Goal: Information Seeking & Learning: Find contact information

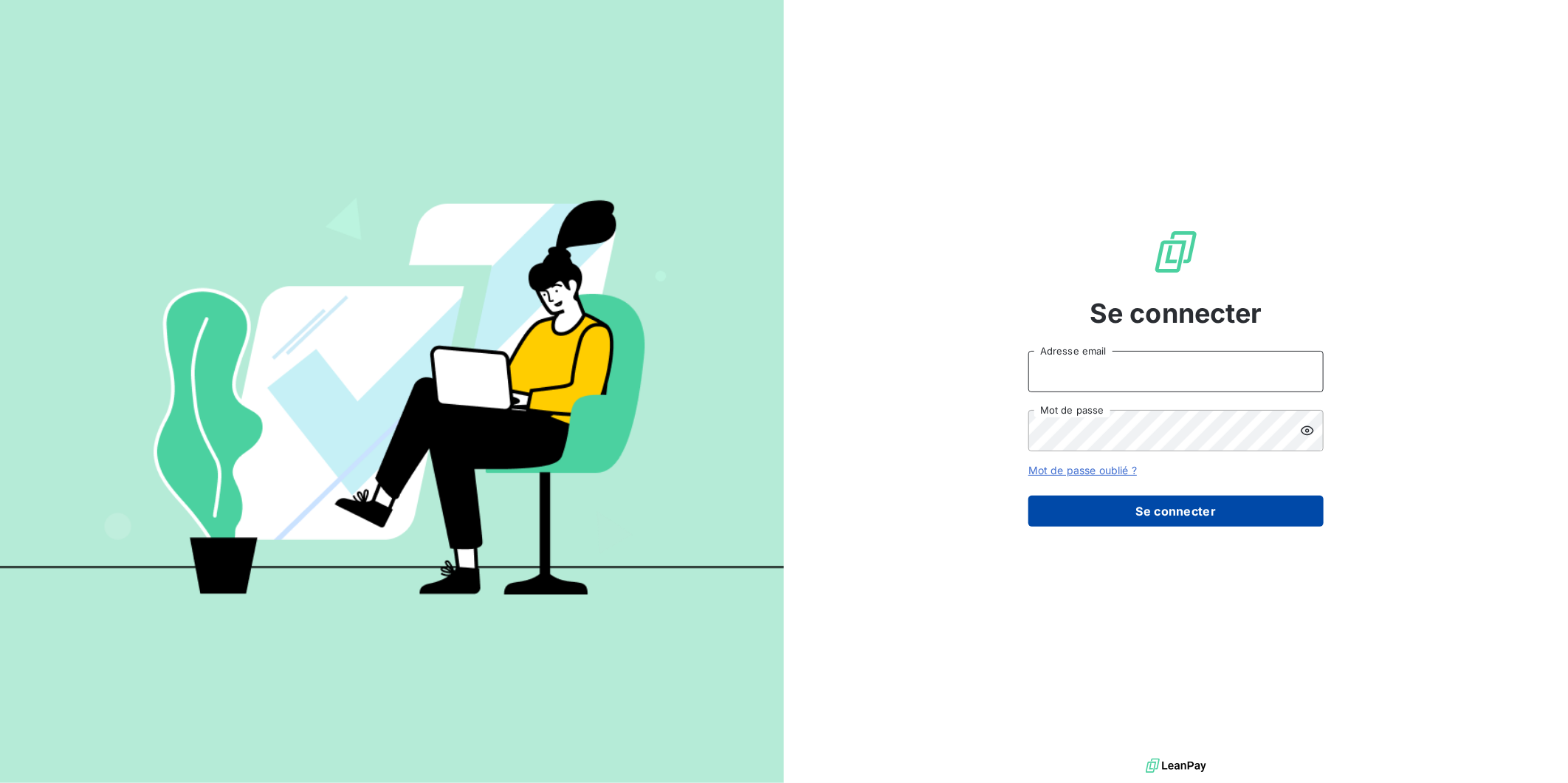
type input "[PERSON_NAME][EMAIL_ADDRESS][DOMAIN_NAME]"
click at [1155, 508] on button "Se connecter" at bounding box center [1175, 511] width 295 height 31
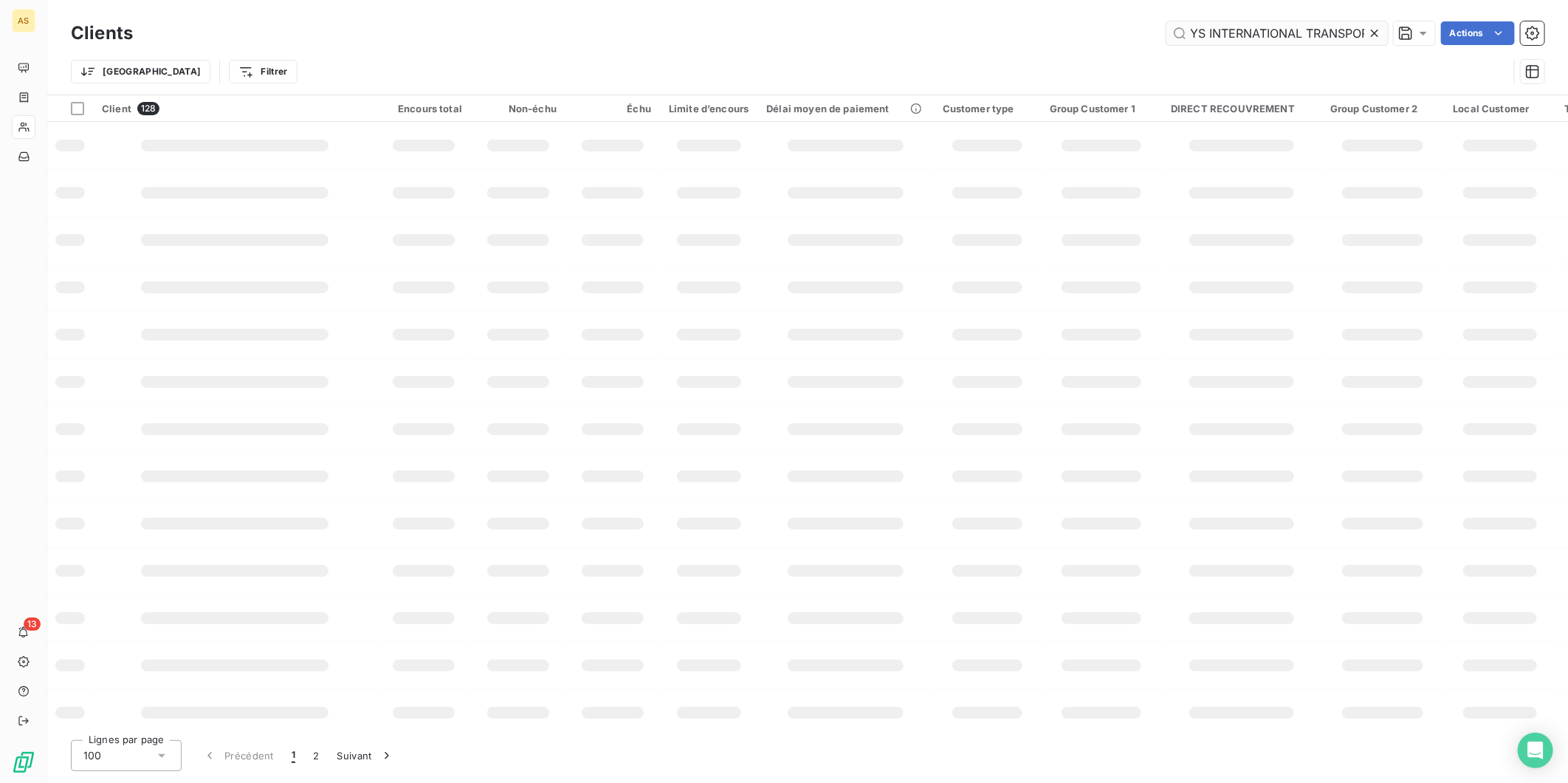
scroll to position [0, 14]
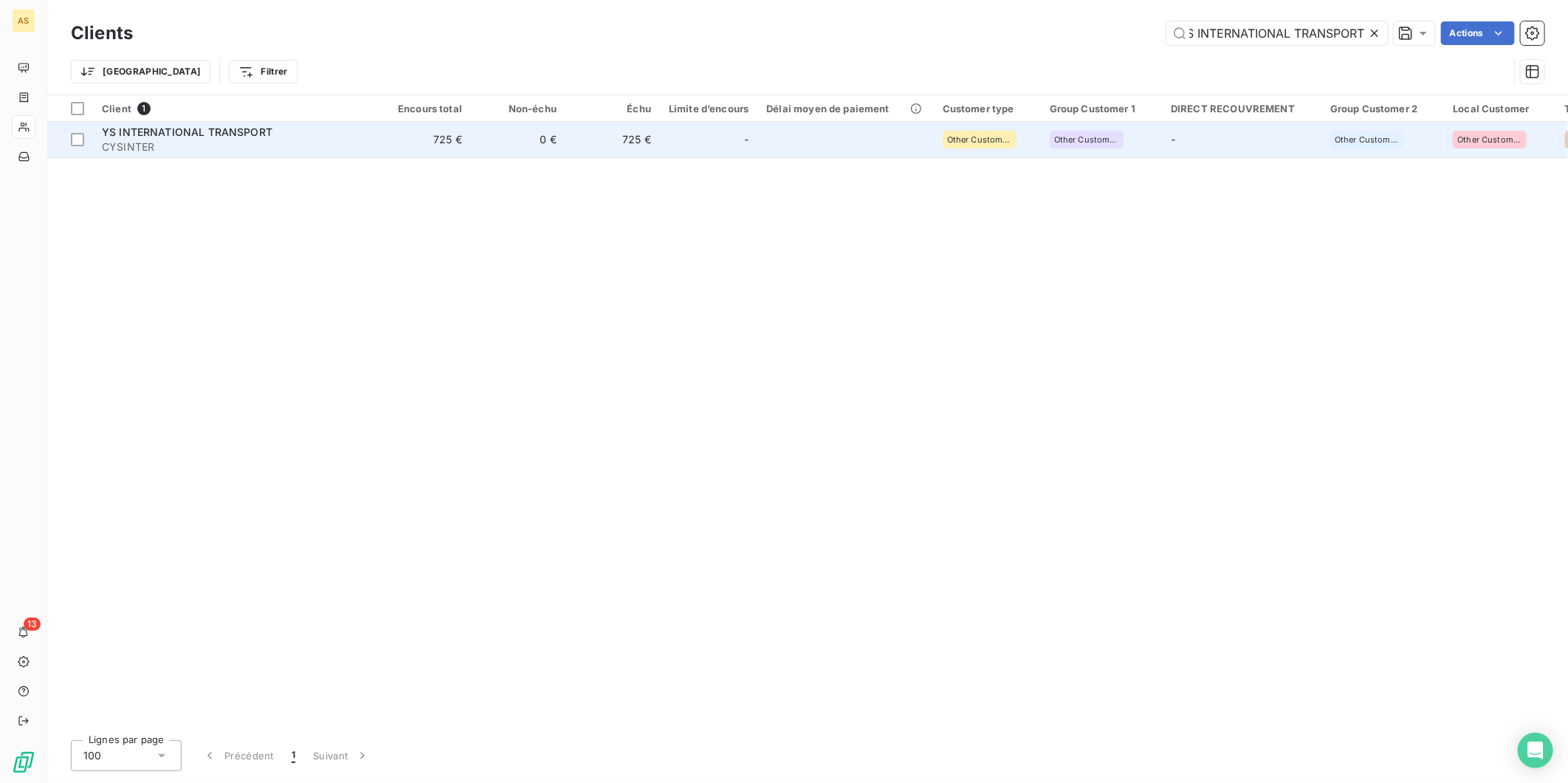
type input "YS INTERNATIONAL TRANSPORT"
click at [528, 136] on td "0 €" at bounding box center [518, 139] width 95 height 35
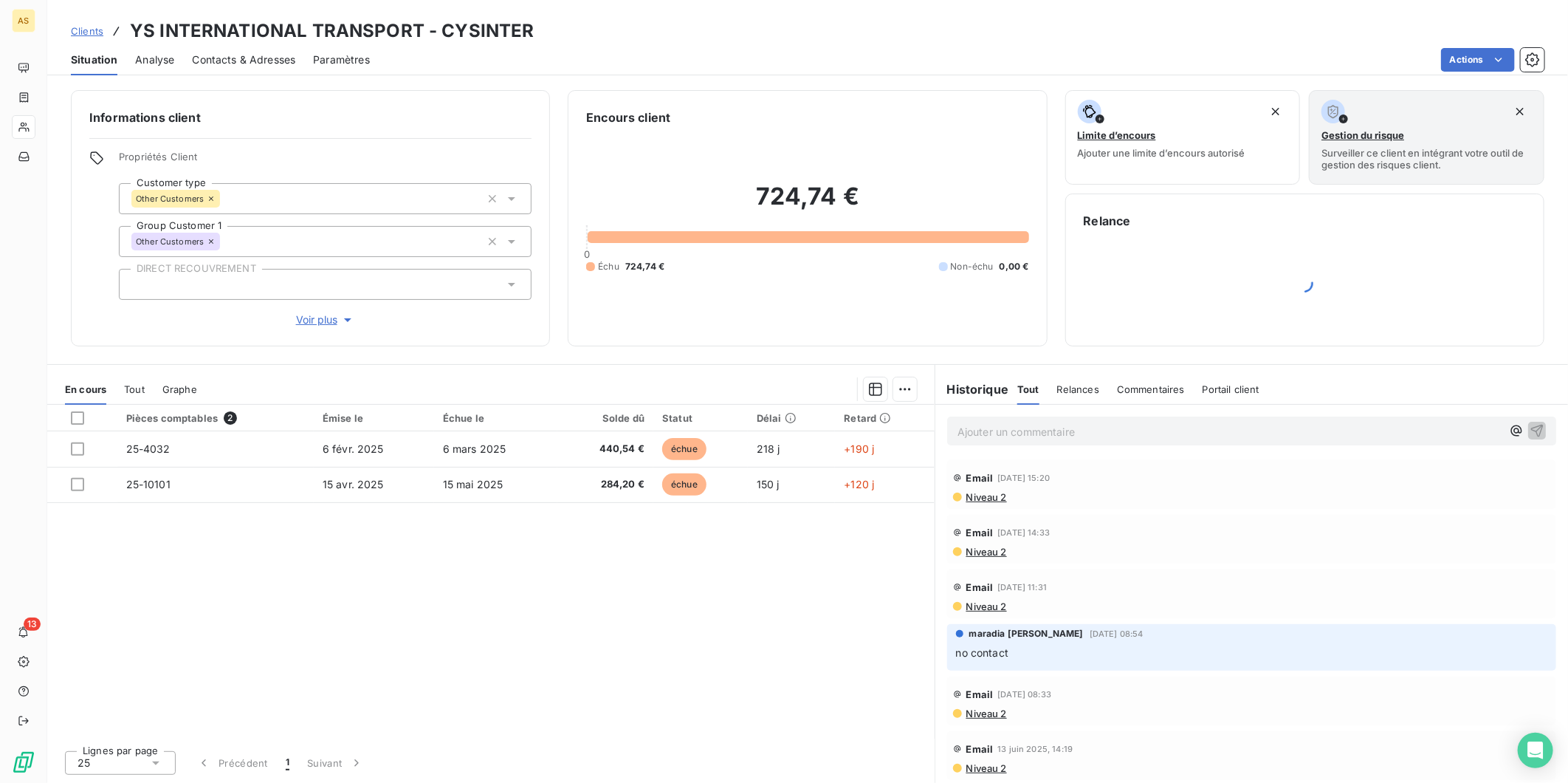
click at [230, 60] on span "Contacts & Adresses" at bounding box center [244, 60] width 103 height 14
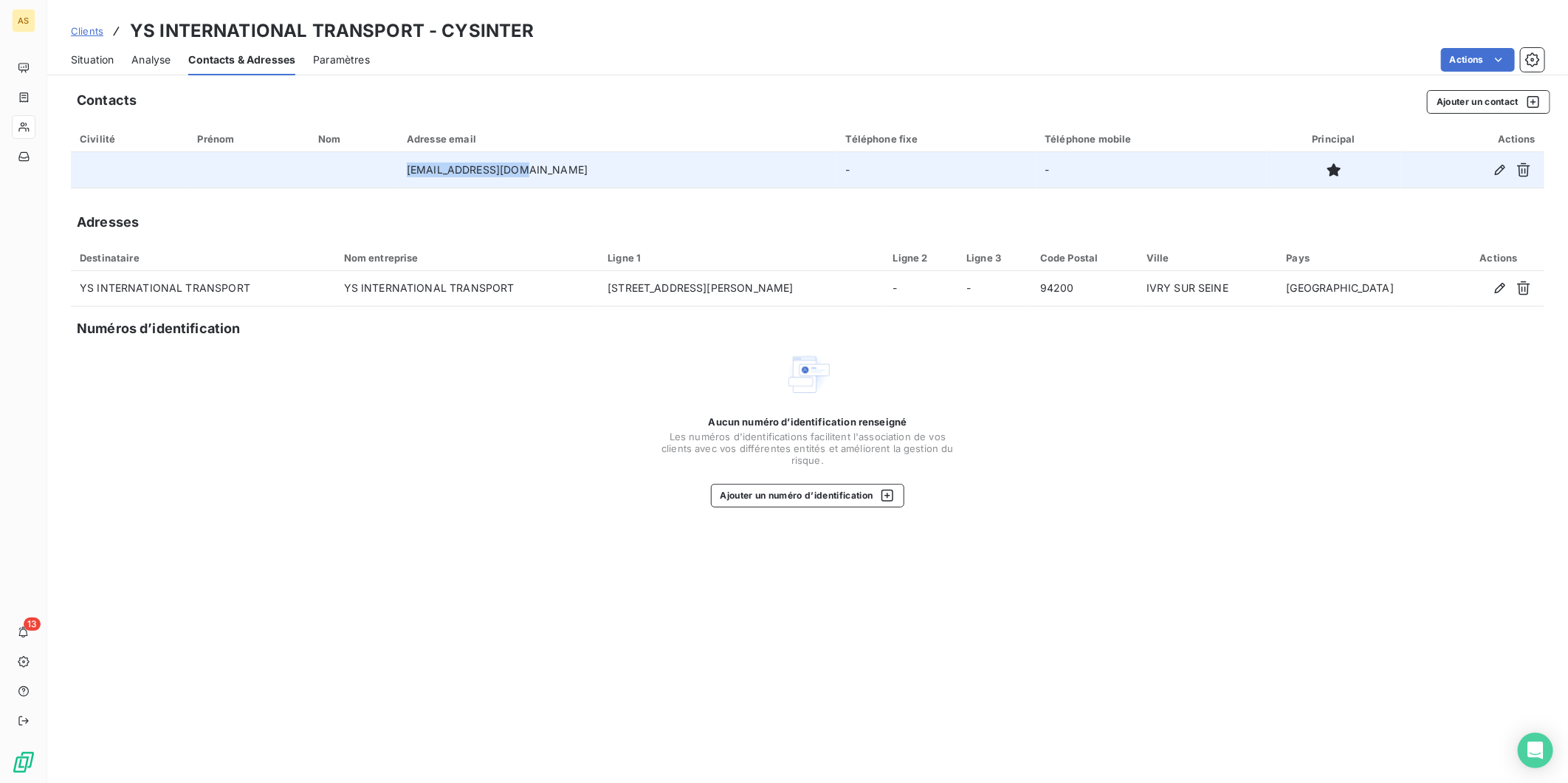
drag, startPoint x: 552, startPoint y: 168, endPoint x: 445, endPoint y: 163, distance: 107.1
click at [445, 163] on td "[EMAIL_ADDRESS][DOMAIN_NAME]" at bounding box center [617, 169] width 439 height 35
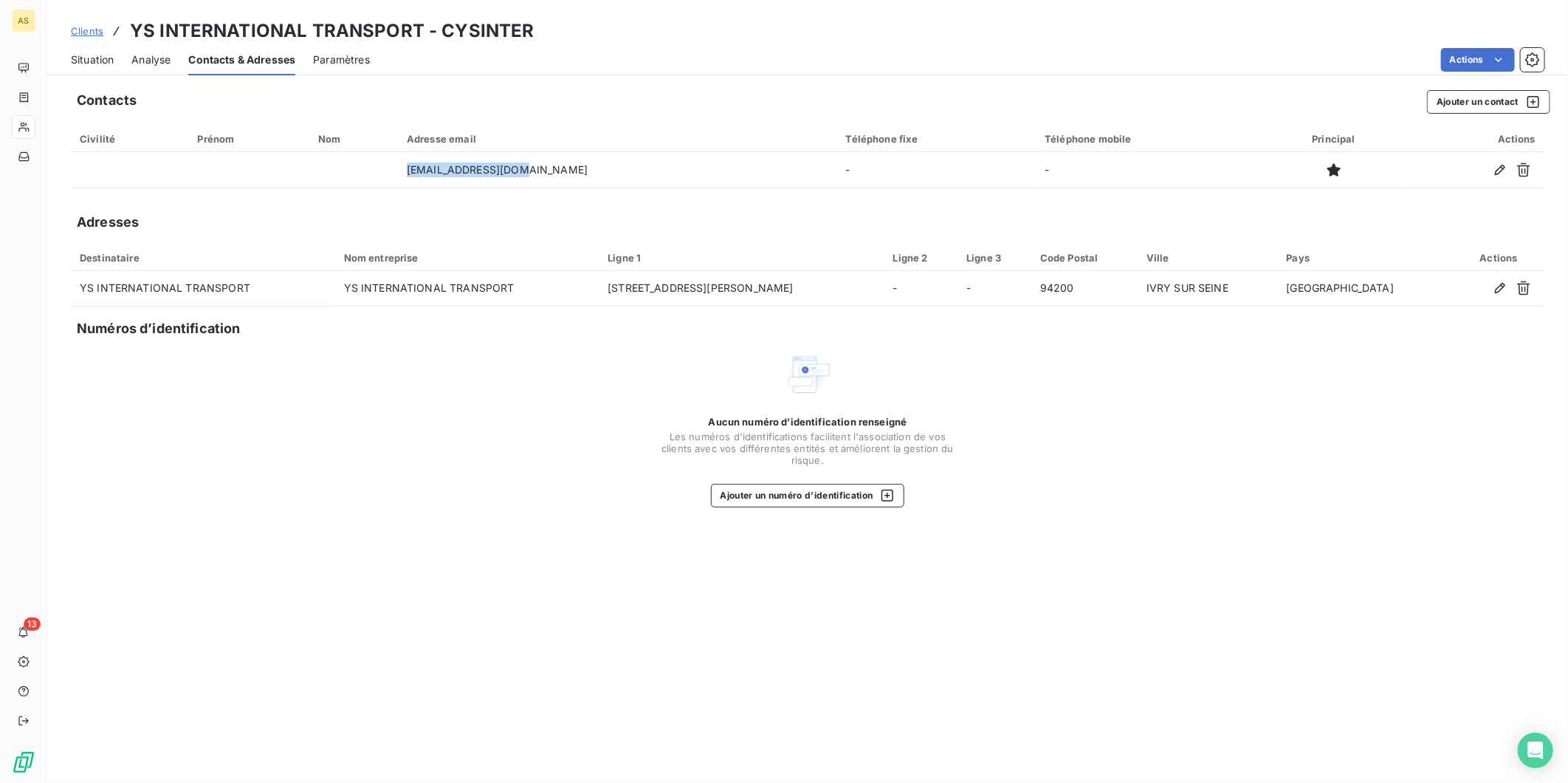
copy td "[EMAIL_ADDRESS][DOMAIN_NAME]"
click at [98, 27] on span "Clients" at bounding box center [87, 31] width 32 height 12
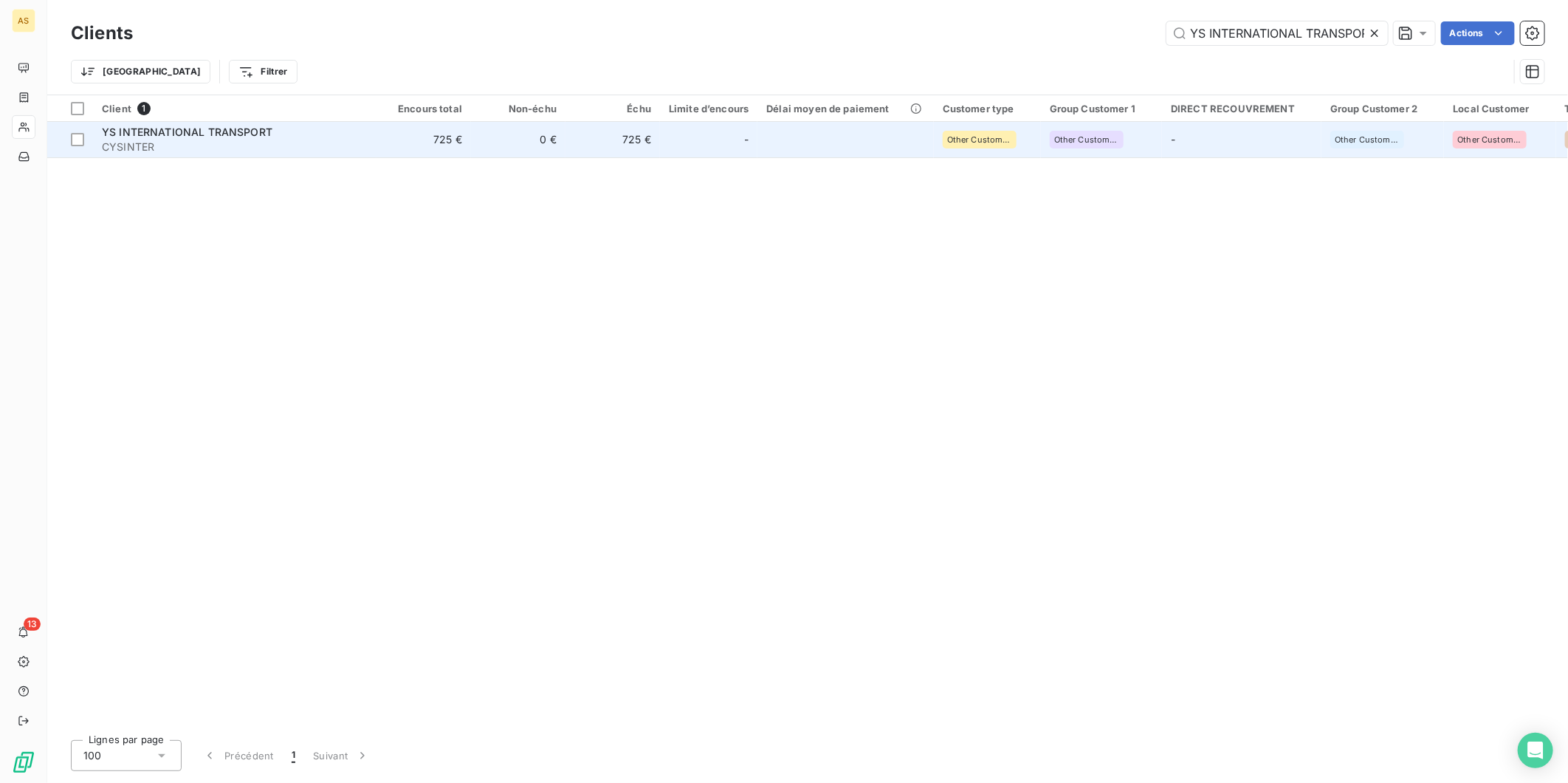
click at [397, 153] on td "725 €" at bounding box center [423, 139] width 95 height 35
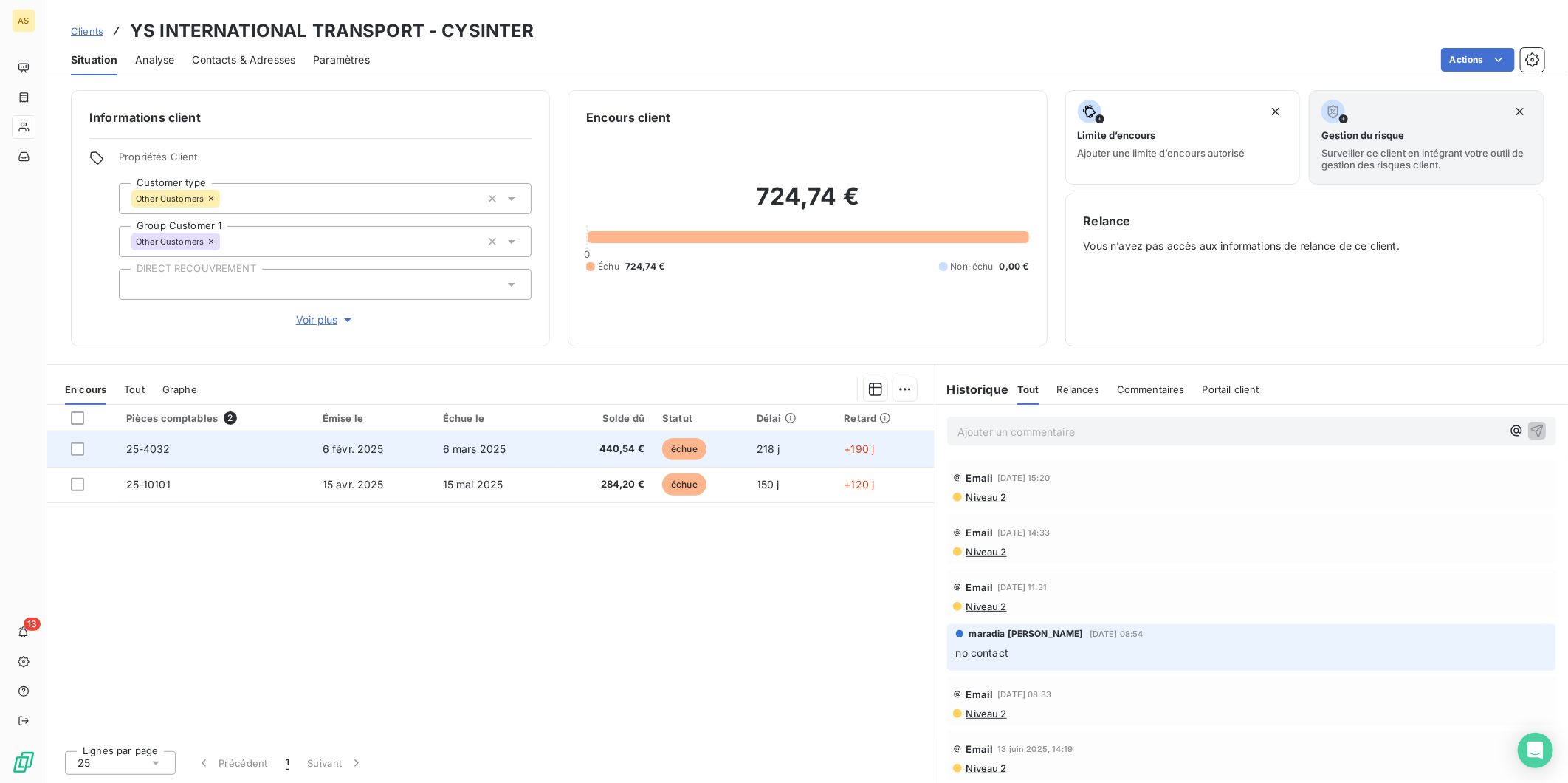
click at [467, 452] on span "6 mars 2025" at bounding box center [475, 449] width 63 height 13
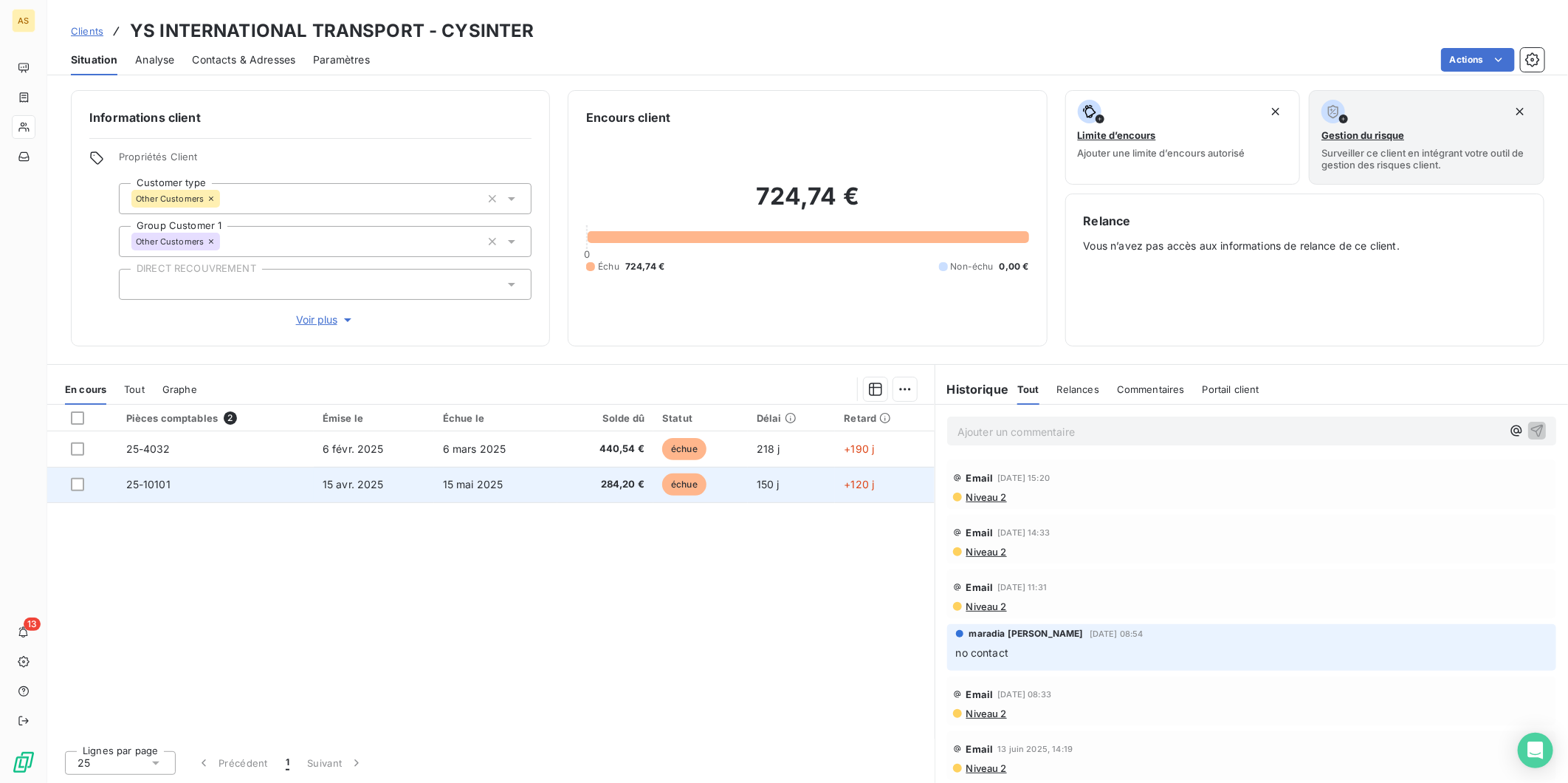
click at [374, 490] on td "15 avr. 2025" at bounding box center [373, 484] width 120 height 35
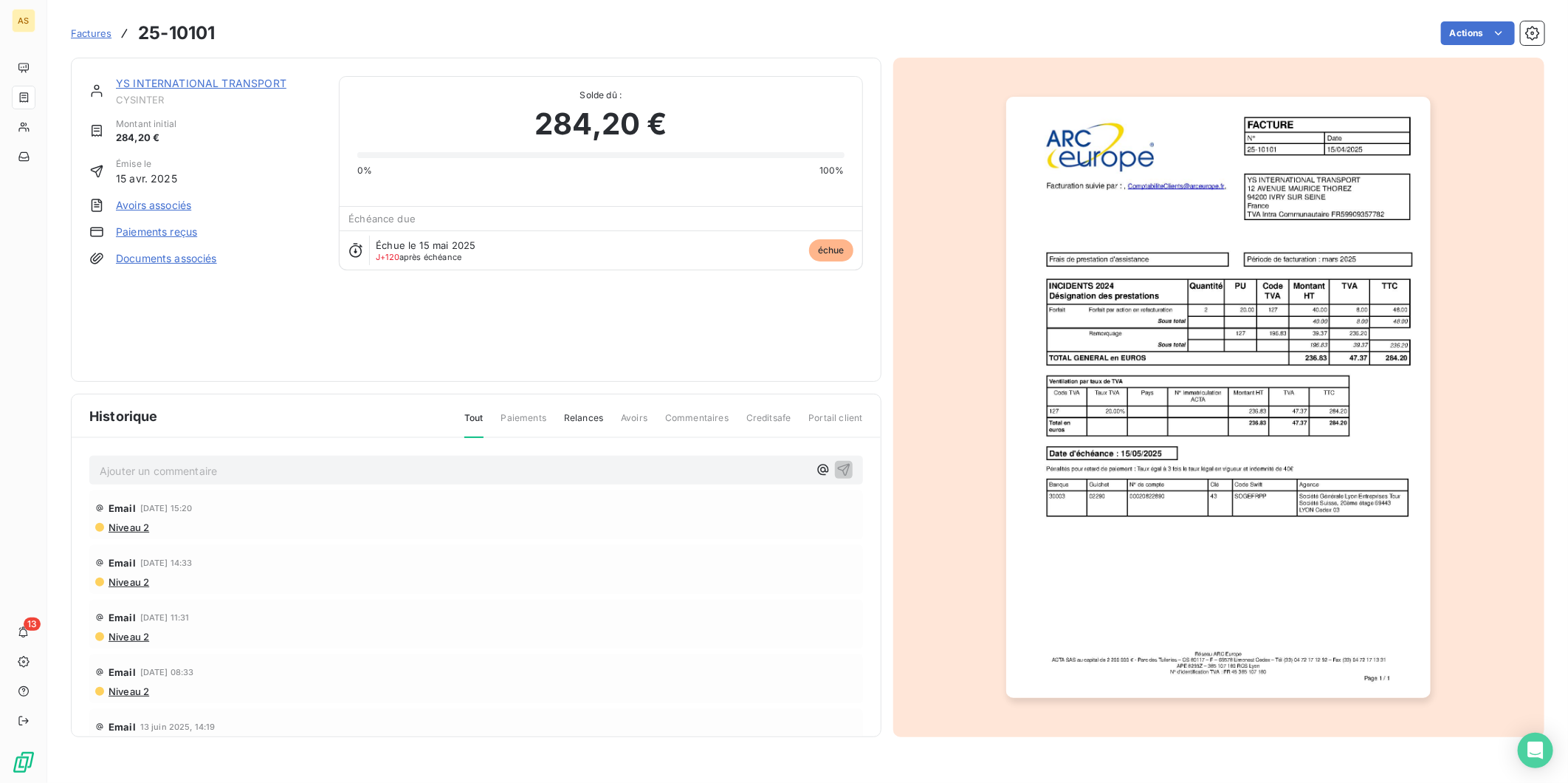
click at [1326, 447] on img "button" at bounding box center [1218, 397] width 424 height 601
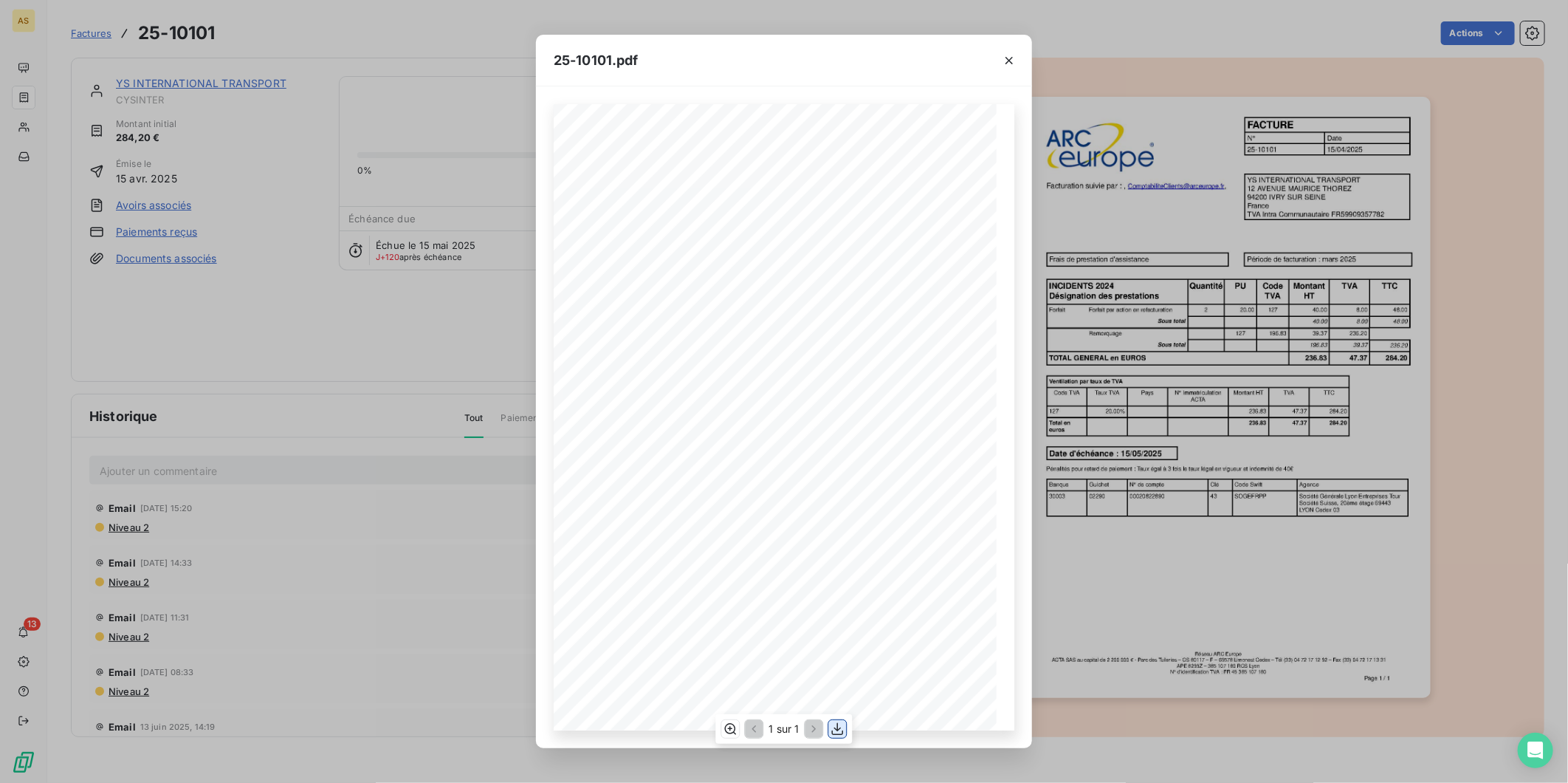
click at [832, 728] on icon "button" at bounding box center [838, 729] width 14 height 14
click at [1009, 50] on button "button" at bounding box center [1009, 61] width 23 height 23
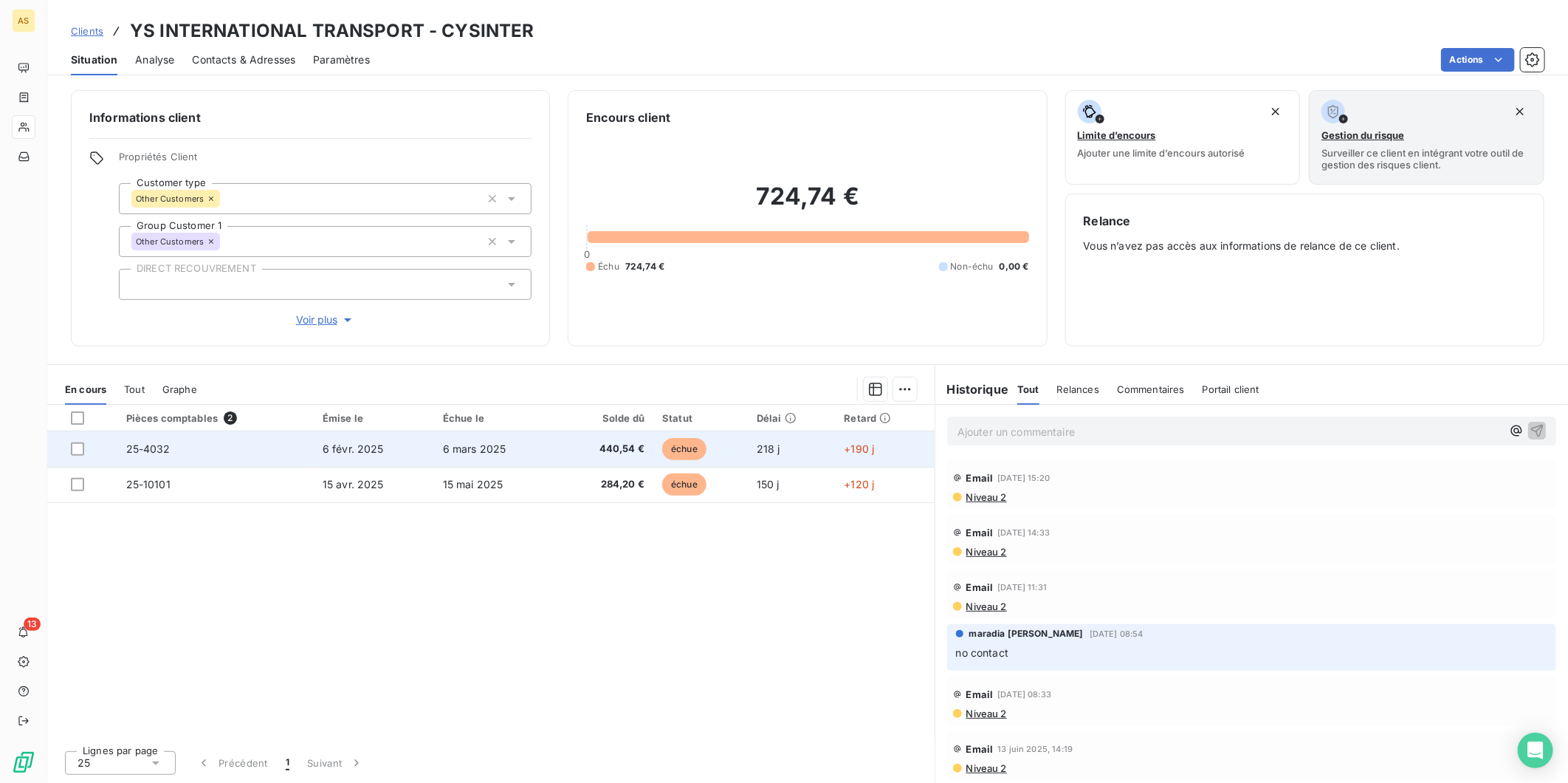
click at [166, 447] on span "25-4032" at bounding box center [148, 449] width 44 height 13
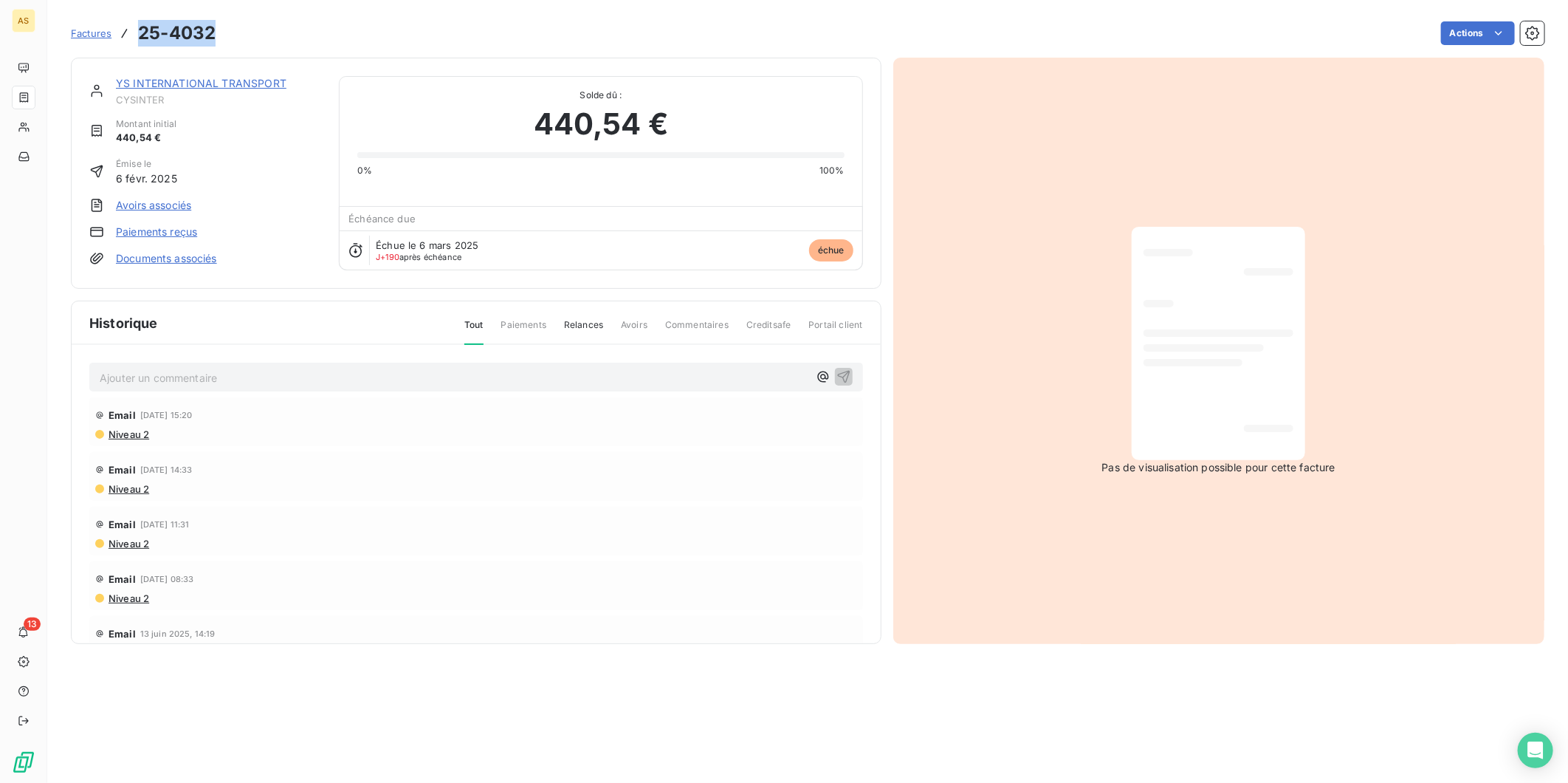
drag, startPoint x: 211, startPoint y: 33, endPoint x: 139, endPoint y: 30, distance: 72.1
click at [139, 30] on h3 "25-4032" at bounding box center [177, 33] width 78 height 26
copy h3 "25-4032"
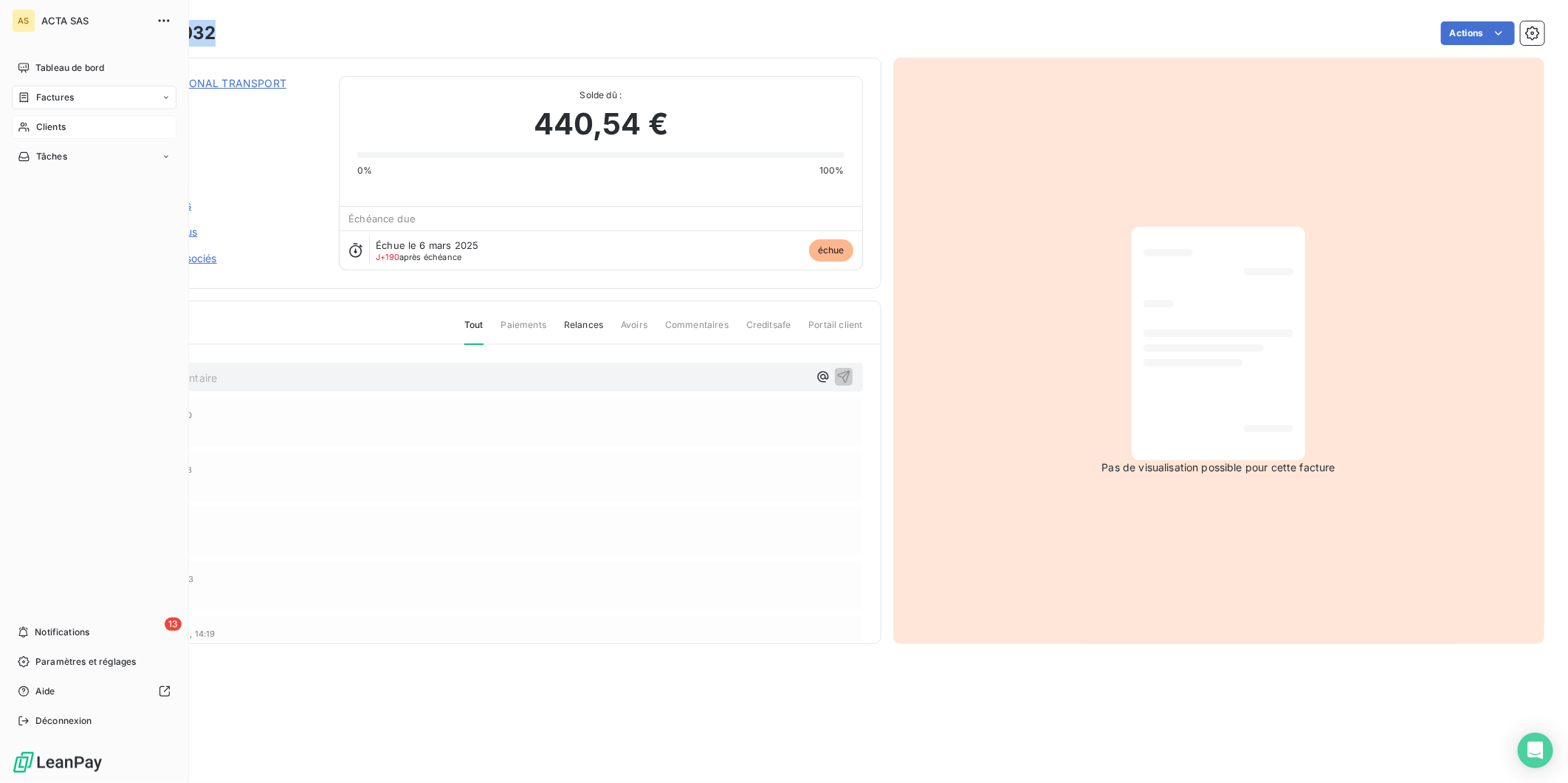
click at [47, 127] on span "Clients" at bounding box center [51, 126] width 30 height 14
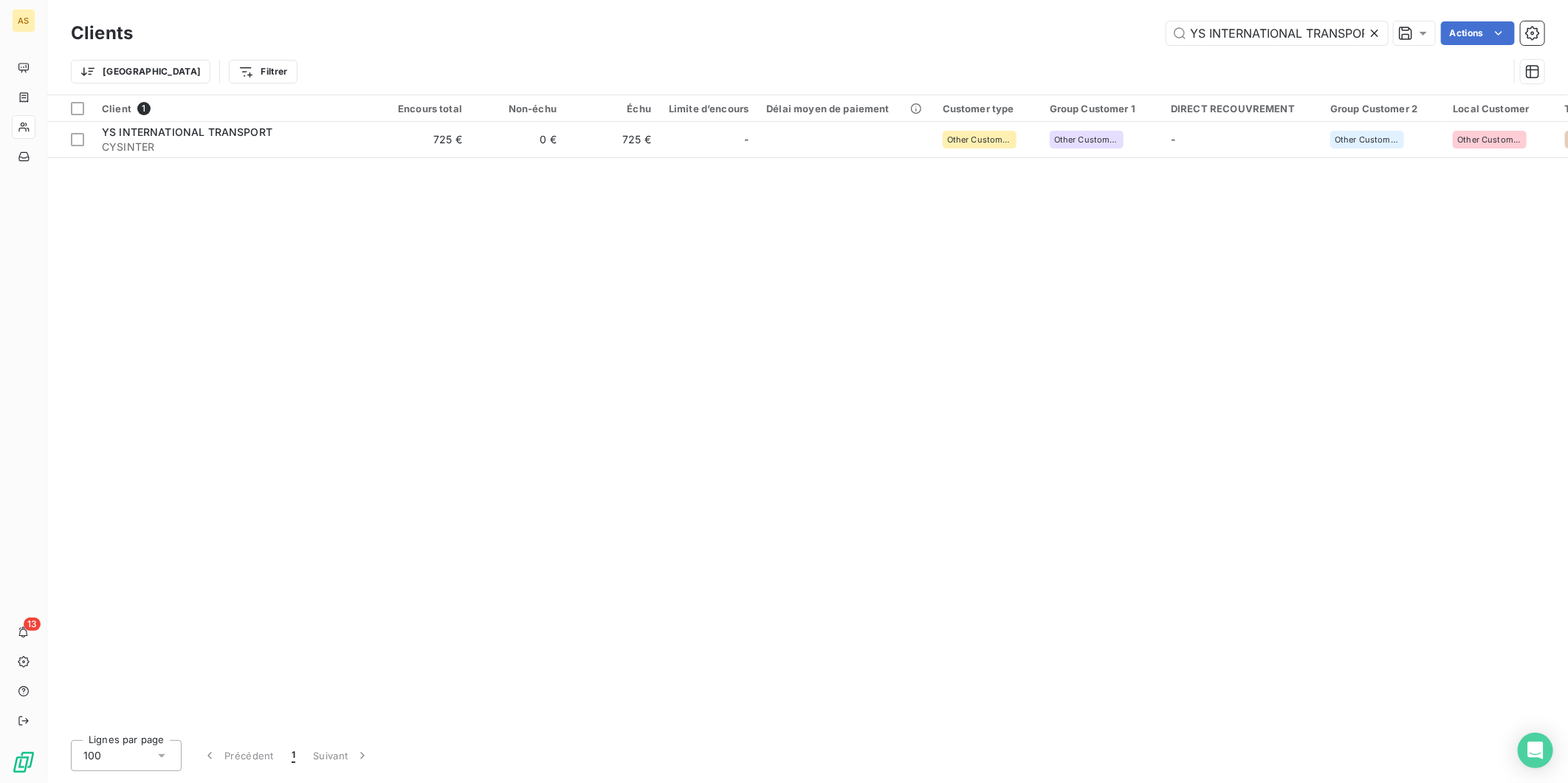
click at [1369, 34] on icon at bounding box center [1374, 33] width 14 height 14
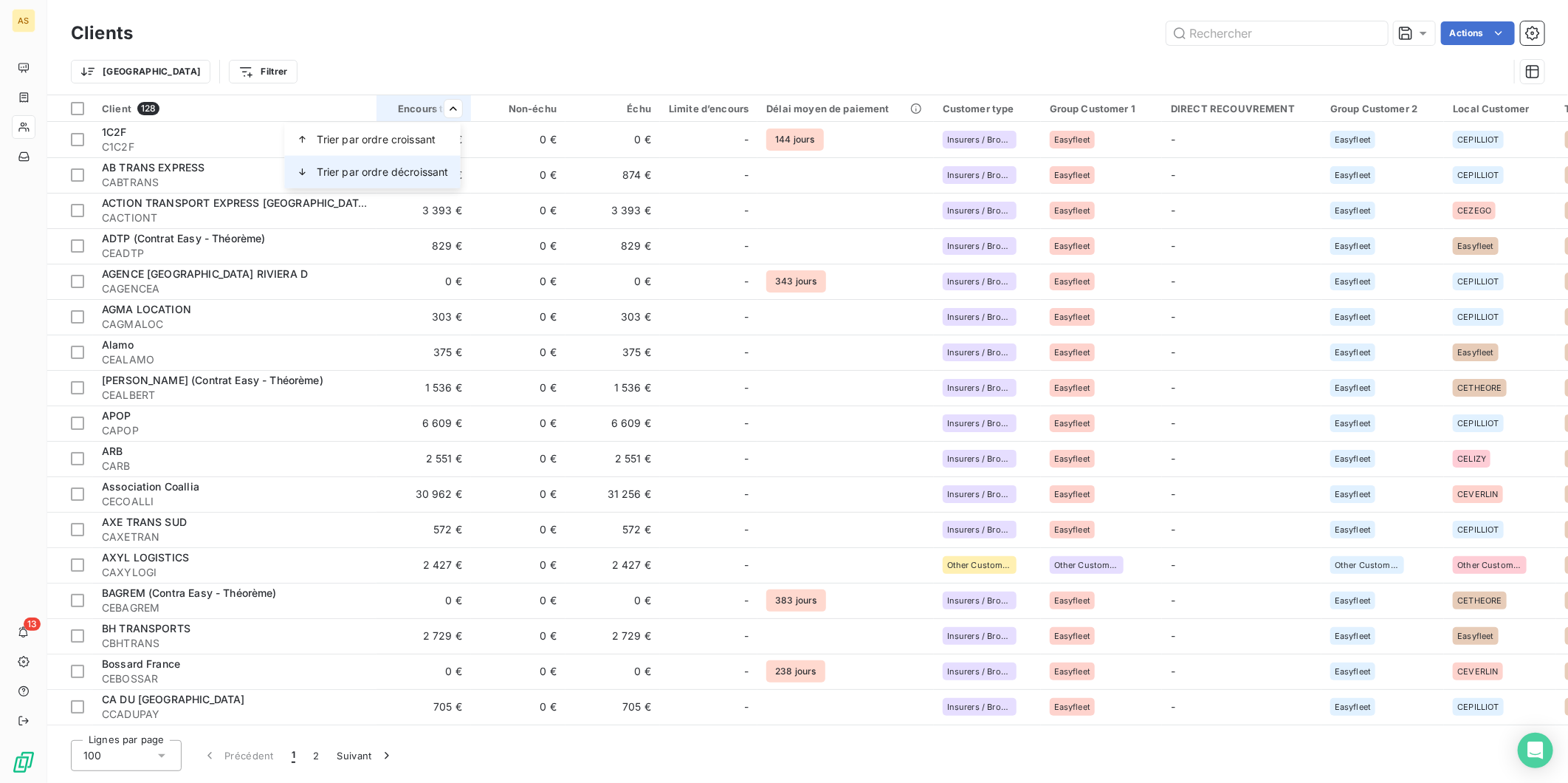
click at [426, 170] on span "Trier par ordre décroissant" at bounding box center [384, 172] width 132 height 14
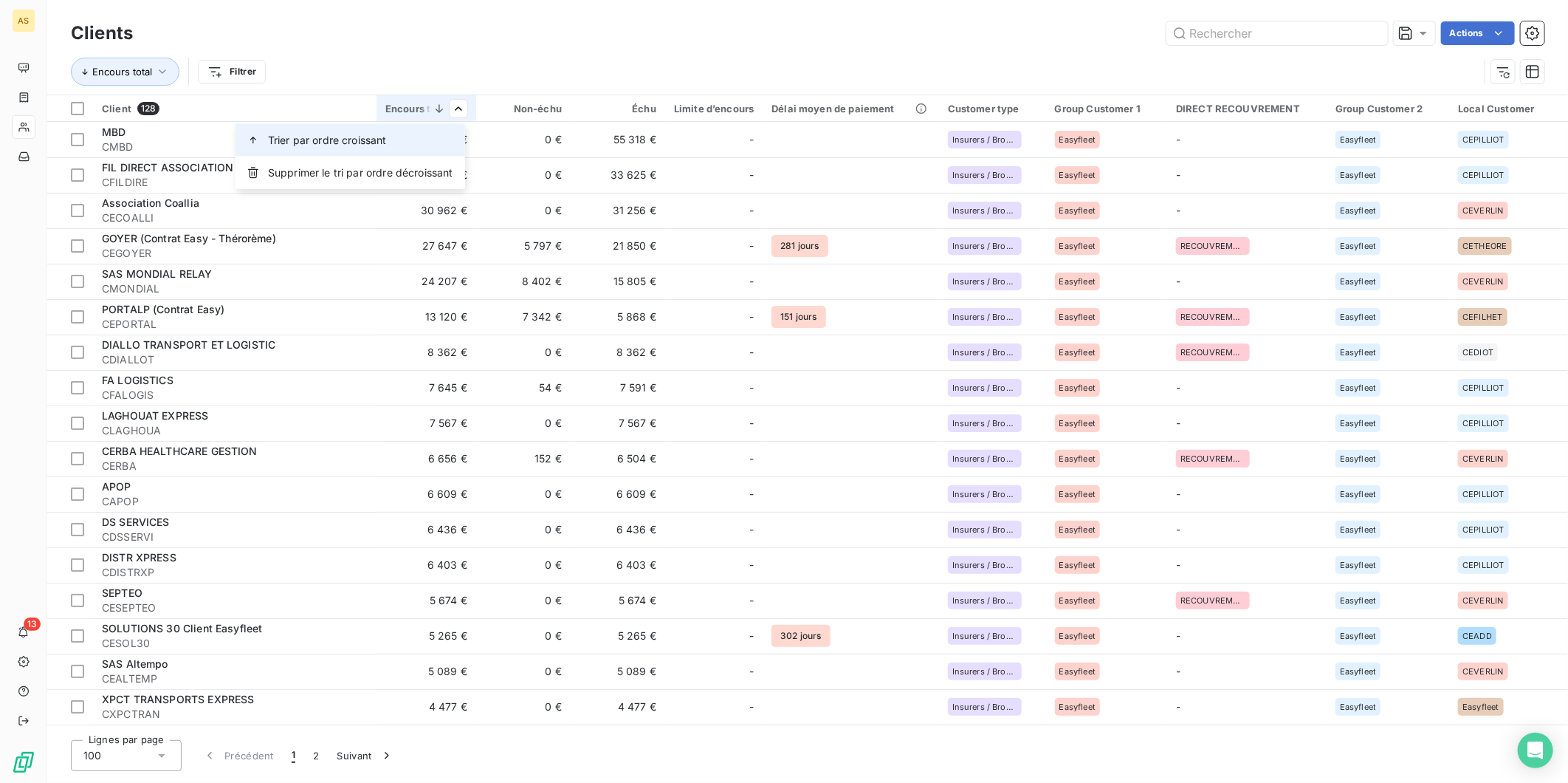
click at [406, 141] on div "Trier par ordre croissant" at bounding box center [350, 140] width 229 height 33
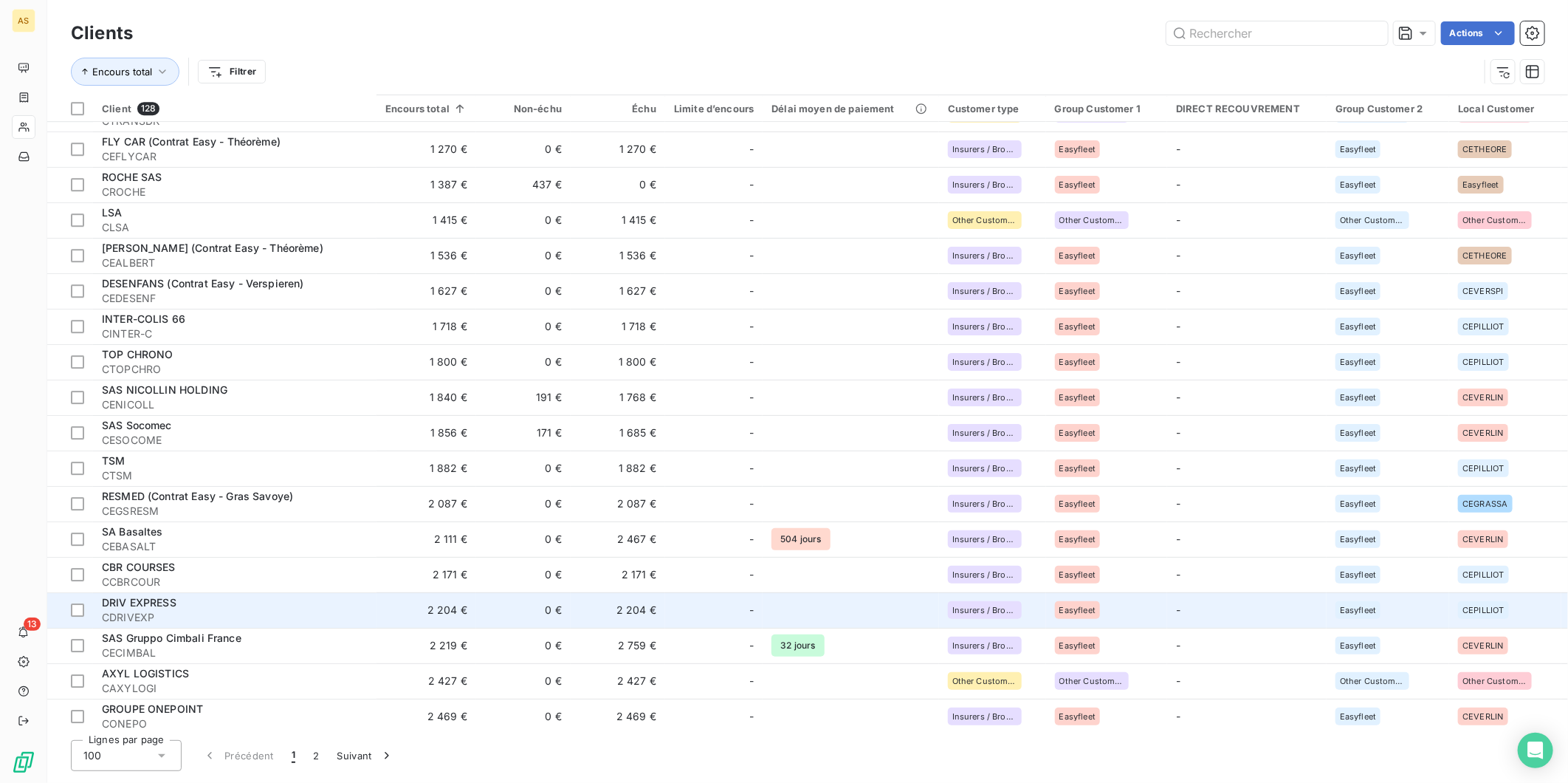
scroll to position [2943, 0]
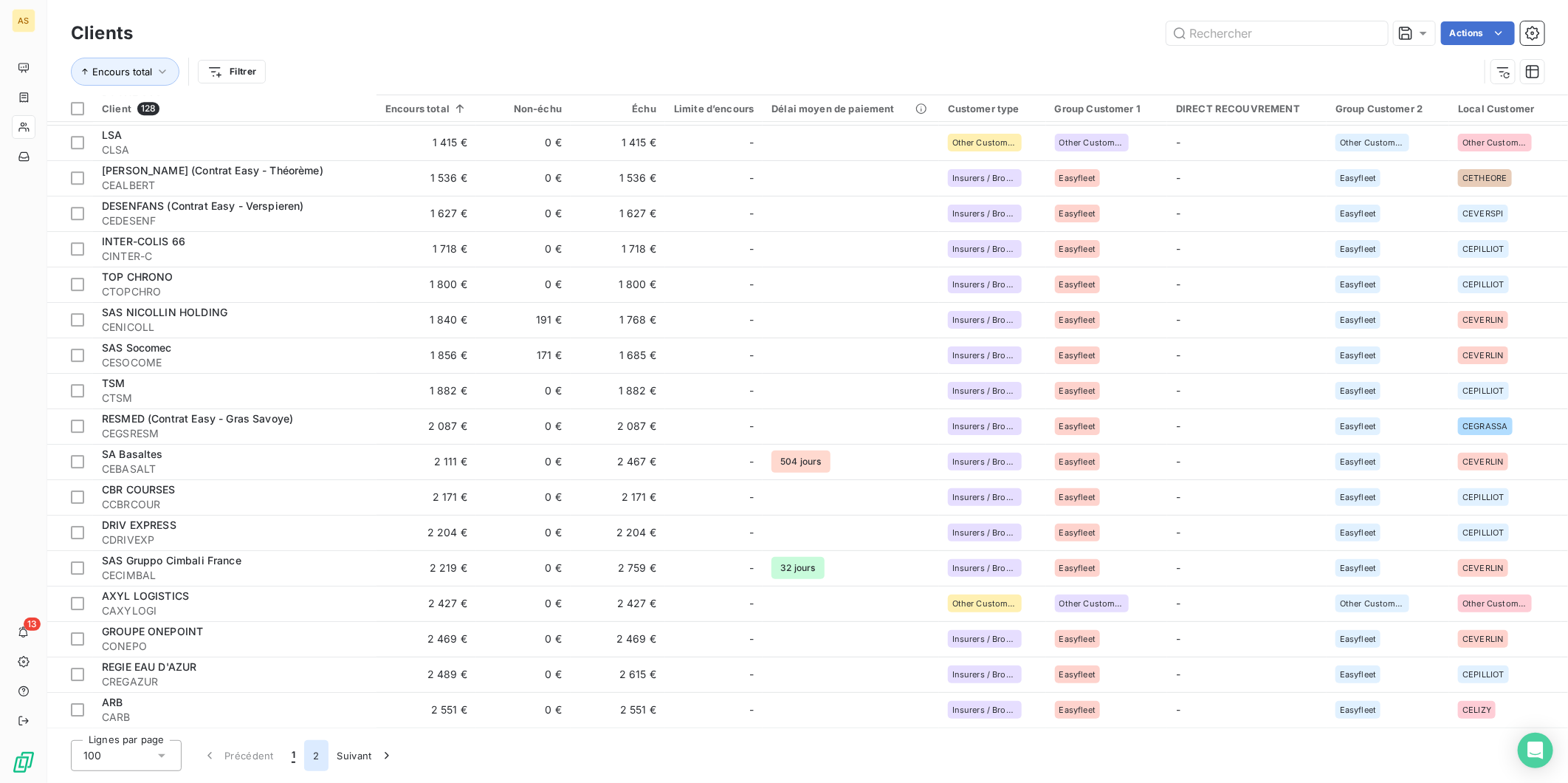
click at [318, 744] on button "2" at bounding box center [316, 755] width 23 height 31
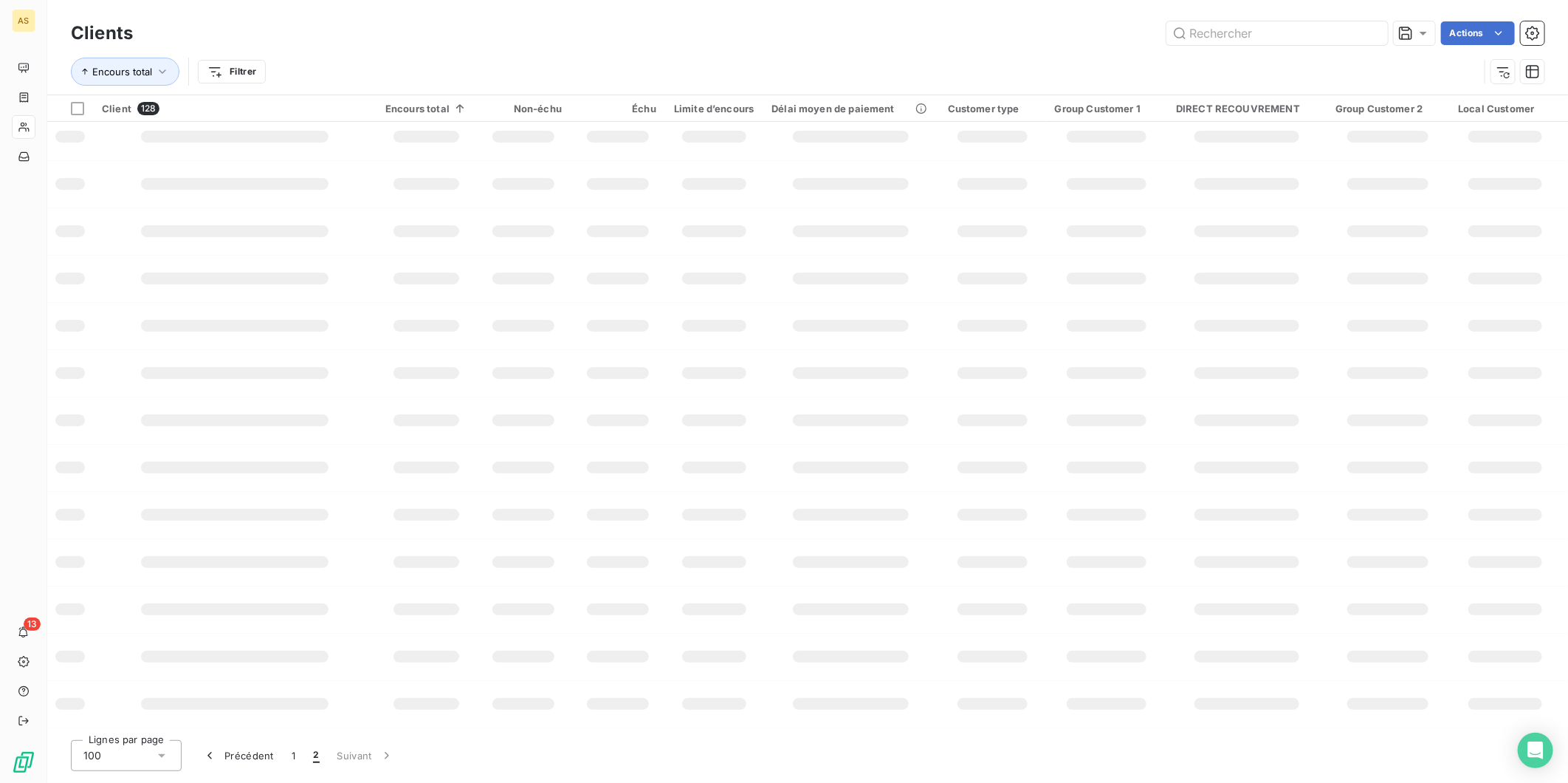
scroll to position [392, 0]
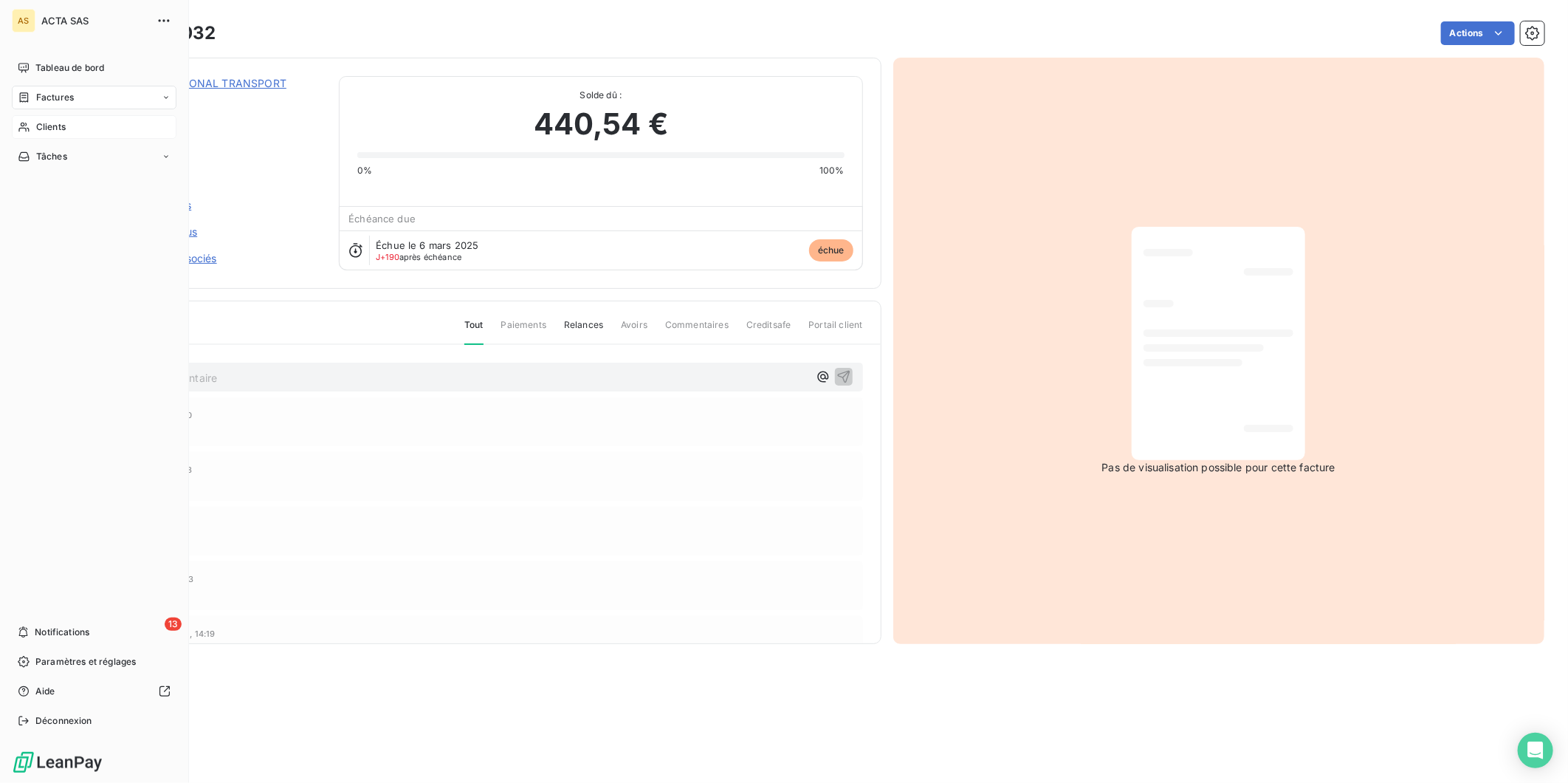
click at [50, 121] on span "Clients" at bounding box center [51, 126] width 30 height 14
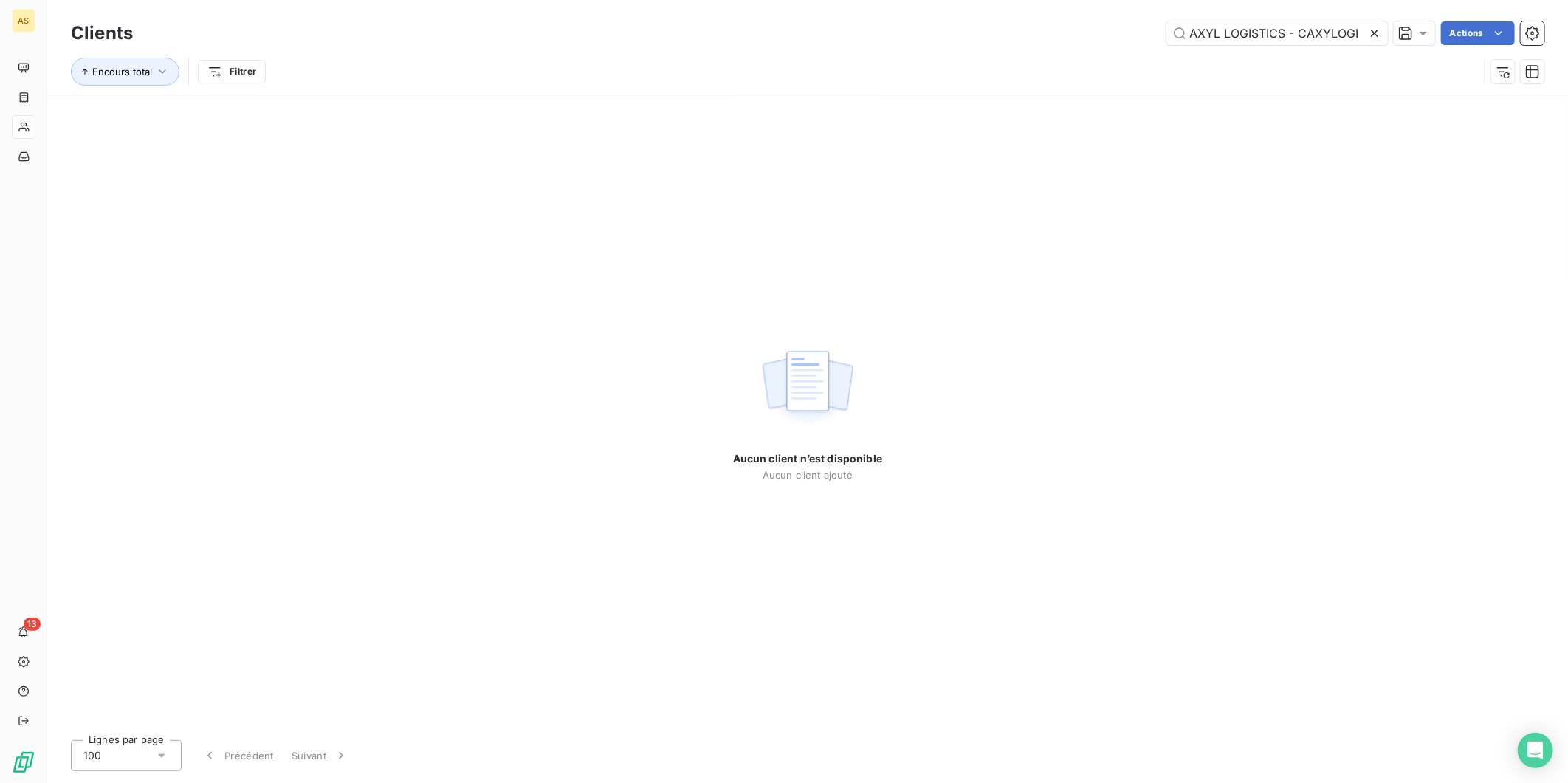
drag, startPoint x: 1285, startPoint y: 35, endPoint x: 1449, endPoint y: 18, distance: 164.9
click at [1449, 18] on div "Clients AXYL LOGISTICS - CAXYLOGI Actions" at bounding box center [807, 33] width 1473 height 31
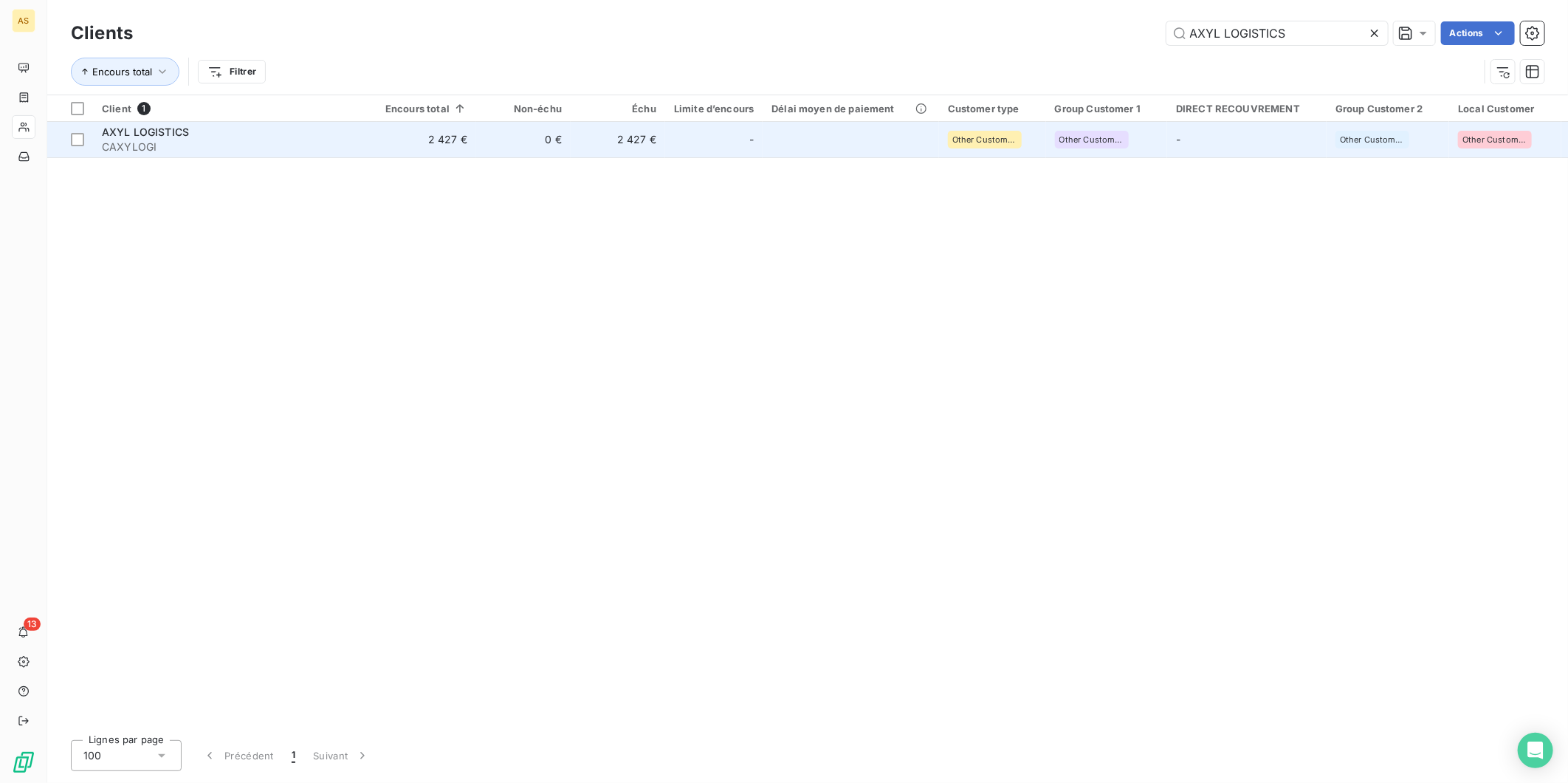
type input "AXYL LOGISTICS"
click at [698, 142] on div "-" at bounding box center [713, 139] width 79 height 23
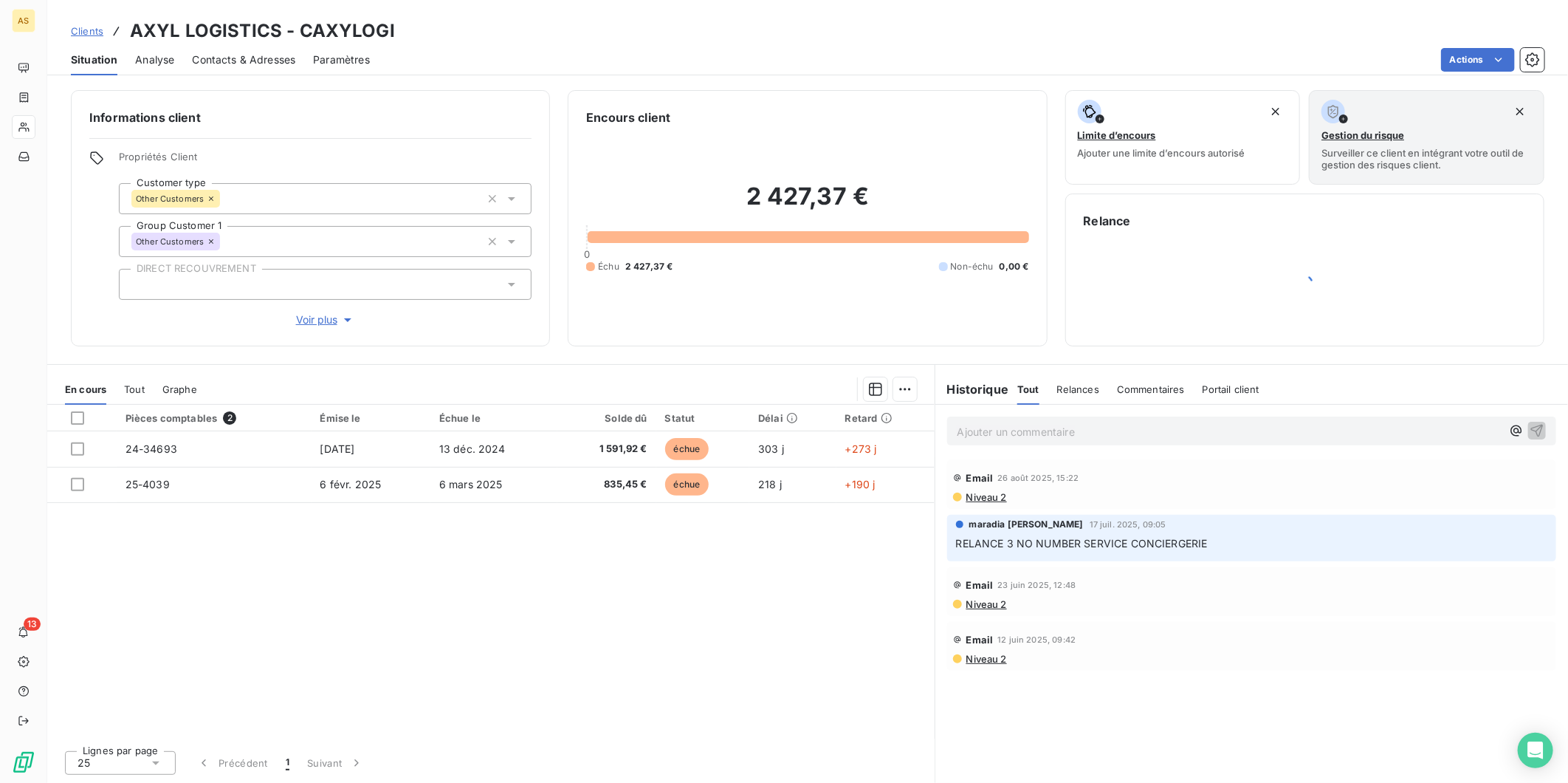
click at [239, 59] on span "Contacts & Adresses" at bounding box center [244, 60] width 103 height 14
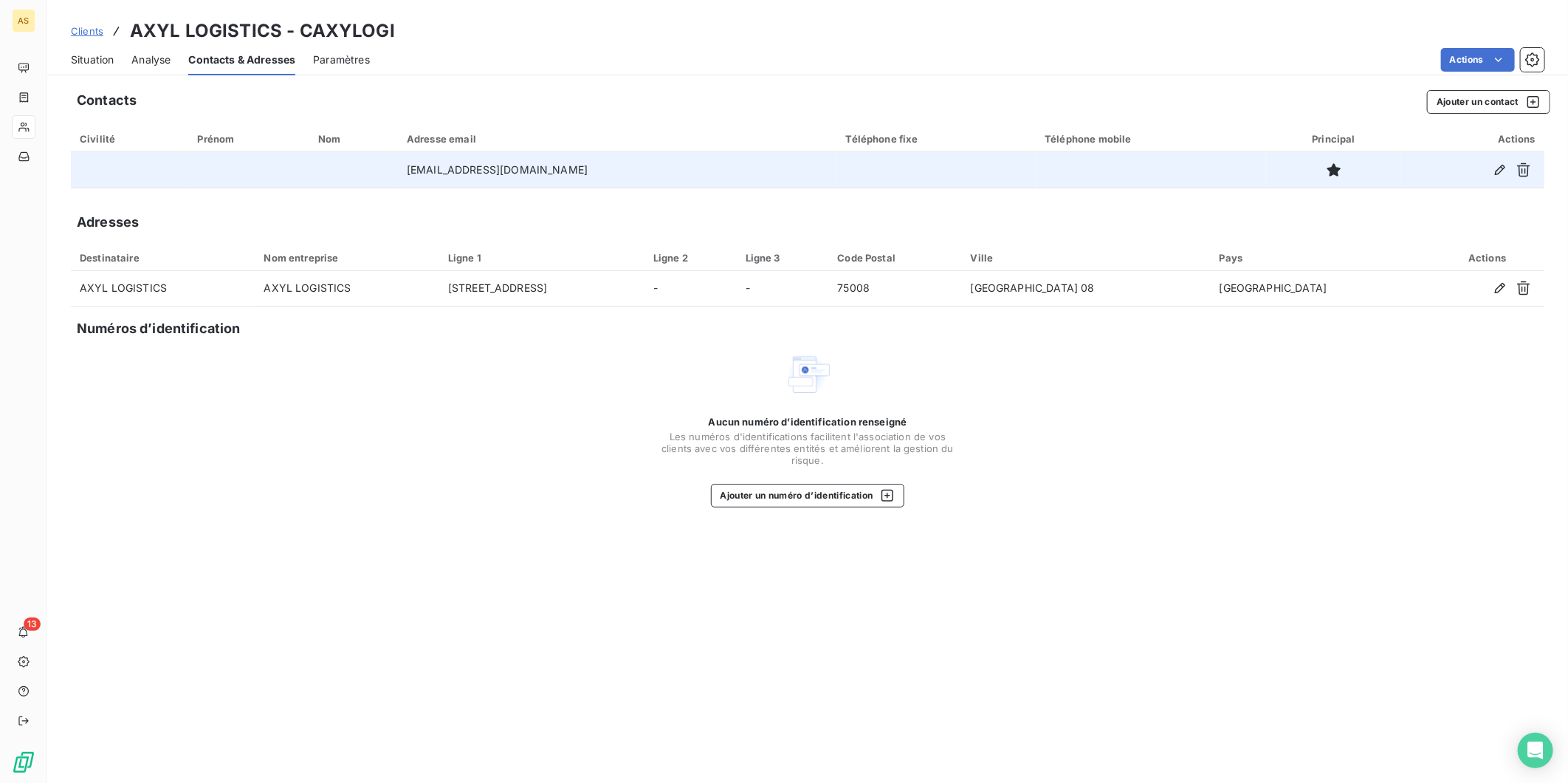
drag, startPoint x: 596, startPoint y: 168, endPoint x: 569, endPoint y: 171, distance: 27.2
click at [569, 171] on td "[EMAIL_ADDRESS][DOMAIN_NAME]" at bounding box center [617, 169] width 439 height 35
drag, startPoint x: 492, startPoint y: 168, endPoint x: 604, endPoint y: 176, distance: 112.3
click at [604, 176] on td "[EMAIL_ADDRESS][DOMAIN_NAME]" at bounding box center [617, 169] width 439 height 35
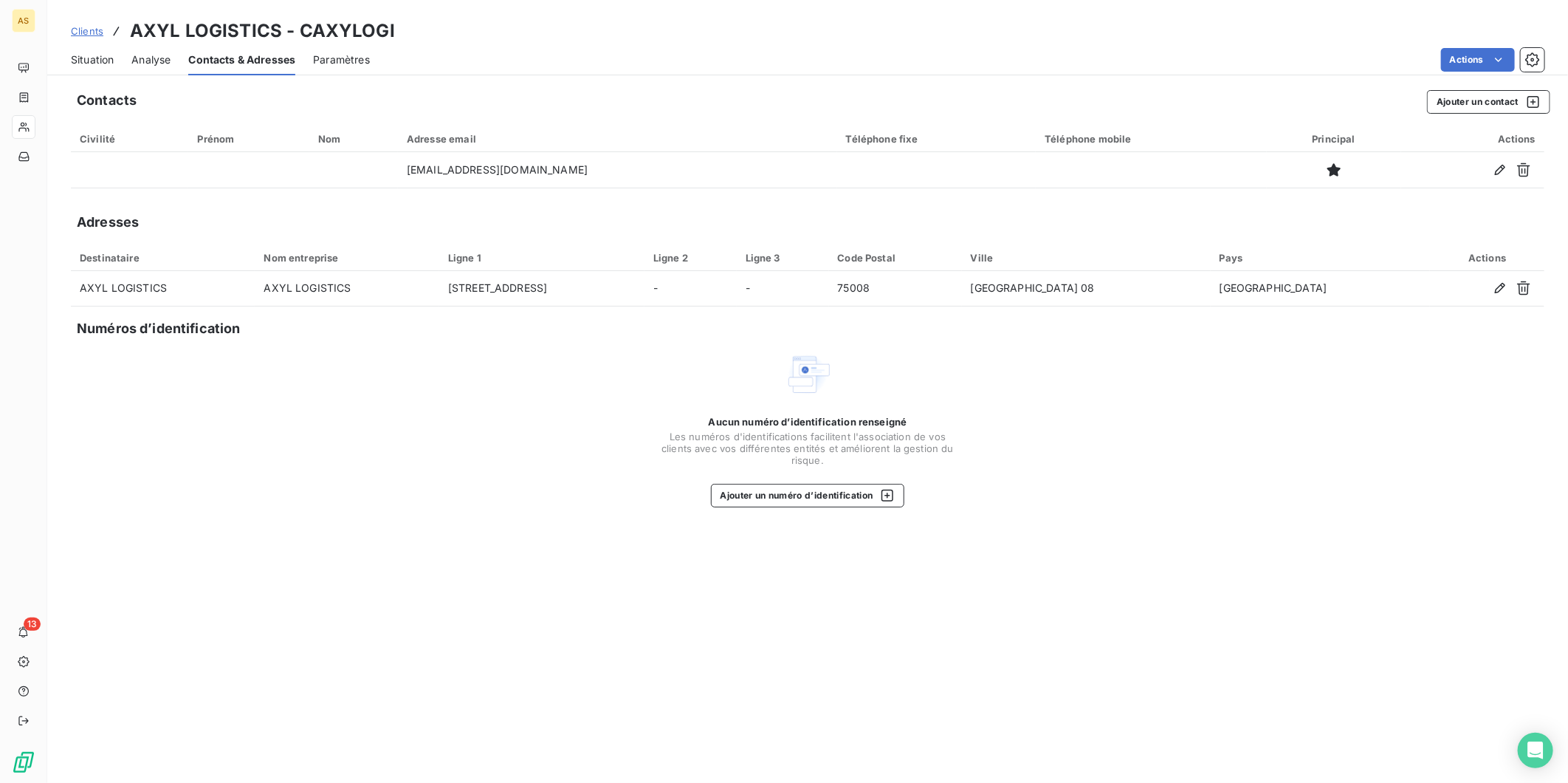
copy td "[DOMAIN_NAME]"
click at [111, 65] on span "Situation" at bounding box center [91, 60] width 42 height 14
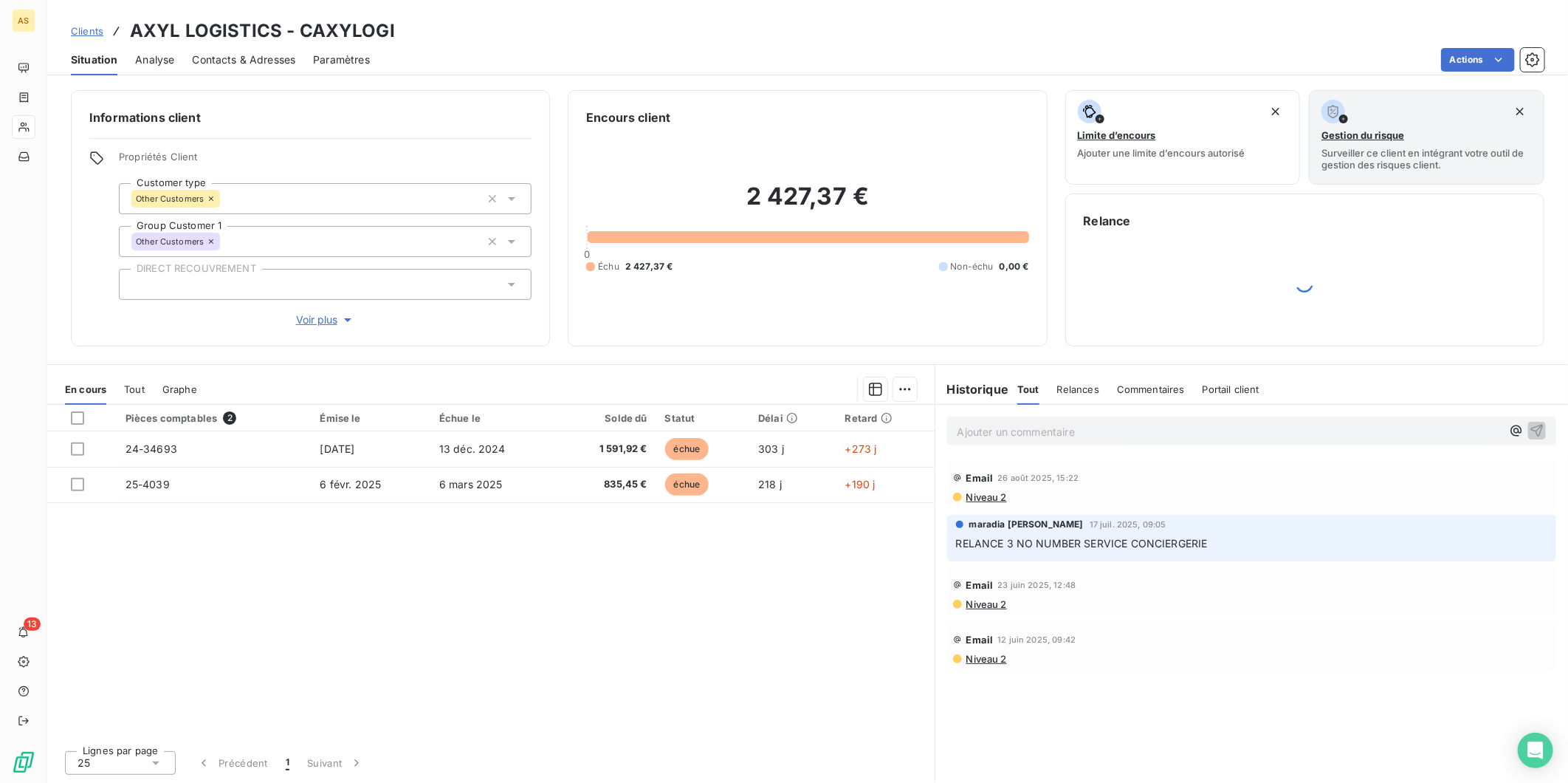
click at [990, 500] on span "Niveau 2" at bounding box center [986, 497] width 42 height 12
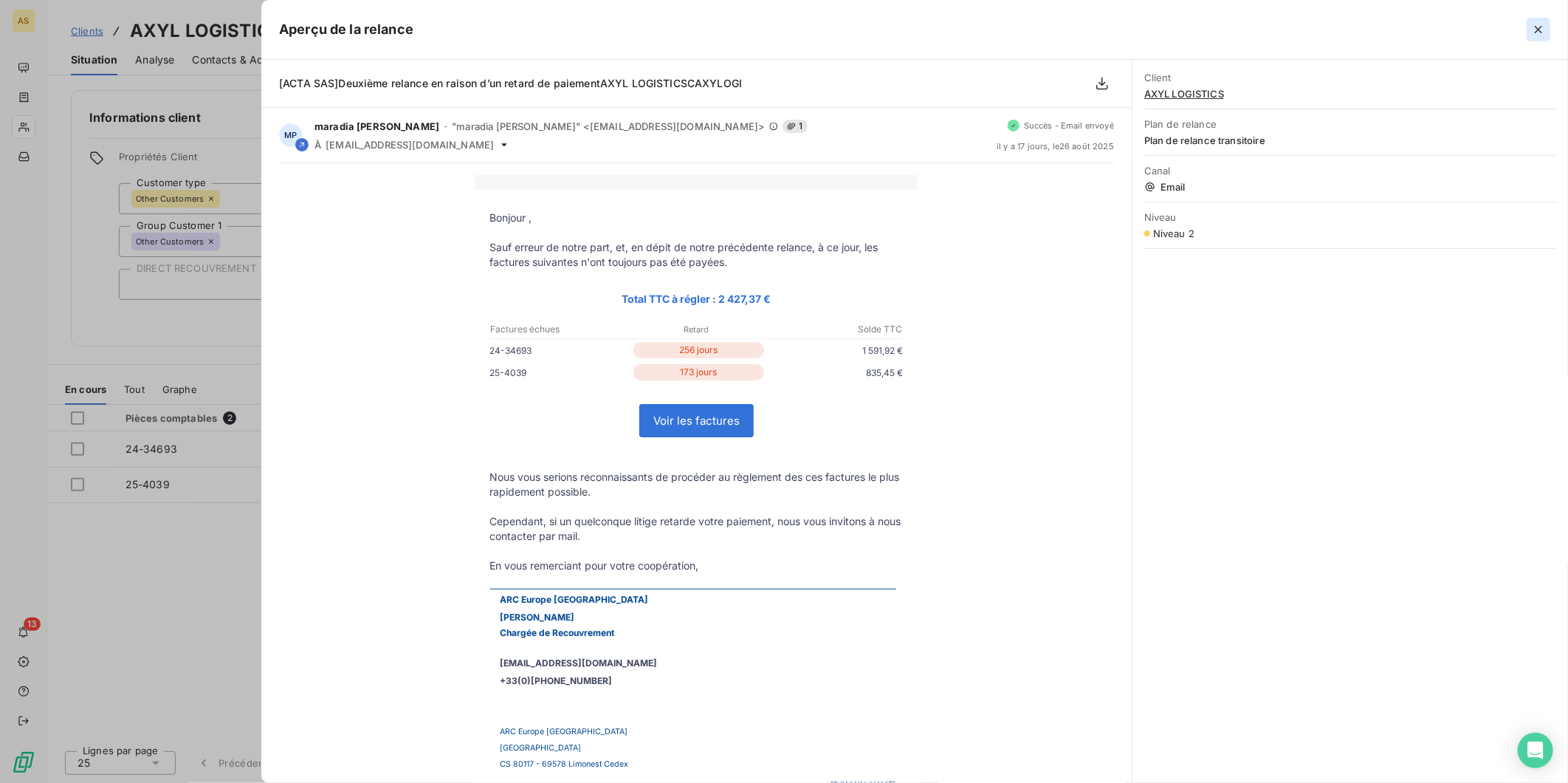
click at [1534, 26] on icon "button" at bounding box center [1538, 30] width 14 height 14
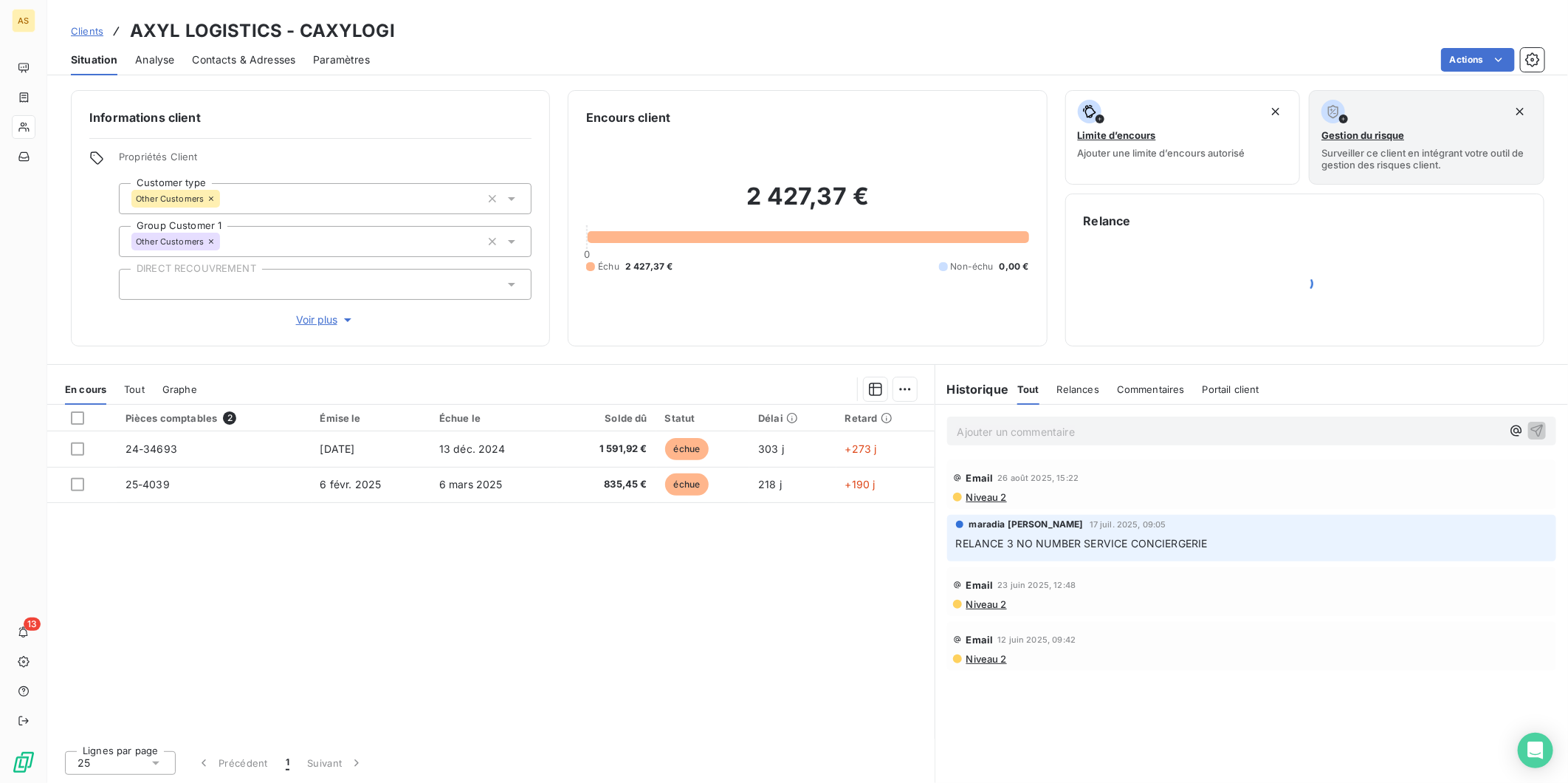
click at [93, 32] on span "Clients" at bounding box center [87, 31] width 32 height 12
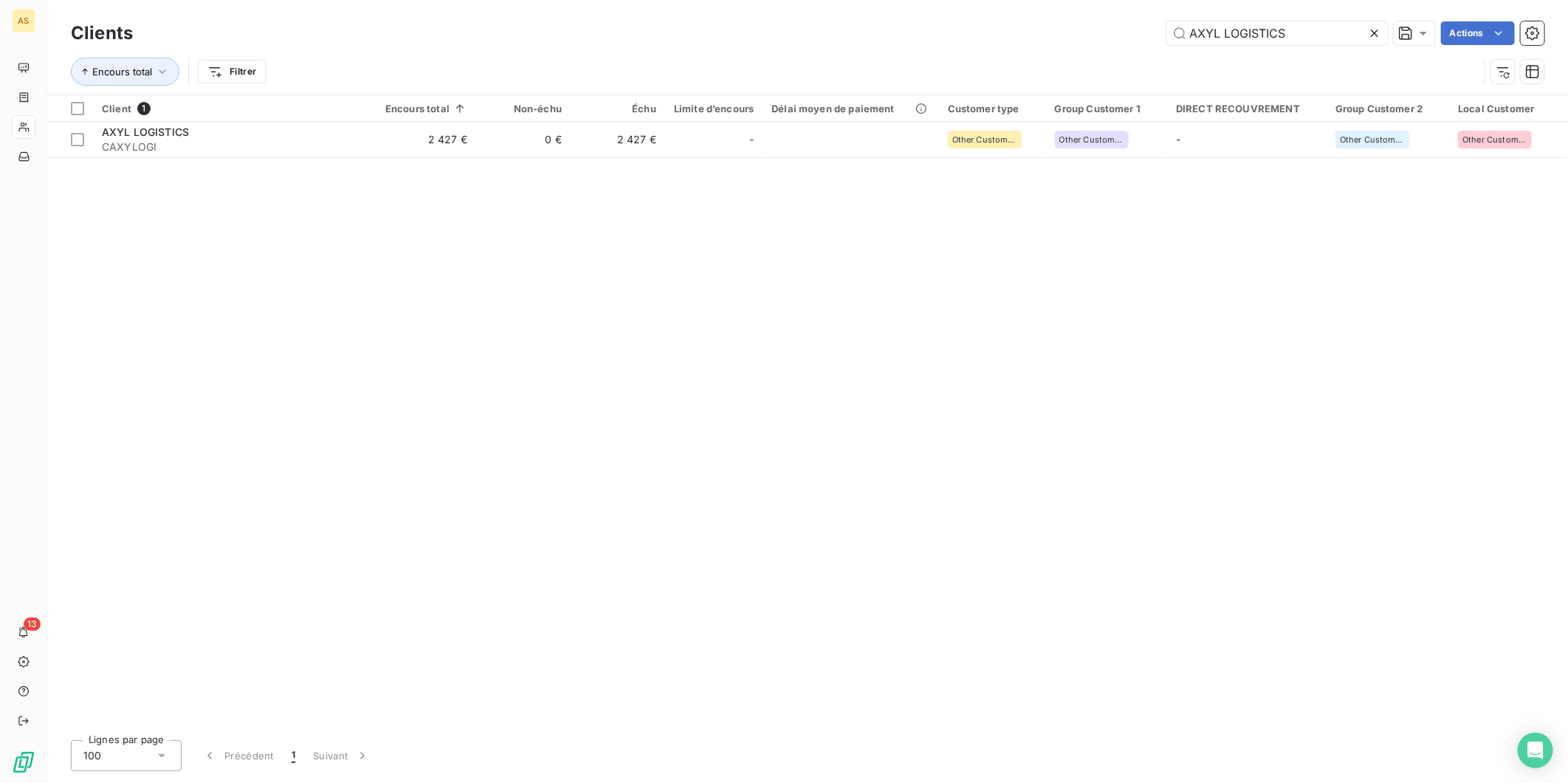
drag, startPoint x: 1278, startPoint y: 33, endPoint x: 1118, endPoint y: 46, distance: 160.5
click at [1118, 46] on div "Clients AXYL LOGISTICS Actions" at bounding box center [807, 33] width 1473 height 31
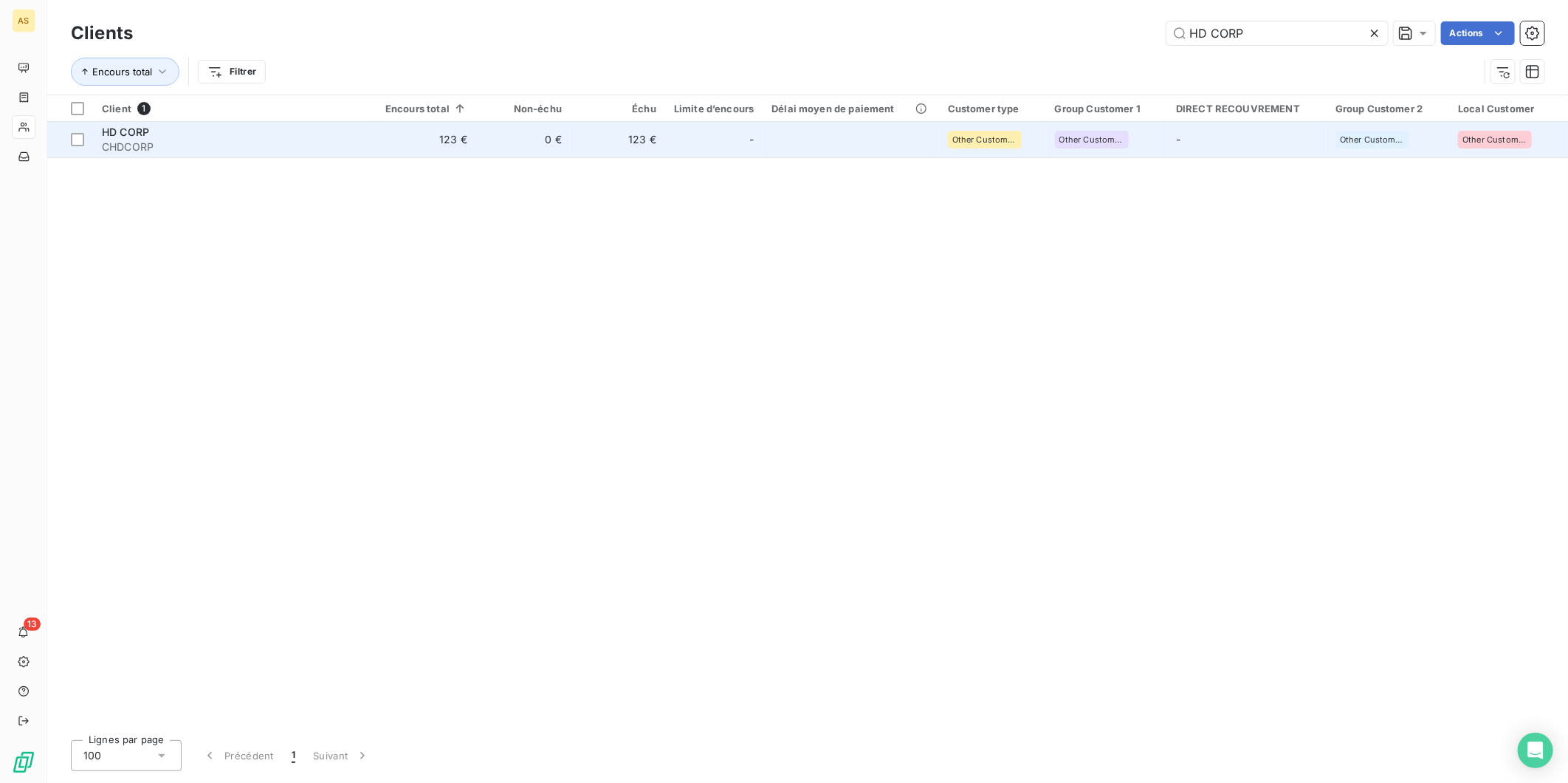
type input "HD CORP"
click at [418, 144] on td "123 €" at bounding box center [426, 139] width 99 height 35
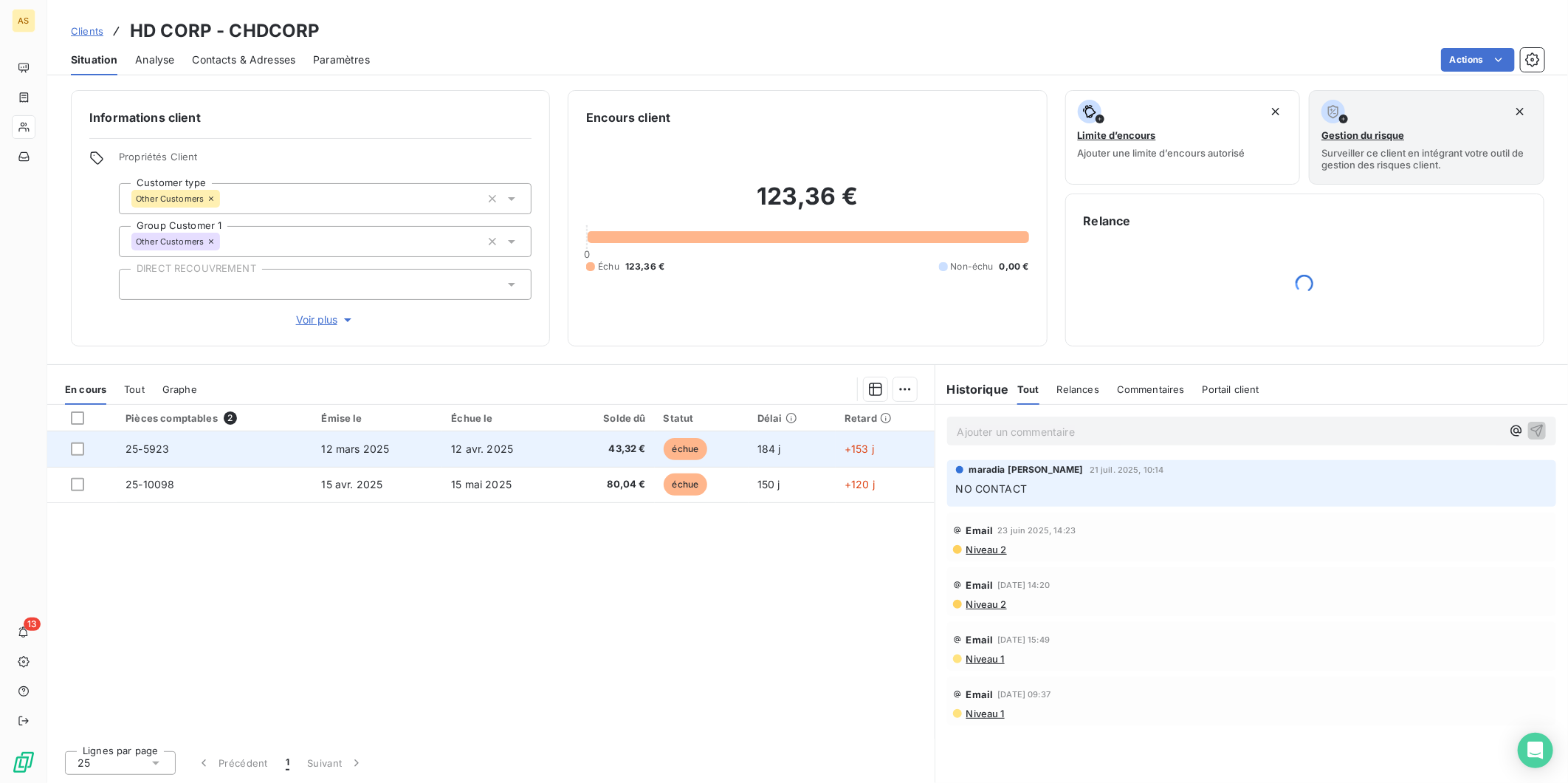
click at [664, 447] on span "échue" at bounding box center [685, 449] width 44 height 23
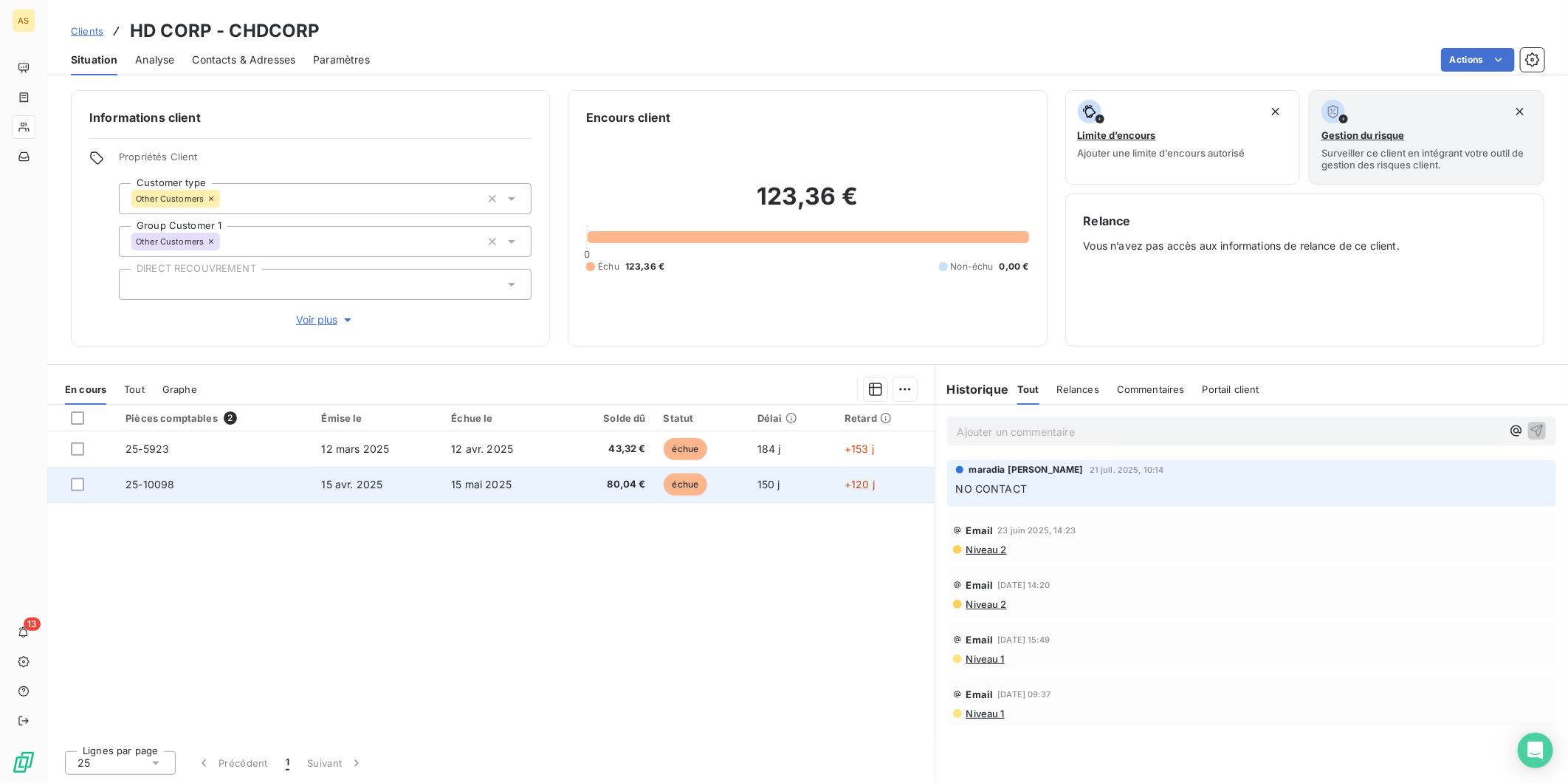
click at [497, 468] on td "15 mai 2025" at bounding box center [503, 484] width 121 height 35
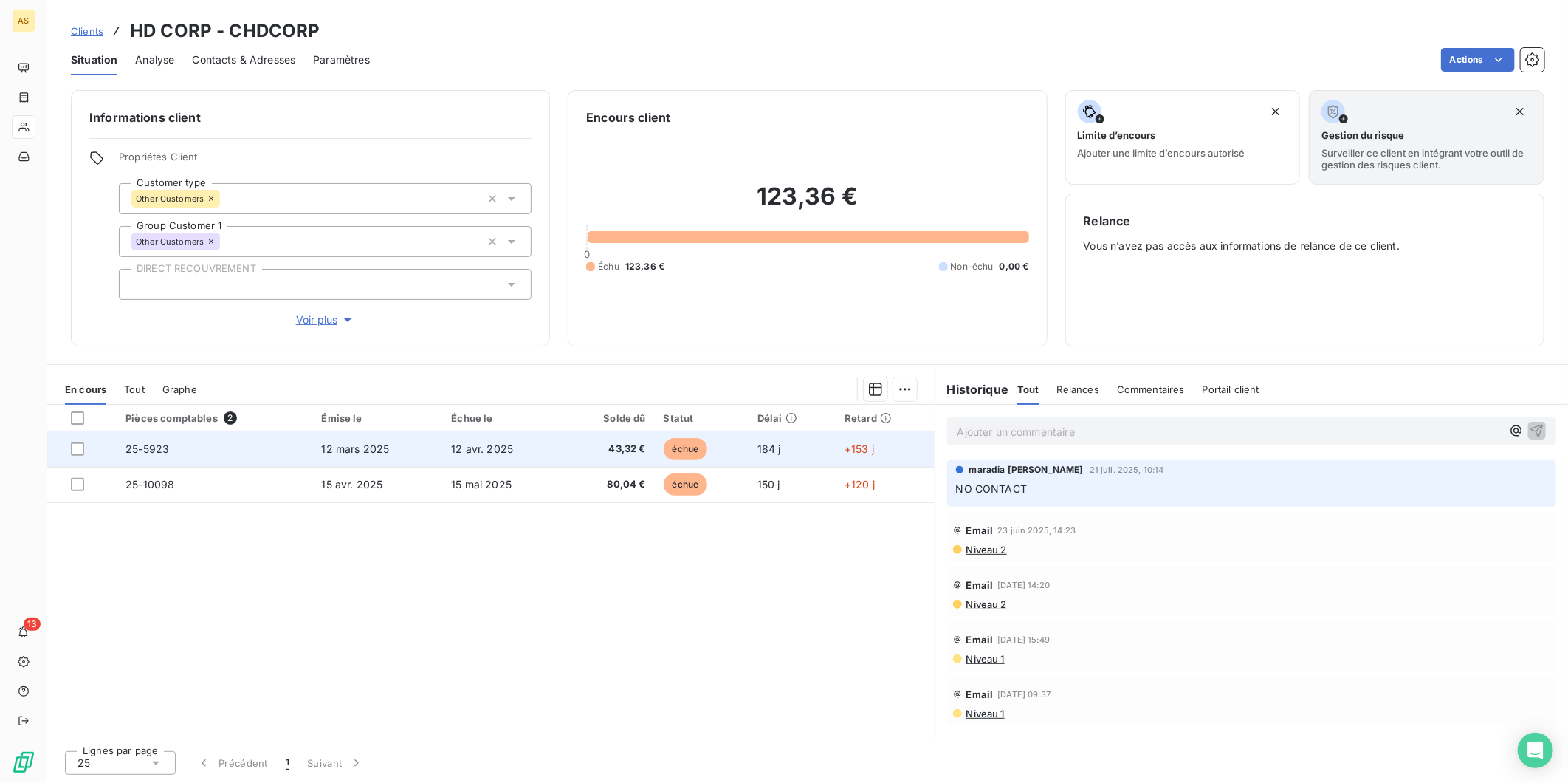
click at [462, 441] on td "12 avr. 2025" at bounding box center [503, 448] width 121 height 35
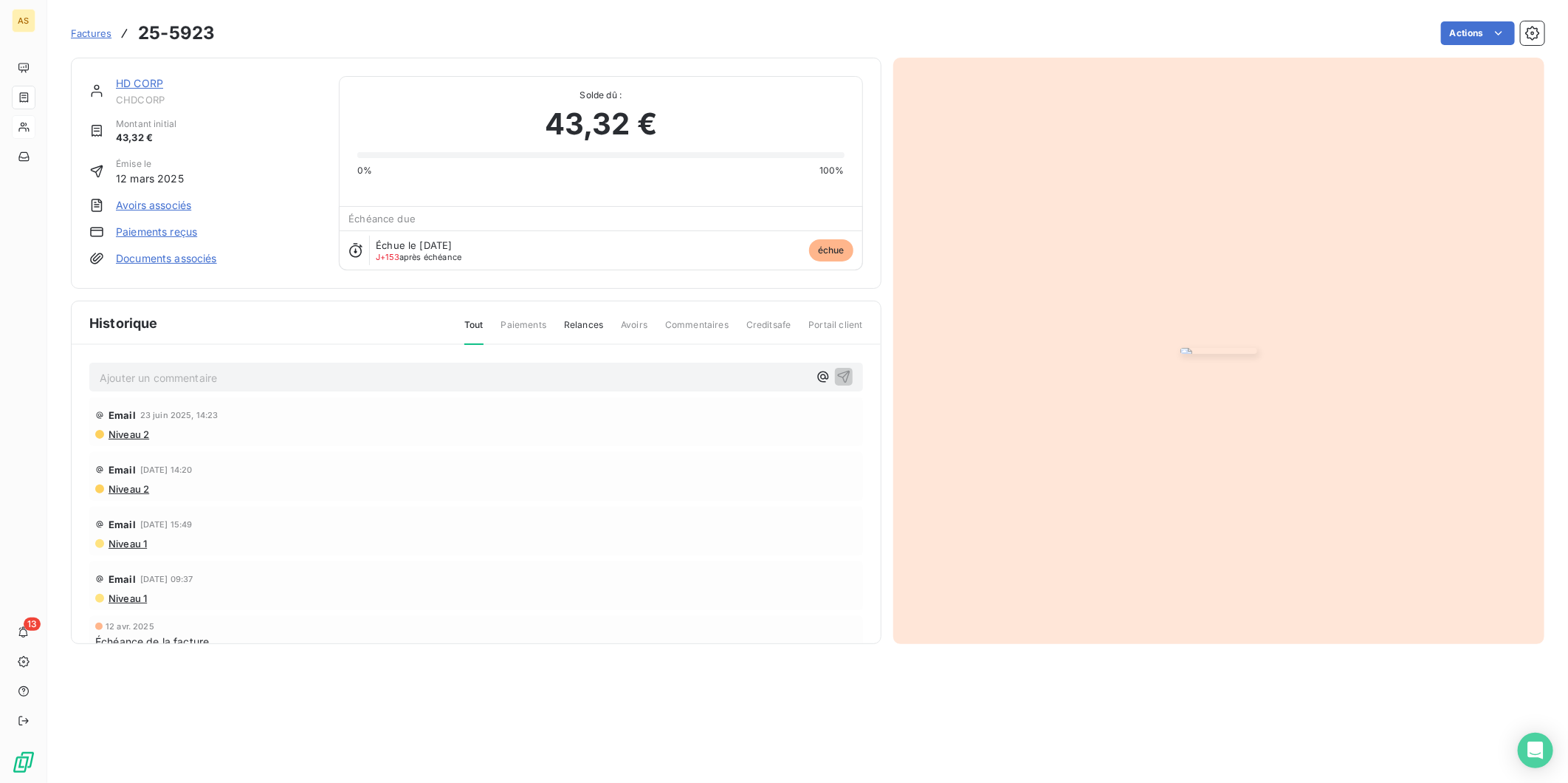
click at [1257, 354] on img "button" at bounding box center [1218, 350] width 77 height 6
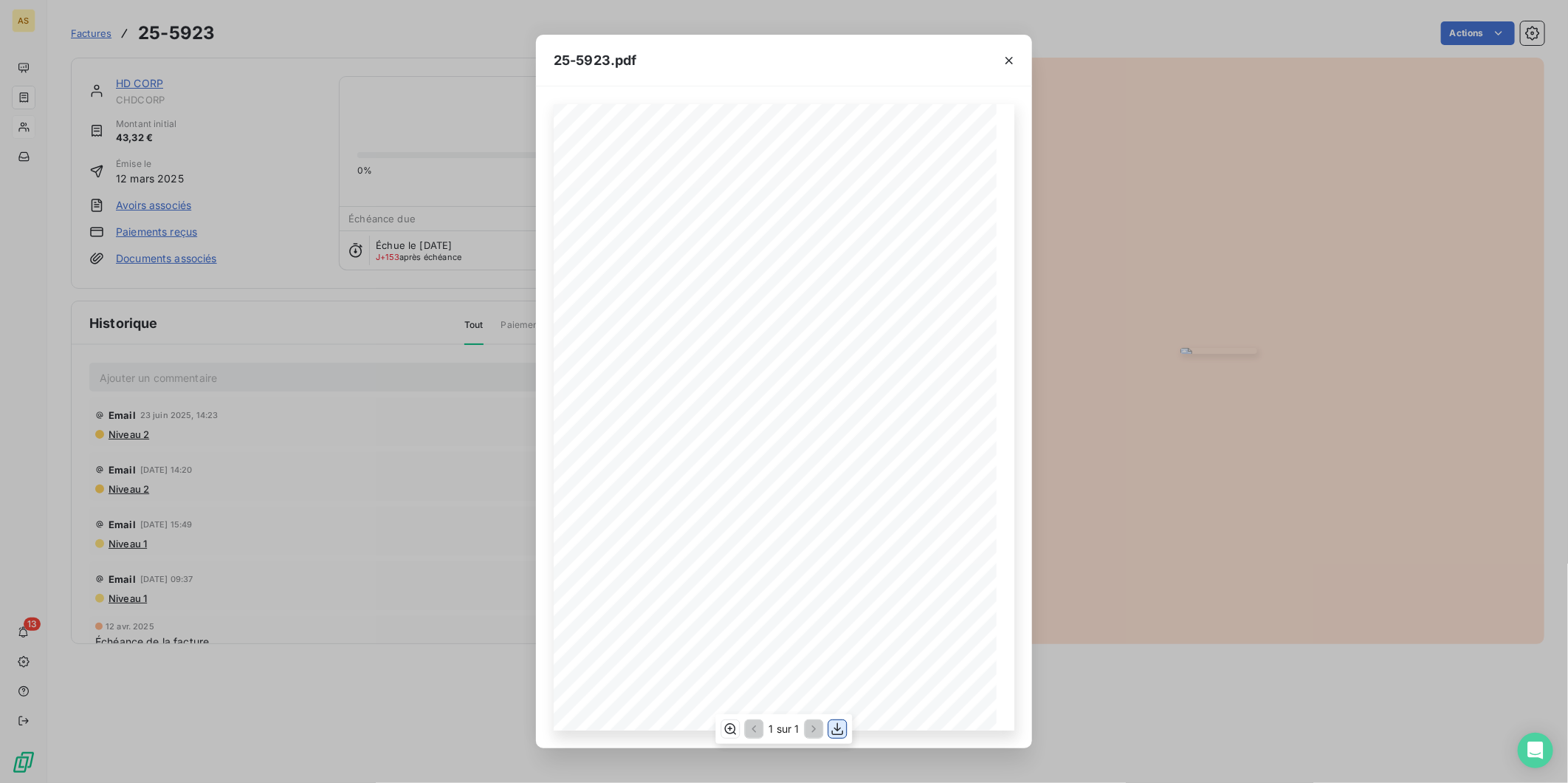
click at [836, 731] on icon "button" at bounding box center [838, 729] width 14 height 14
click at [1102, 293] on div "25-5923.pdf FACTURE N° Date 25-5923 [DATE] HD CORP [STREET_ADDRESS][PERSON_NAME…" at bounding box center [784, 391] width 1568 height 783
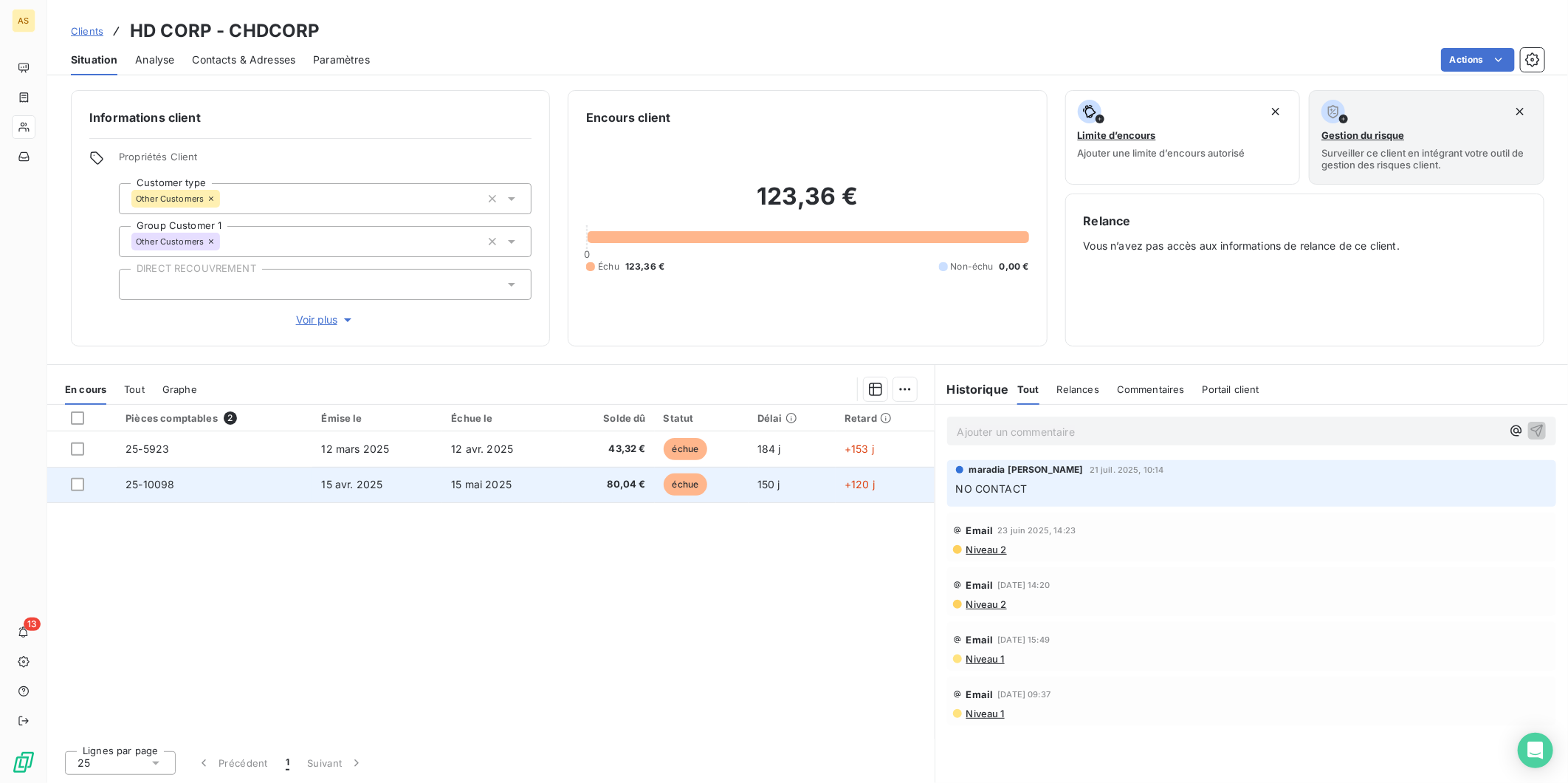
click at [385, 490] on td "15 avr. 2025" at bounding box center [377, 484] width 130 height 35
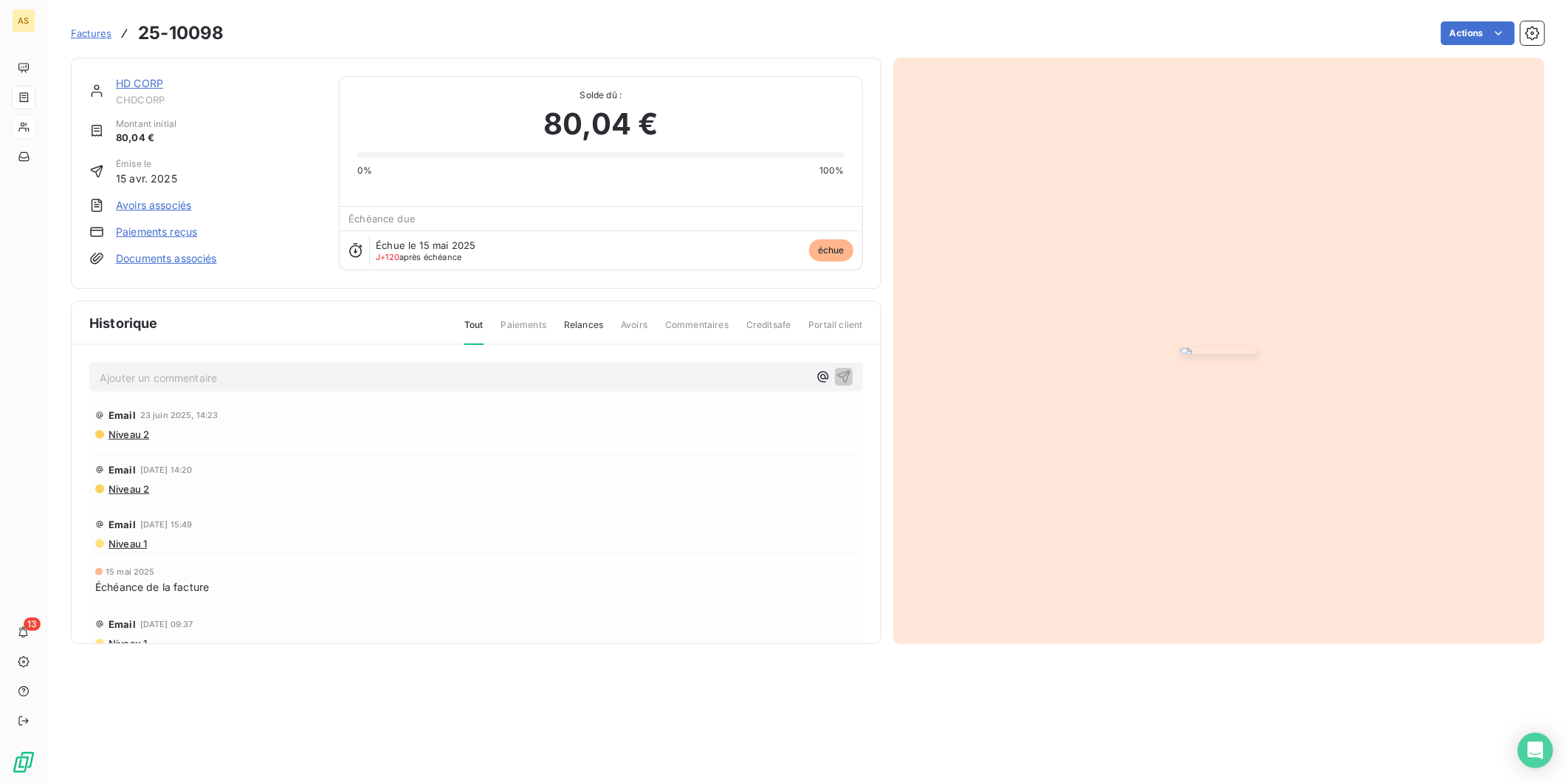
click at [1246, 354] on img "button" at bounding box center [1218, 350] width 77 height 6
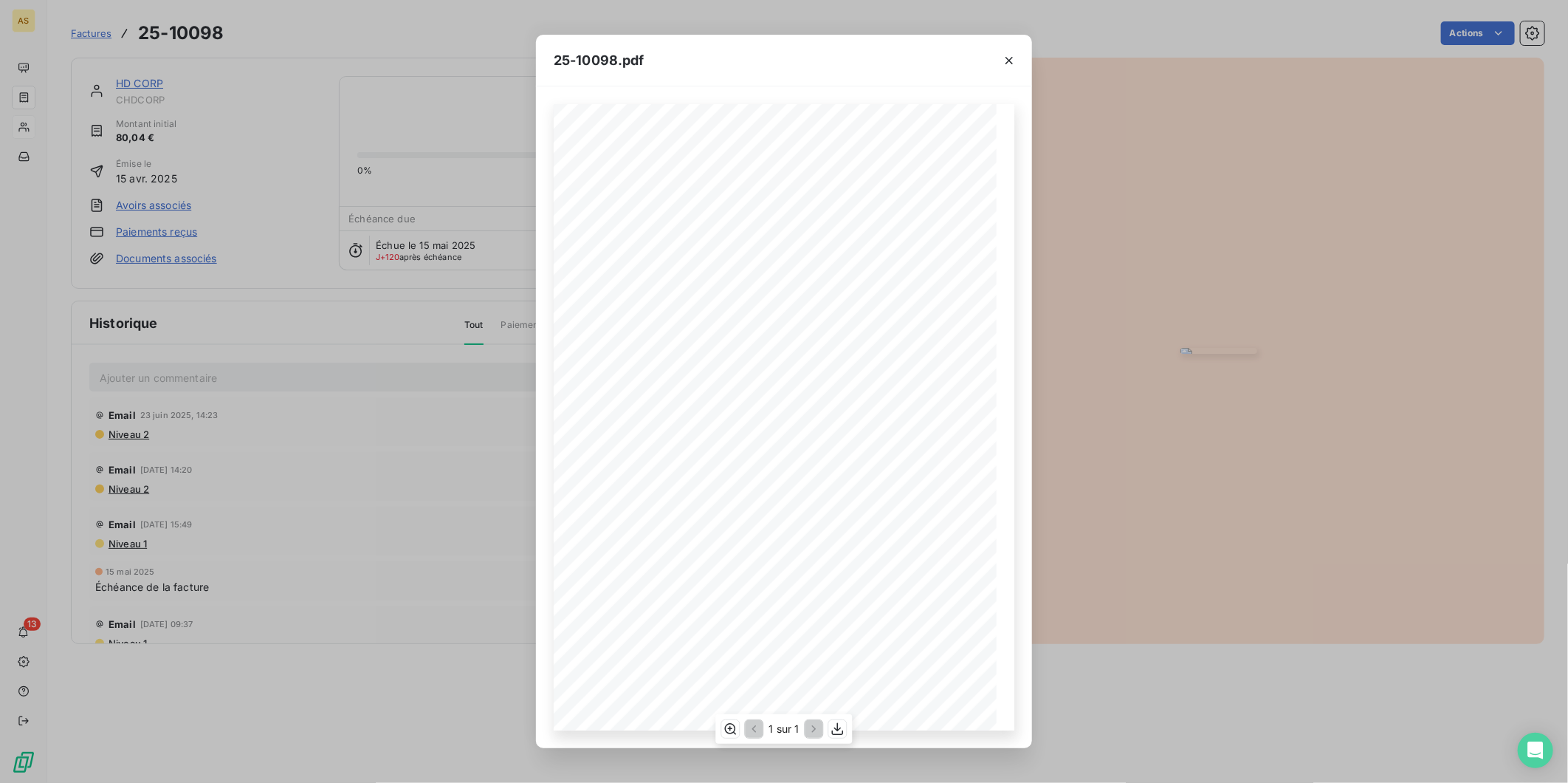
click at [836, 739] on div "1 sur 1" at bounding box center [783, 729] width 136 height 30
click at [836, 730] on icon "button" at bounding box center [837, 729] width 12 height 13
drag, startPoint x: 227, startPoint y: 49, endPoint x: 216, endPoint y: 51, distance: 11.2
click at [227, 49] on div "25-10098.pdf FACTURE N° Date 25-10098 [DATE] HD CORP [STREET_ADDRESS][PERSON_NA…" at bounding box center [784, 391] width 1568 height 783
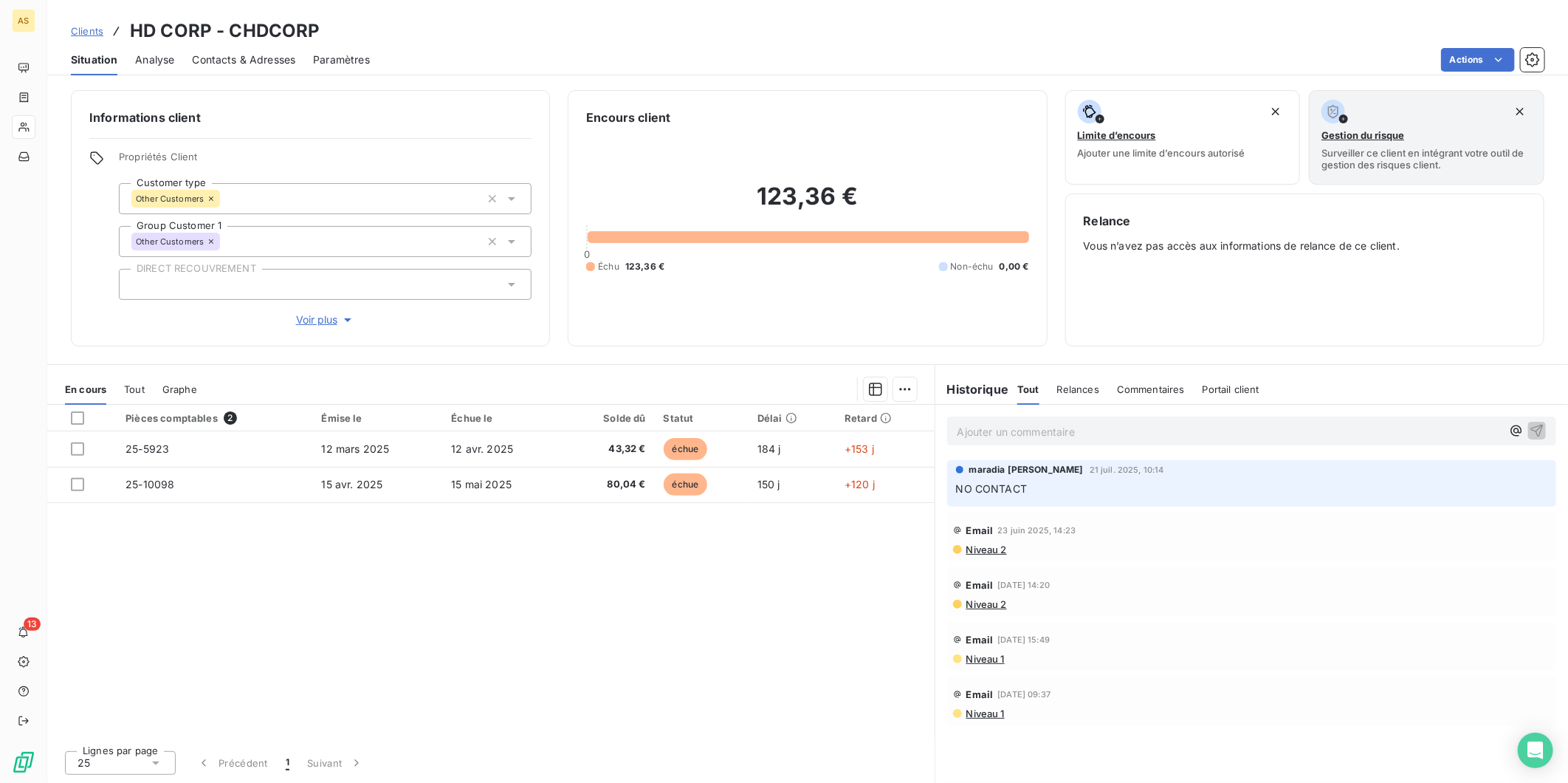
click at [227, 63] on span "Contacts & Adresses" at bounding box center [244, 60] width 103 height 14
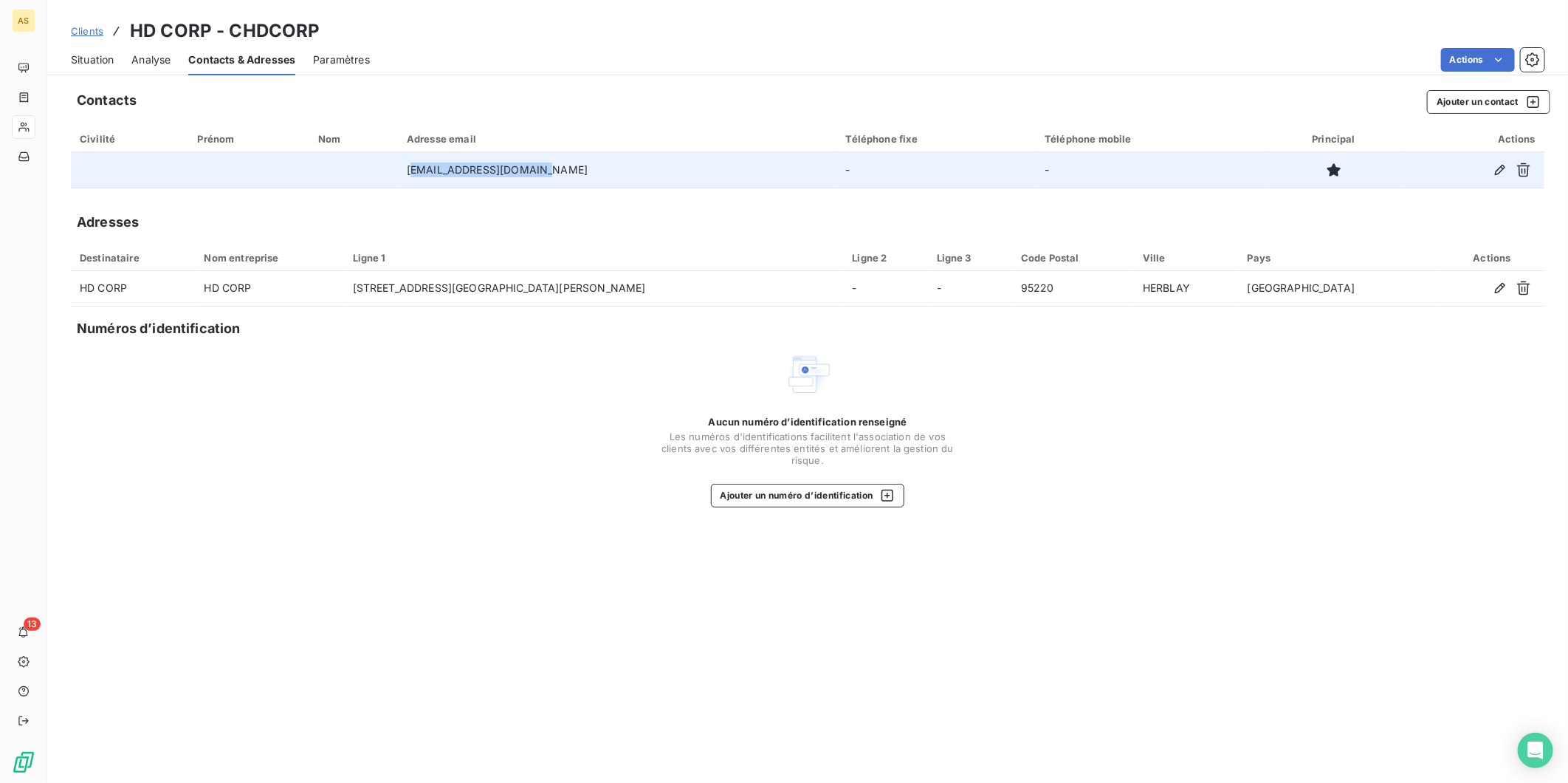
drag, startPoint x: 558, startPoint y: 168, endPoint x: 439, endPoint y: 168, distance: 119.0
click at [439, 168] on td "[EMAIL_ADDRESS][DOMAIN_NAME]" at bounding box center [617, 169] width 439 height 35
drag, startPoint x: 439, startPoint y: 168, endPoint x: 561, endPoint y: 166, distance: 122.0
click at [561, 166] on td "[EMAIL_ADDRESS][DOMAIN_NAME]" at bounding box center [617, 169] width 439 height 35
drag, startPoint x: 559, startPoint y: 170, endPoint x: 396, endPoint y: 167, distance: 163.0
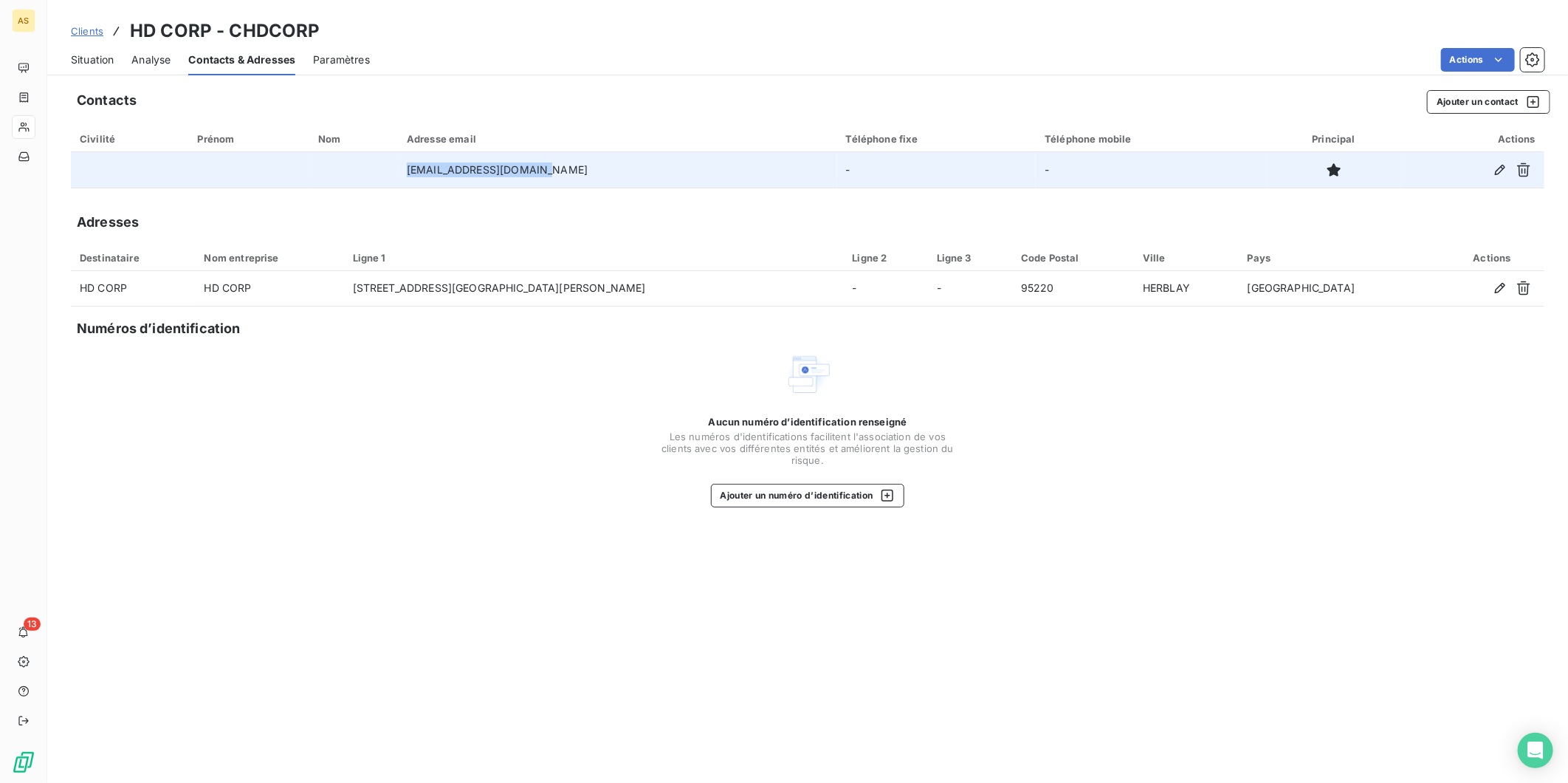
click at [396, 167] on tr "[EMAIL_ADDRESS][DOMAIN_NAME] - -" at bounding box center [807, 169] width 1473 height 35
copy tr "csage@arca-transports.f"
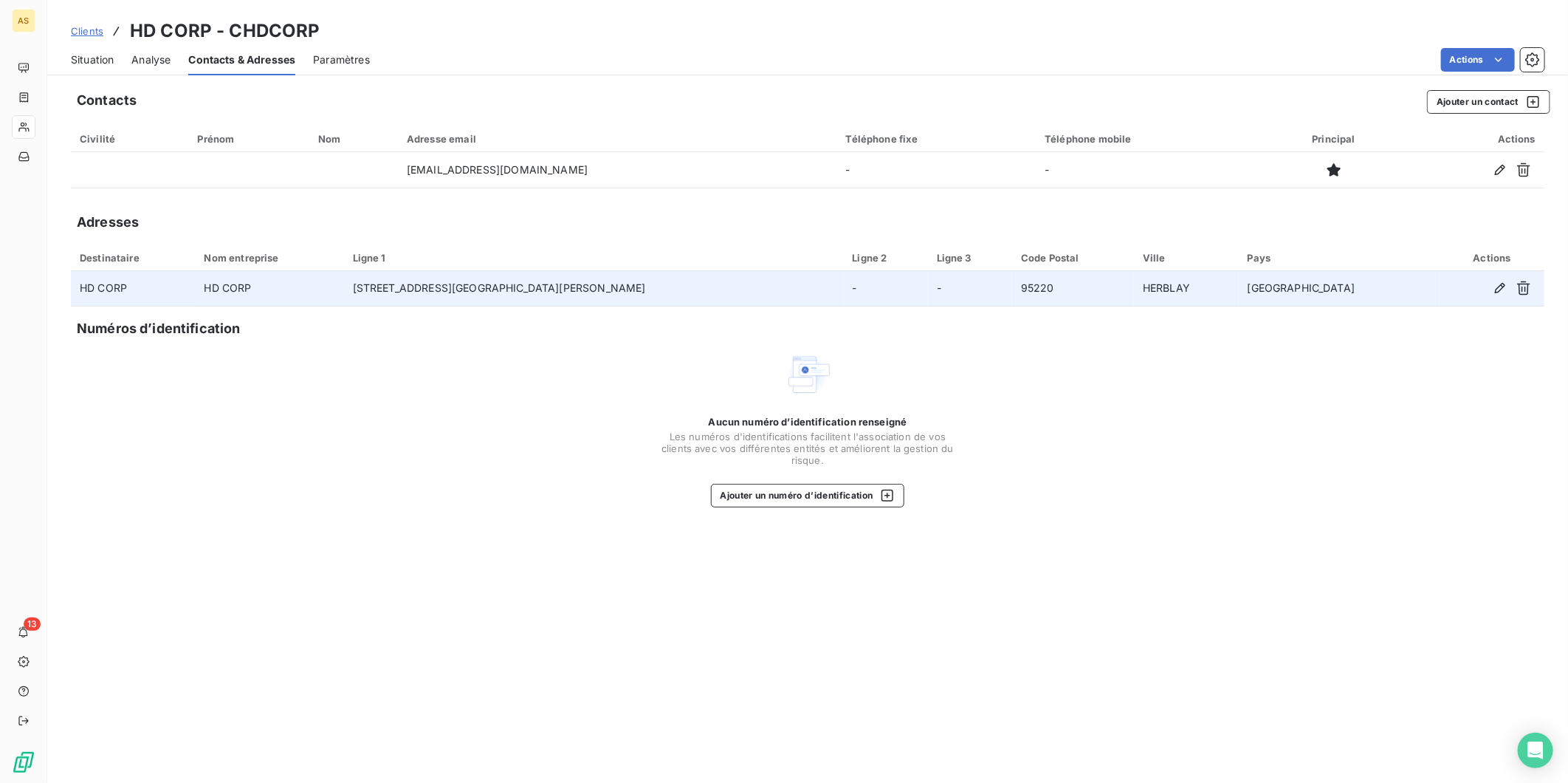
click at [300, 290] on td "HD CORP" at bounding box center [270, 288] width 148 height 35
drag, startPoint x: 297, startPoint y: 283, endPoint x: 240, endPoint y: 278, distance: 57.2
click at [240, 278] on tr "HD CORP HD CORP [STREET_ADDRESS][PERSON_NAME]" at bounding box center [807, 288] width 1473 height 35
copy tr "HD CORP"
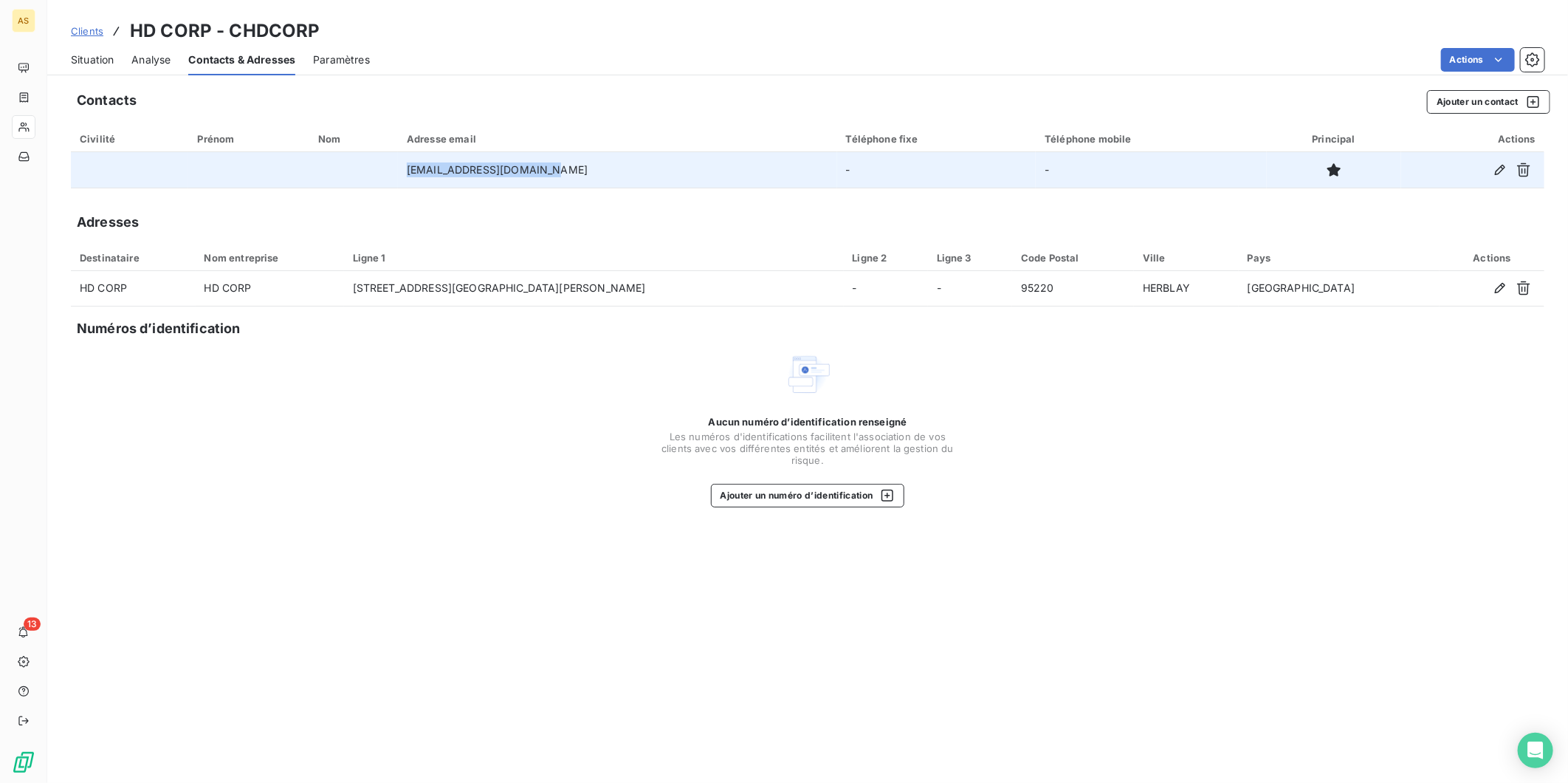
drag, startPoint x: 560, startPoint y: 170, endPoint x: 429, endPoint y: 174, distance: 131.1
click at [429, 174] on td "[EMAIL_ADDRESS][DOMAIN_NAME]" at bounding box center [617, 169] width 439 height 35
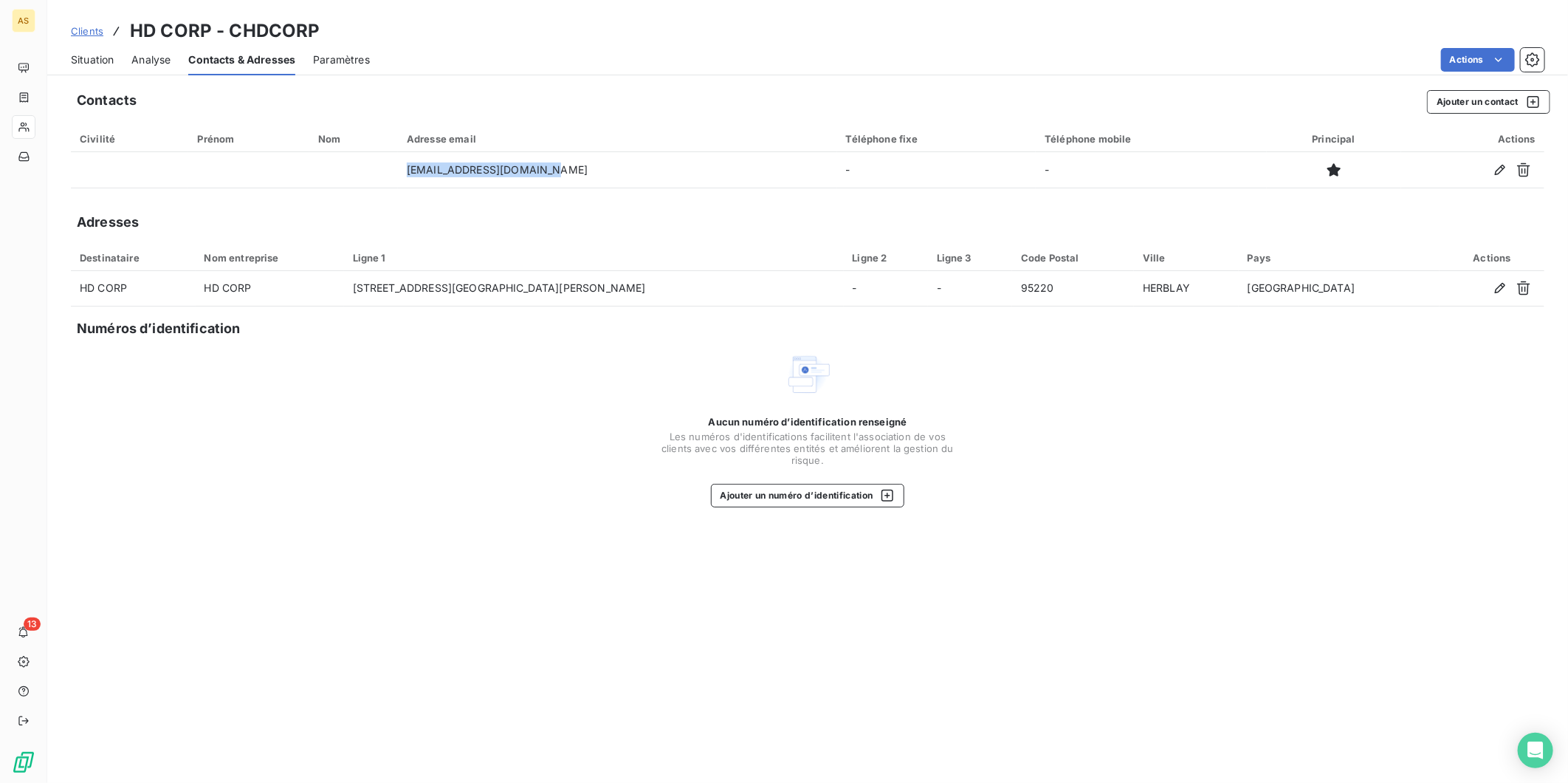
copy td "[EMAIL_ADDRESS][DOMAIN_NAME]"
click at [88, 32] on span "Clients" at bounding box center [87, 31] width 32 height 12
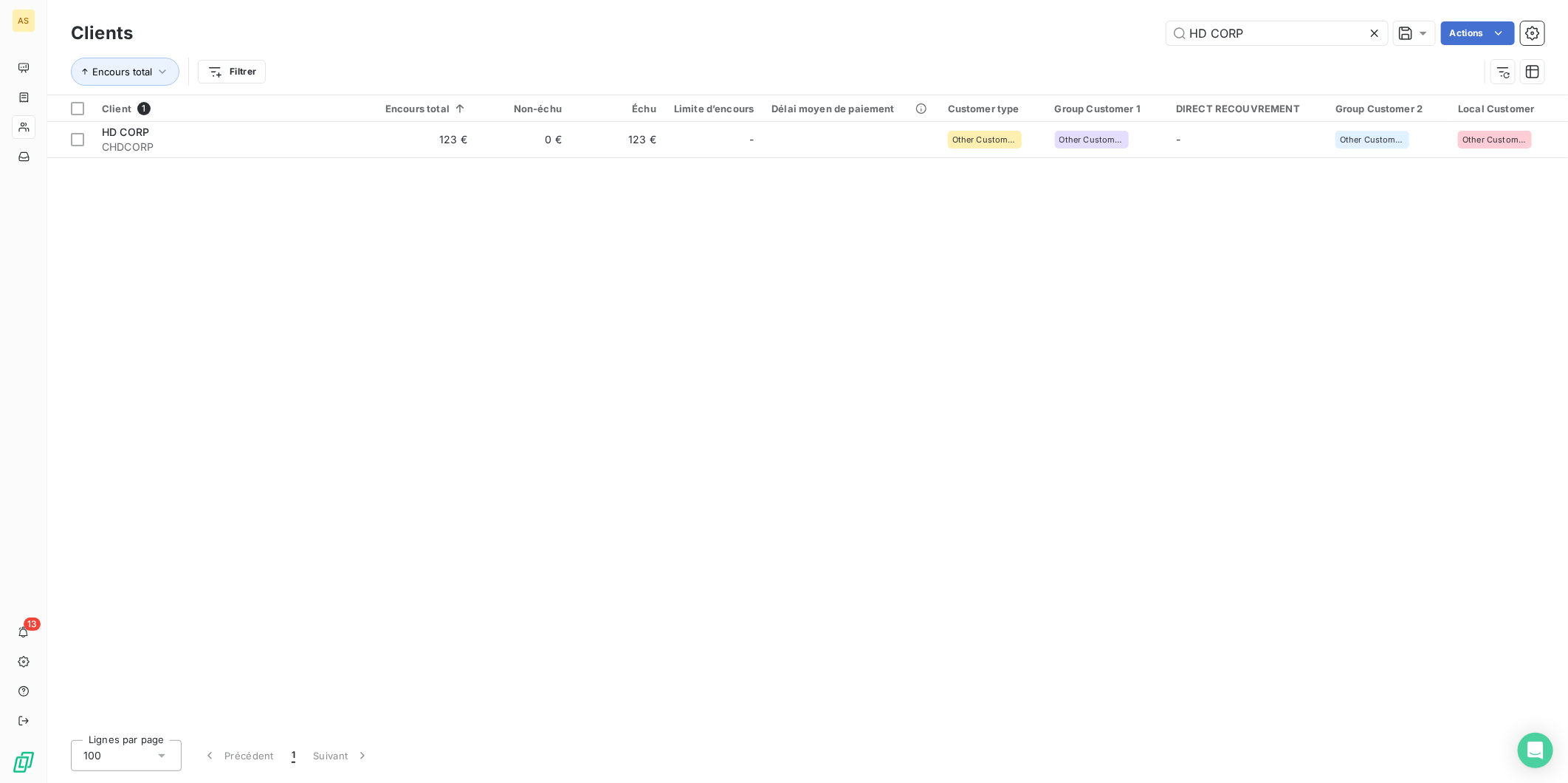
drag, startPoint x: 1244, startPoint y: 26, endPoint x: 1074, endPoint y: 50, distance: 171.7
click at [1074, 50] on div "Clients HD CORP Actions Encours total Filtrer" at bounding box center [807, 56] width 1473 height 77
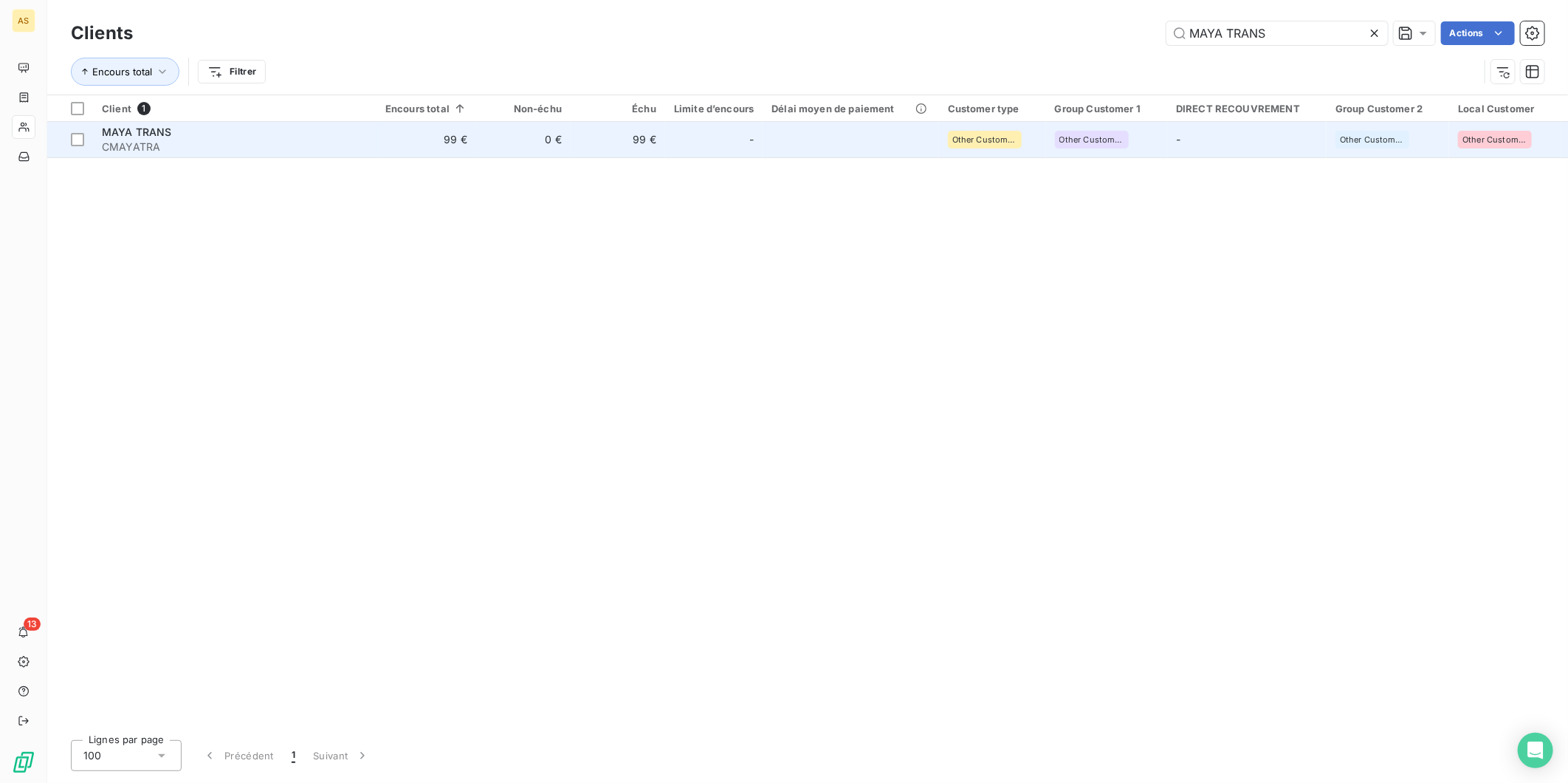
type input "MAYA TRANS"
click at [431, 134] on td "99 €" at bounding box center [426, 139] width 99 height 35
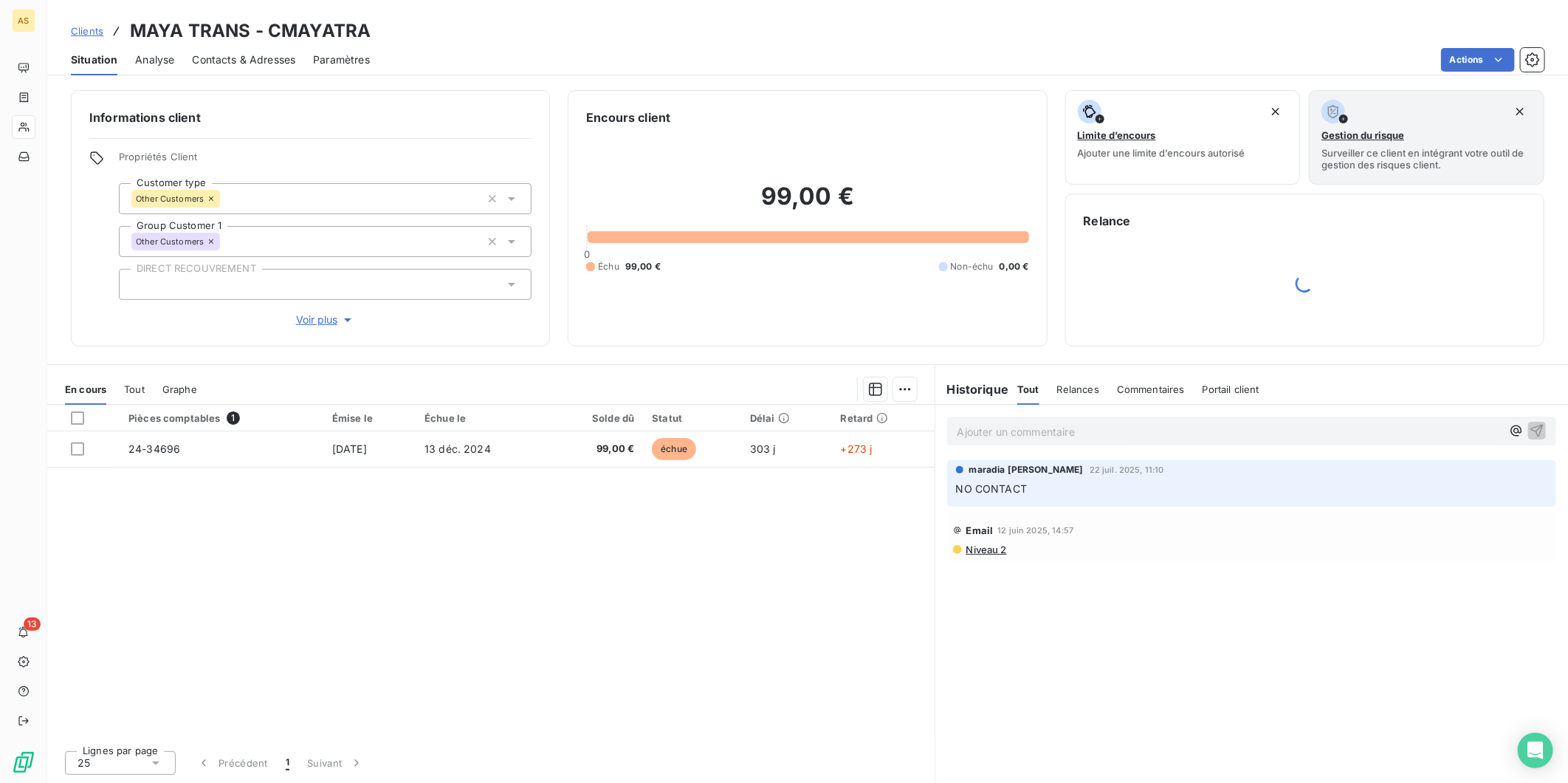
click at [221, 58] on span "Contacts & Adresses" at bounding box center [244, 60] width 103 height 14
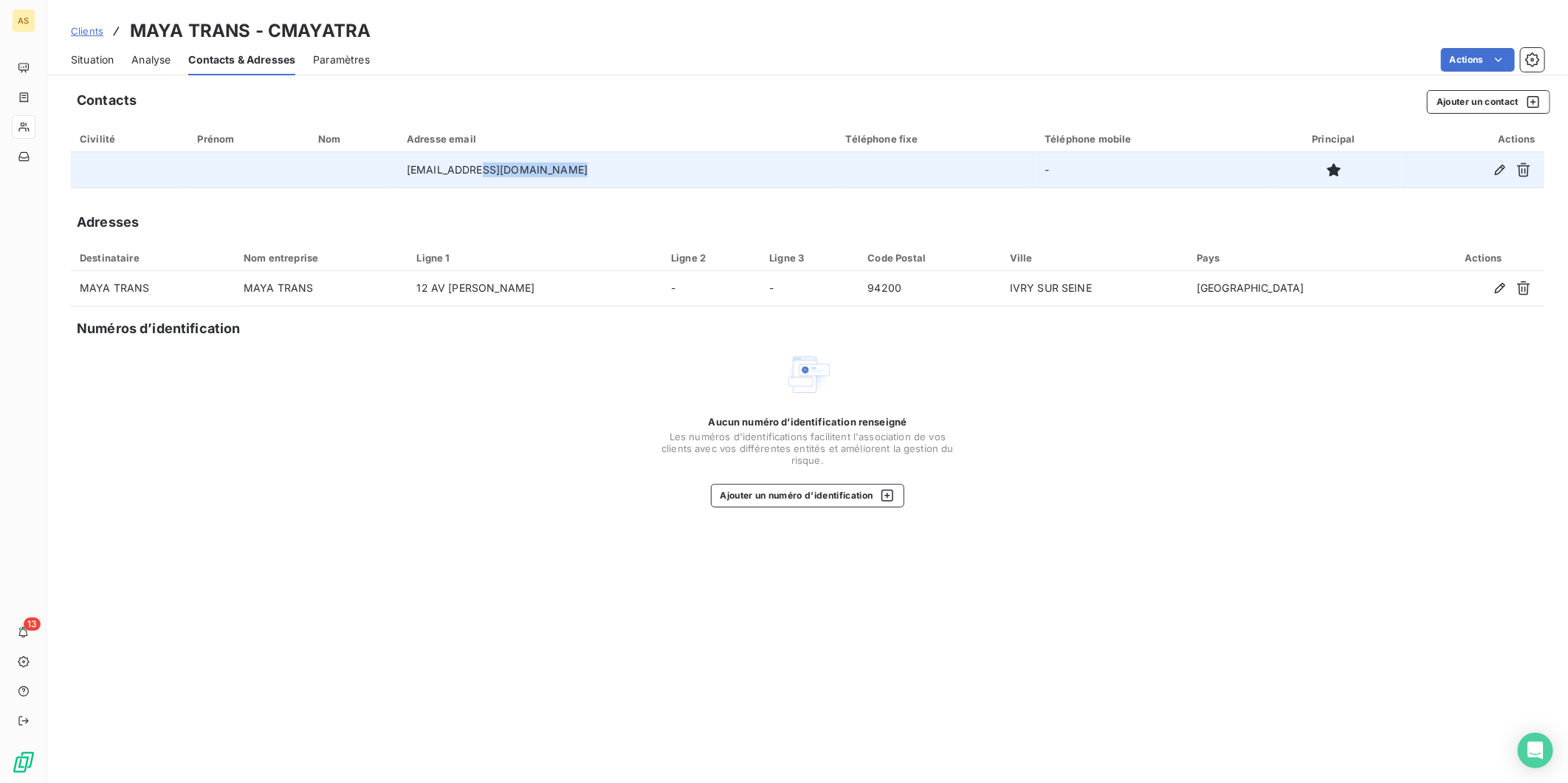
drag, startPoint x: 492, startPoint y: 170, endPoint x: 578, endPoint y: 163, distance: 86.3
click at [578, 163] on td "[EMAIL_ADDRESS][DOMAIN_NAME]" at bounding box center [617, 169] width 439 height 35
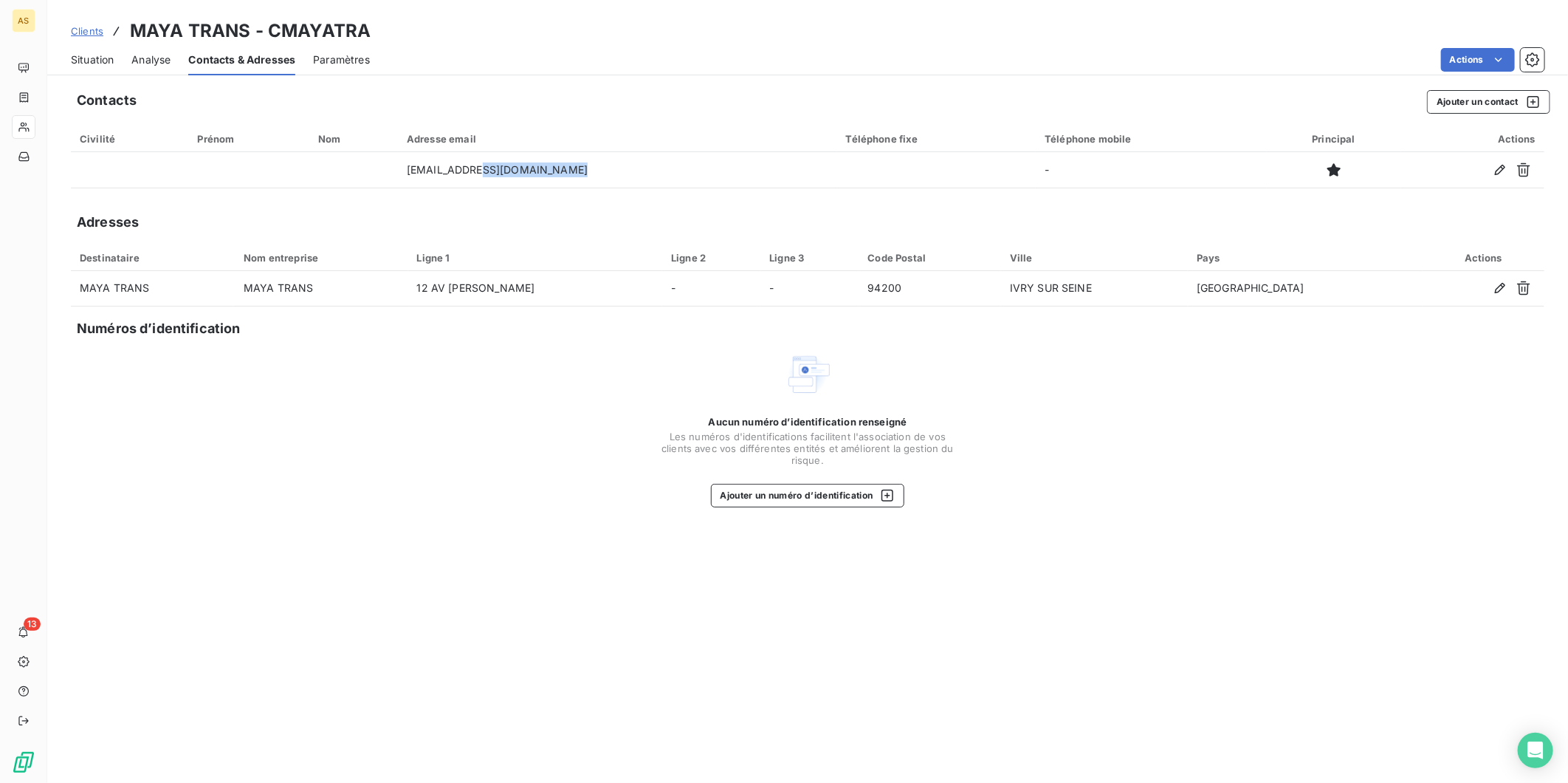
copy td "[DOMAIN_NAME]"
click at [103, 57] on span "Situation" at bounding box center [91, 60] width 42 height 14
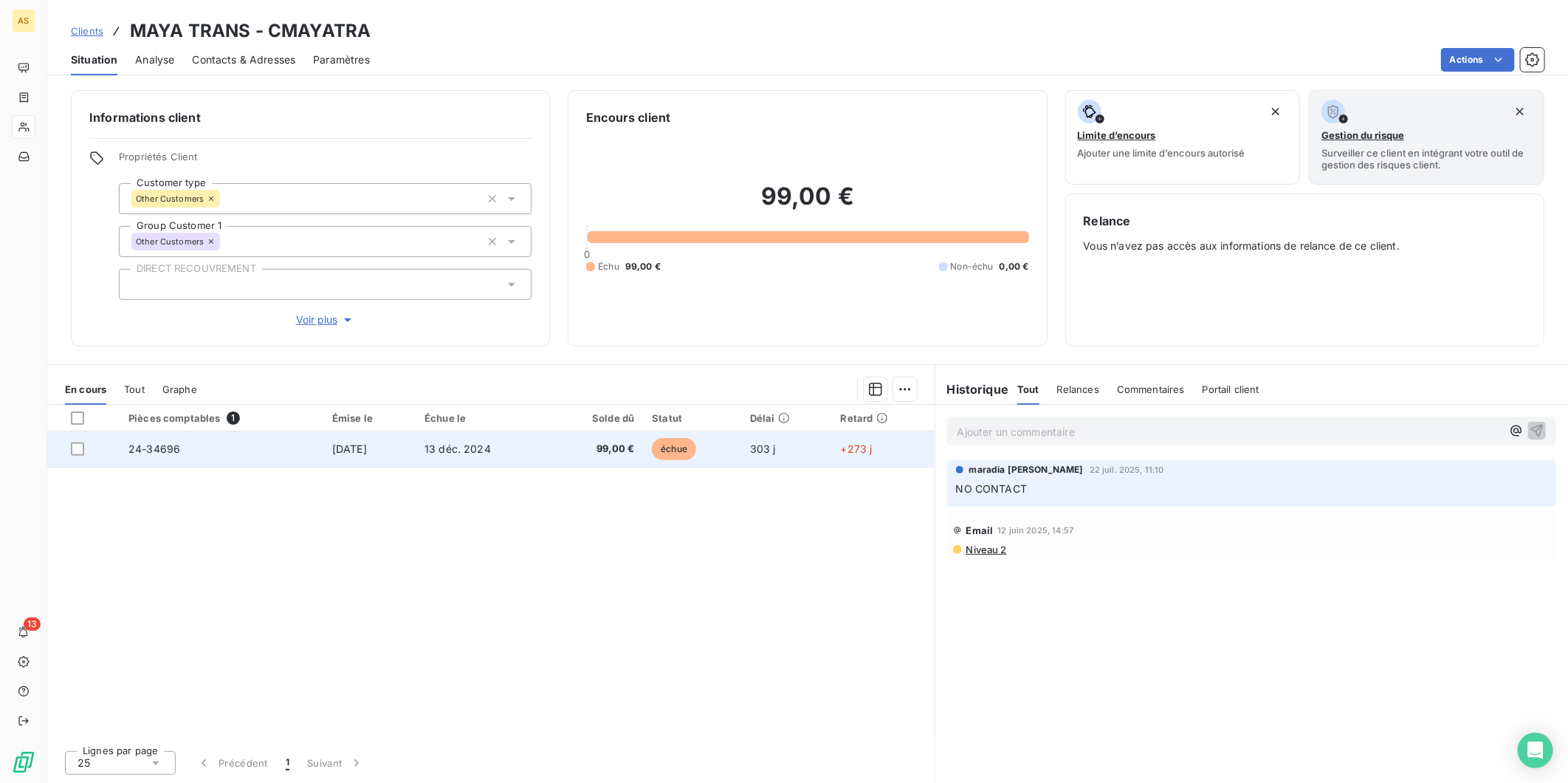
click at [277, 452] on td "24-34696" at bounding box center [221, 448] width 204 height 35
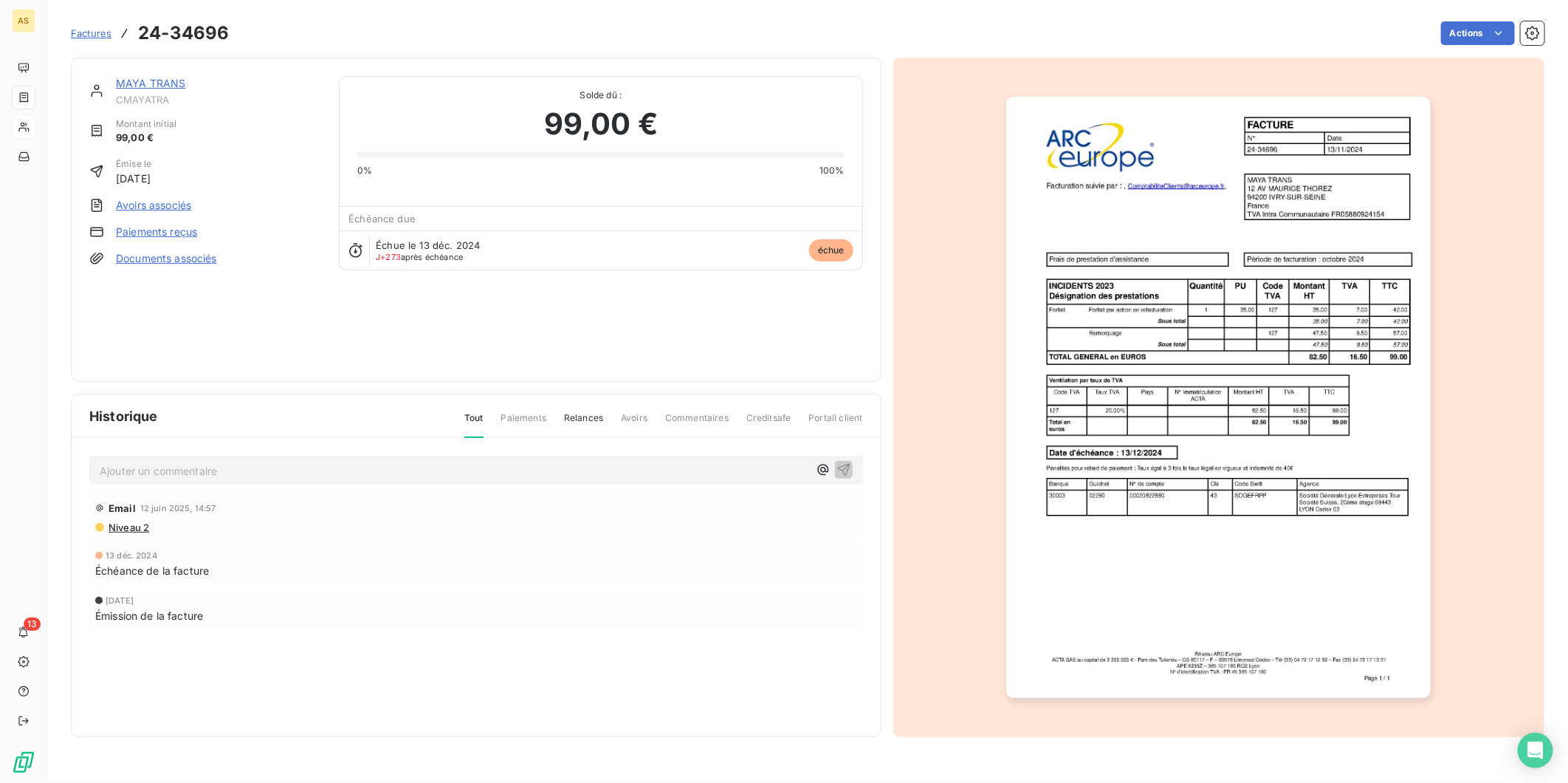
click at [1142, 349] on img "button" at bounding box center [1218, 397] width 424 height 601
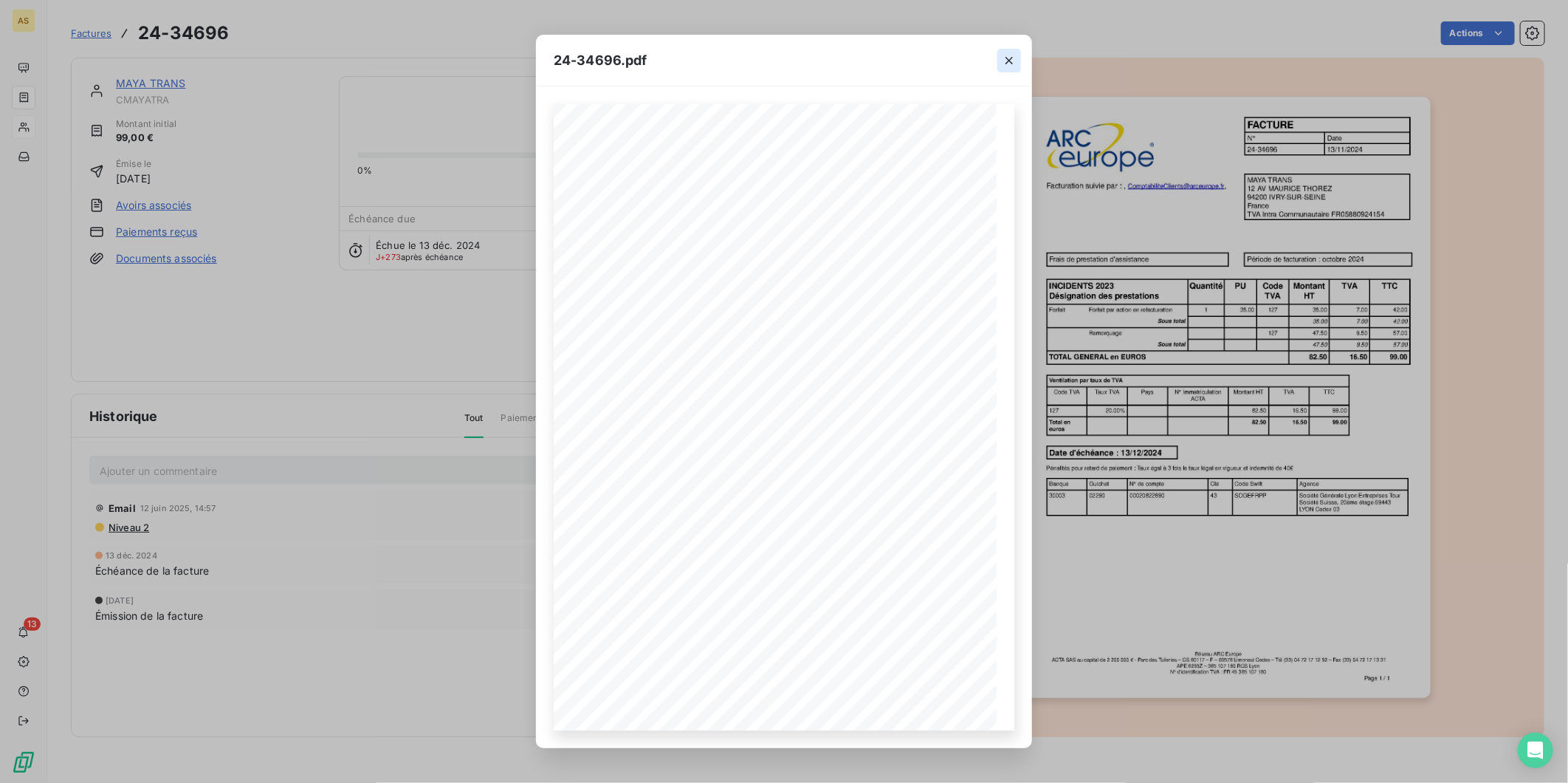
click at [1001, 61] on icon "button" at bounding box center [1008, 61] width 14 height 14
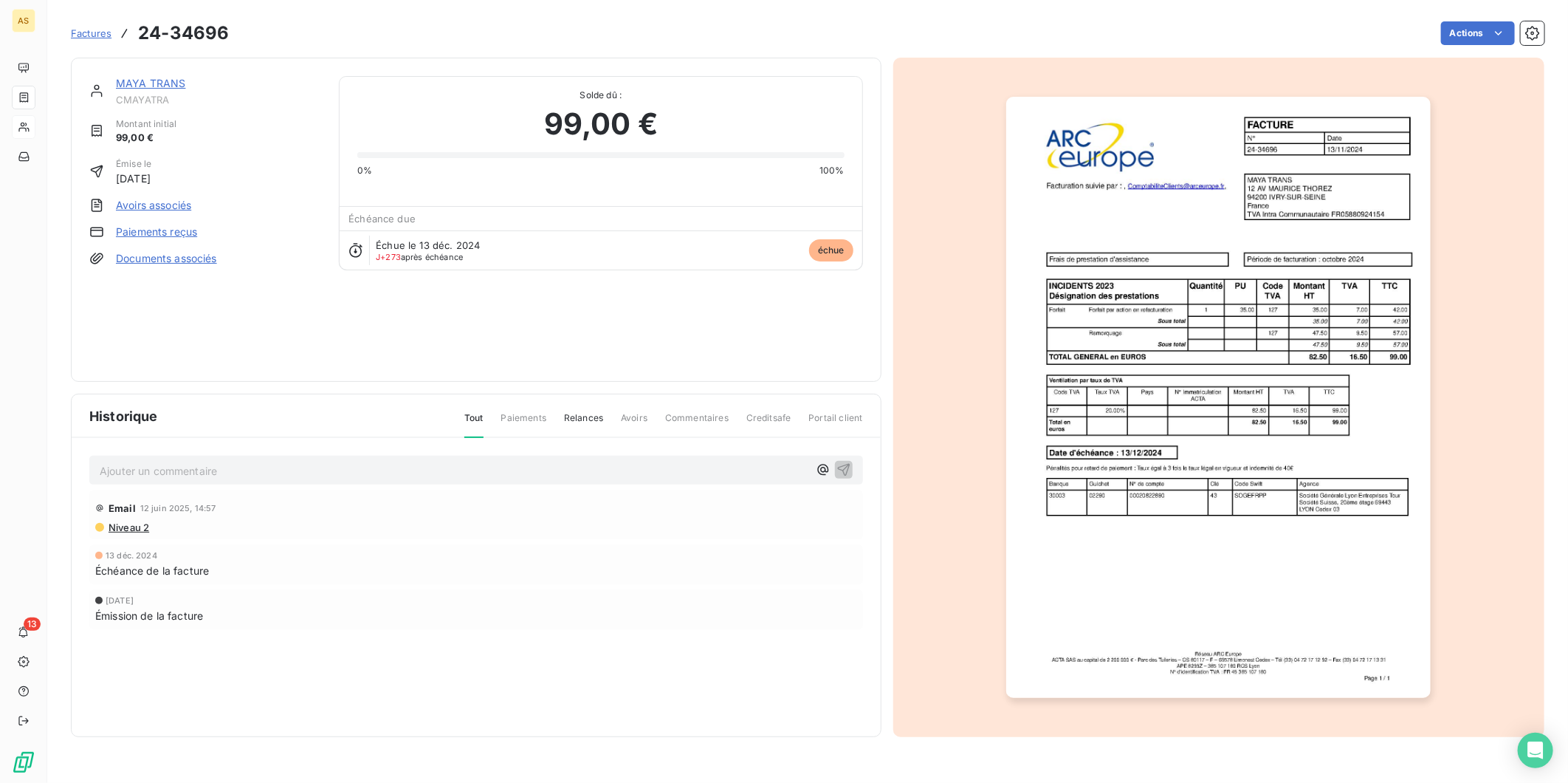
click at [148, 525] on span "Niveau 2" at bounding box center [128, 527] width 42 height 12
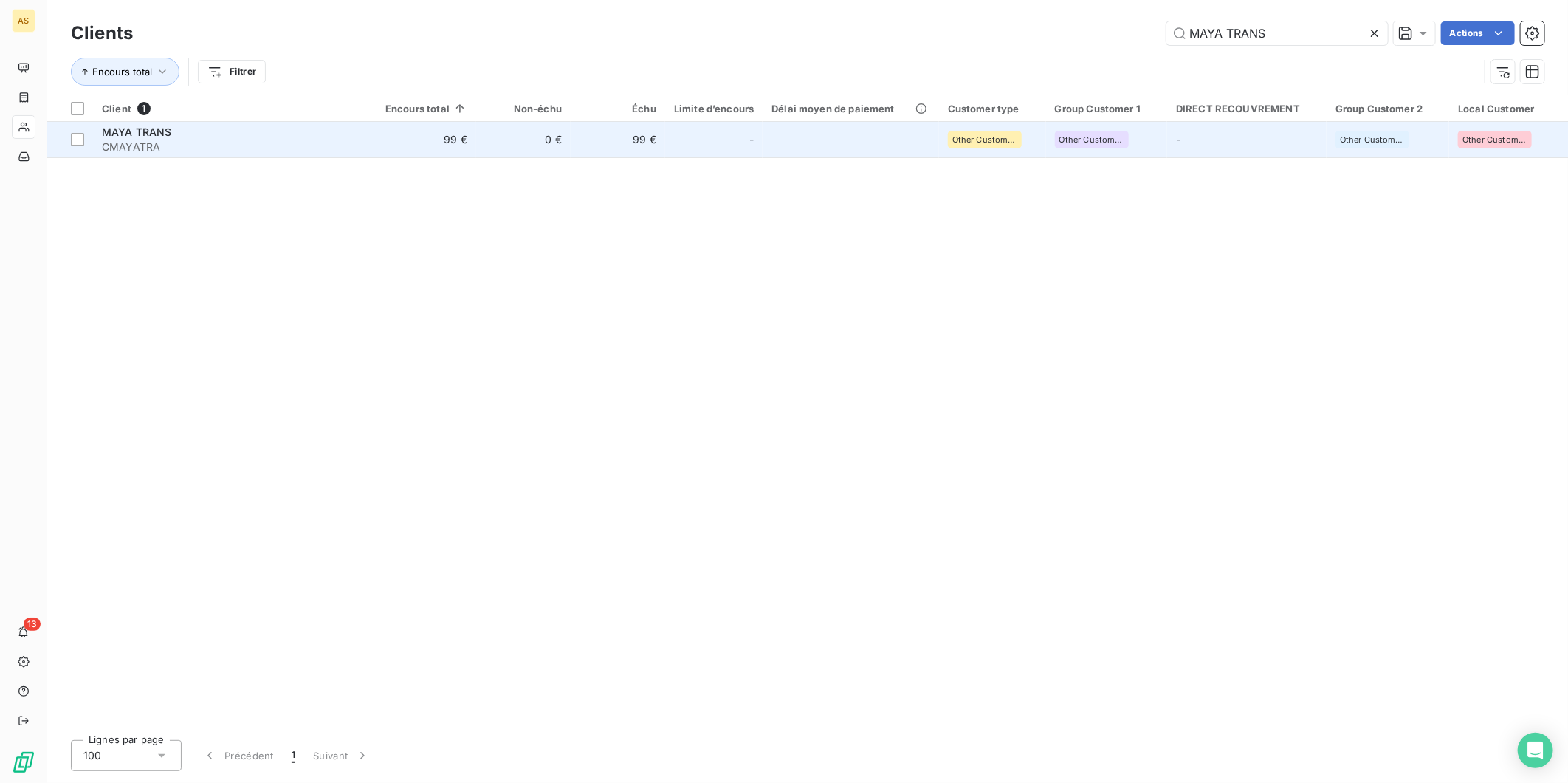
click at [261, 144] on span "CMAYATRA" at bounding box center [235, 147] width 265 height 14
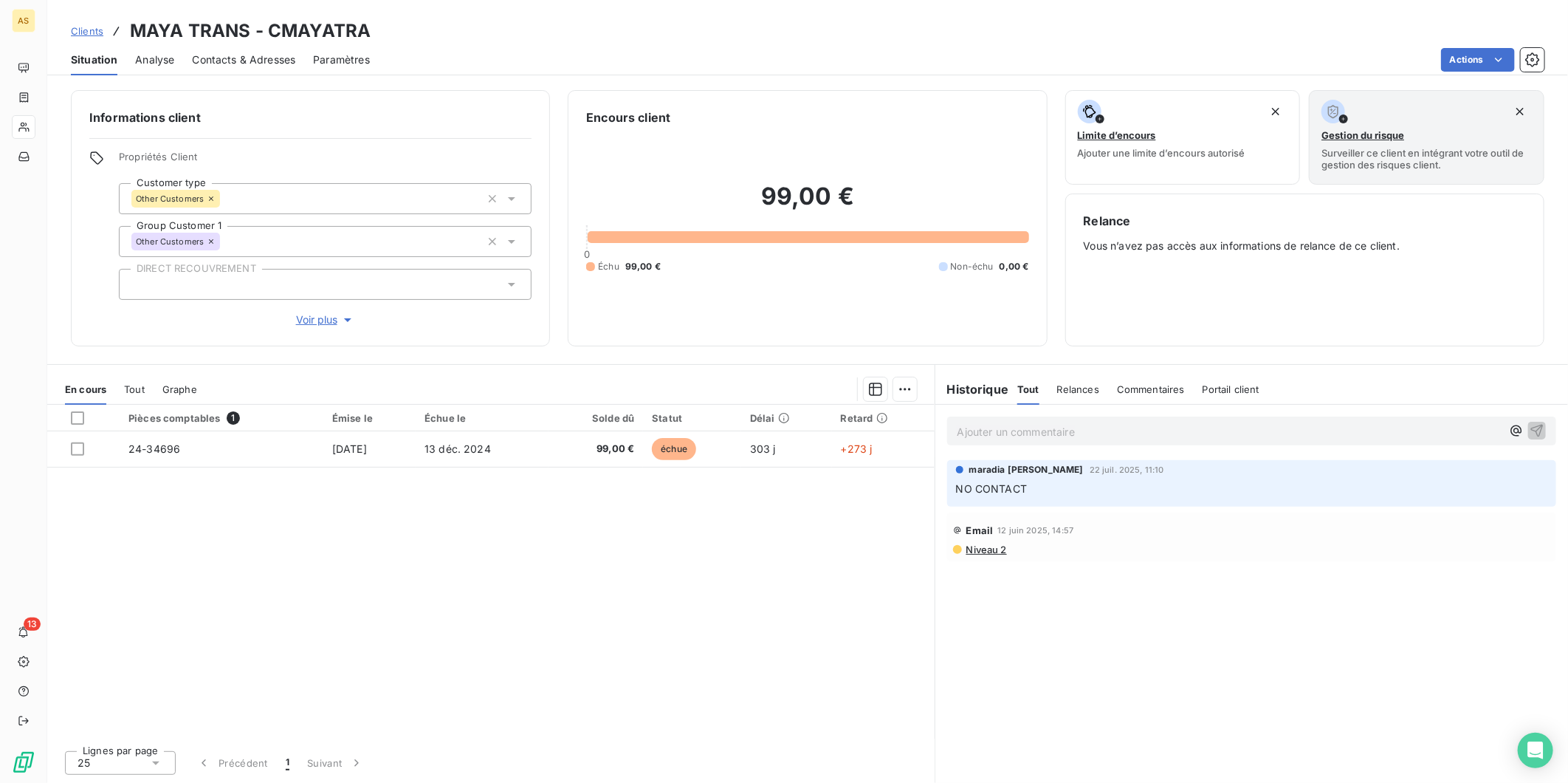
click at [978, 552] on span "Niveau 2" at bounding box center [986, 549] width 42 height 12
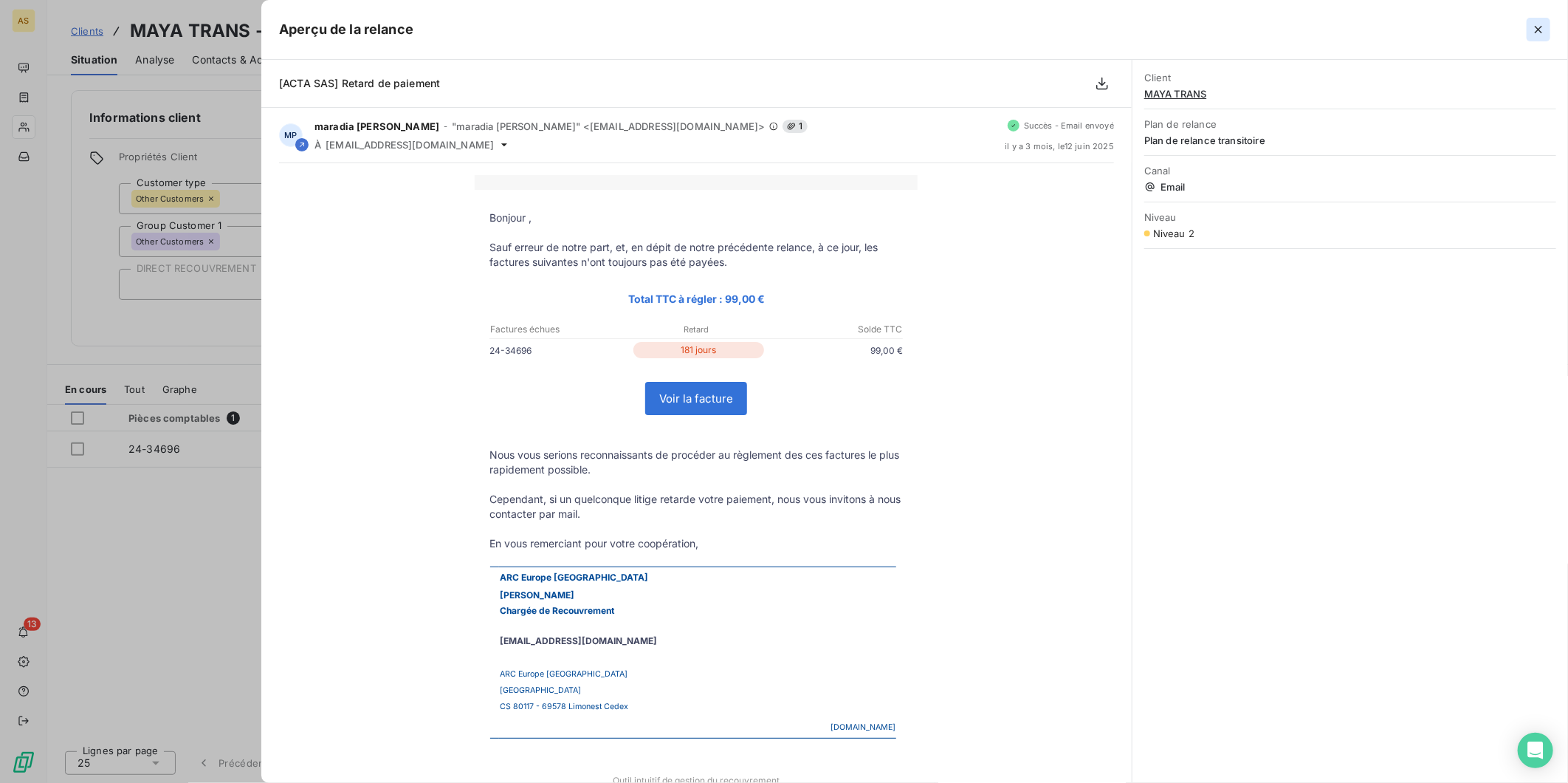
click at [1543, 28] on icon "button" at bounding box center [1538, 30] width 14 height 14
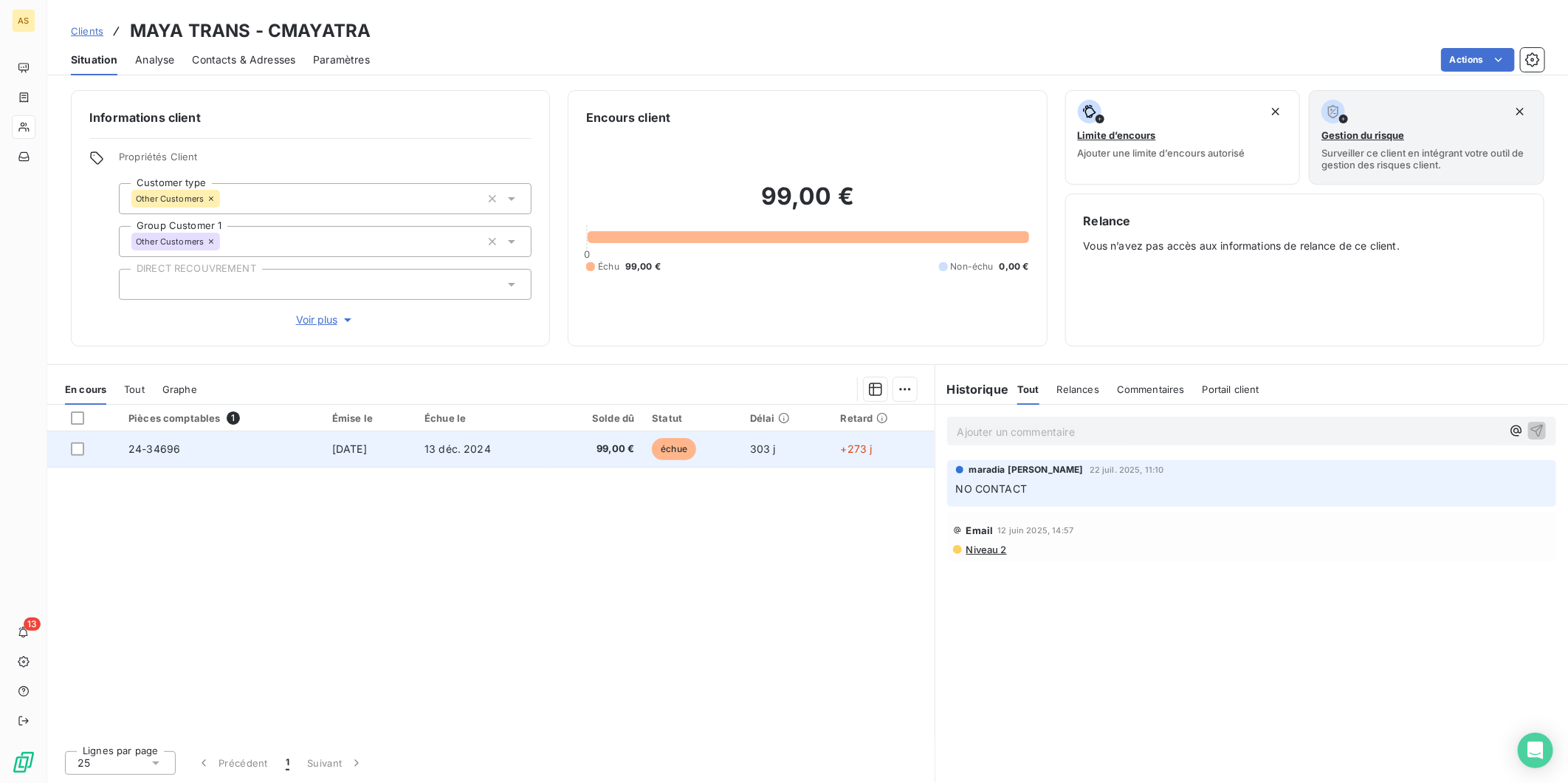
click at [491, 452] on span "13 déc. 2024" at bounding box center [458, 449] width 67 height 13
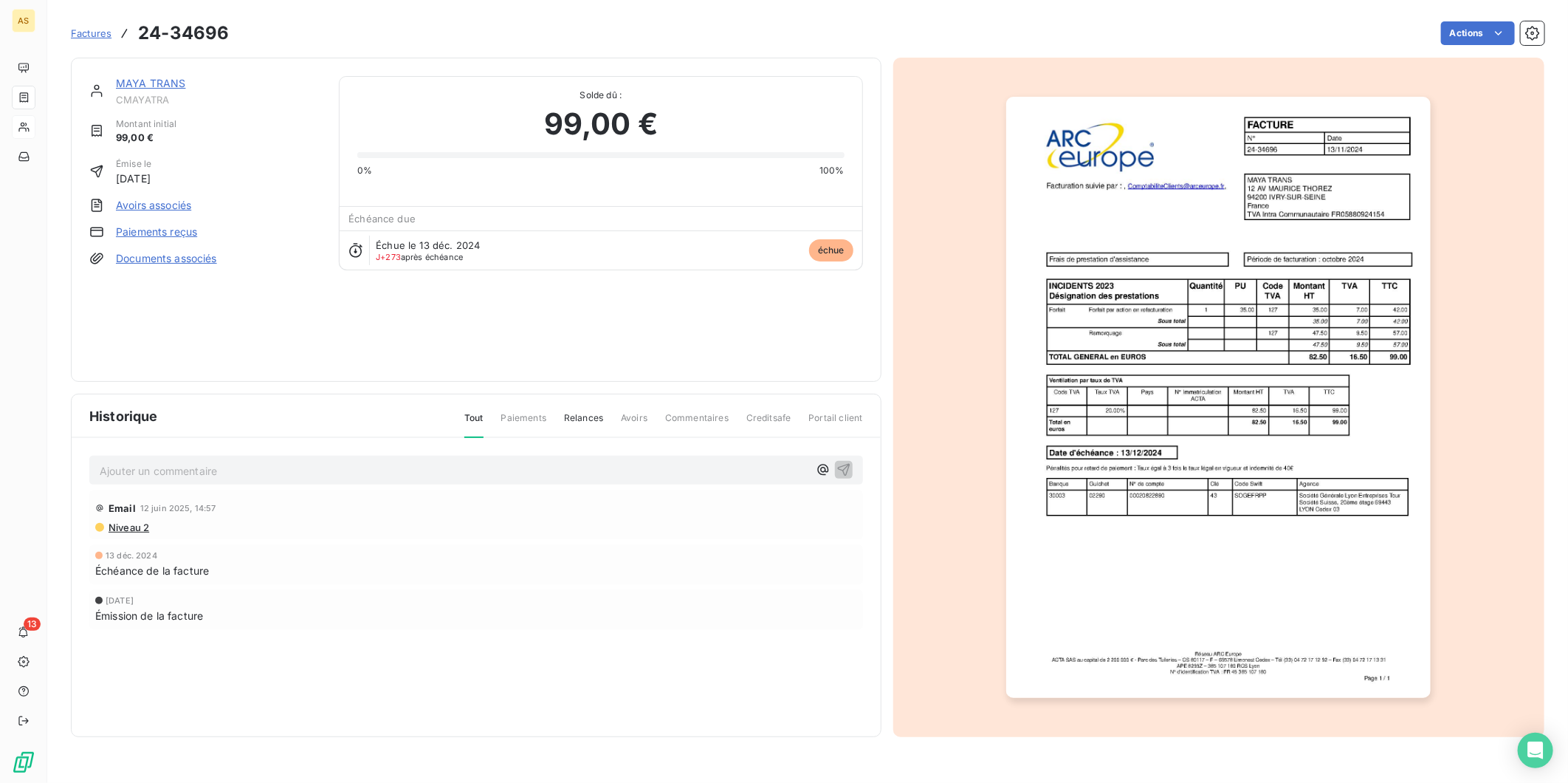
click at [132, 527] on span "Niveau 2" at bounding box center [128, 527] width 42 height 12
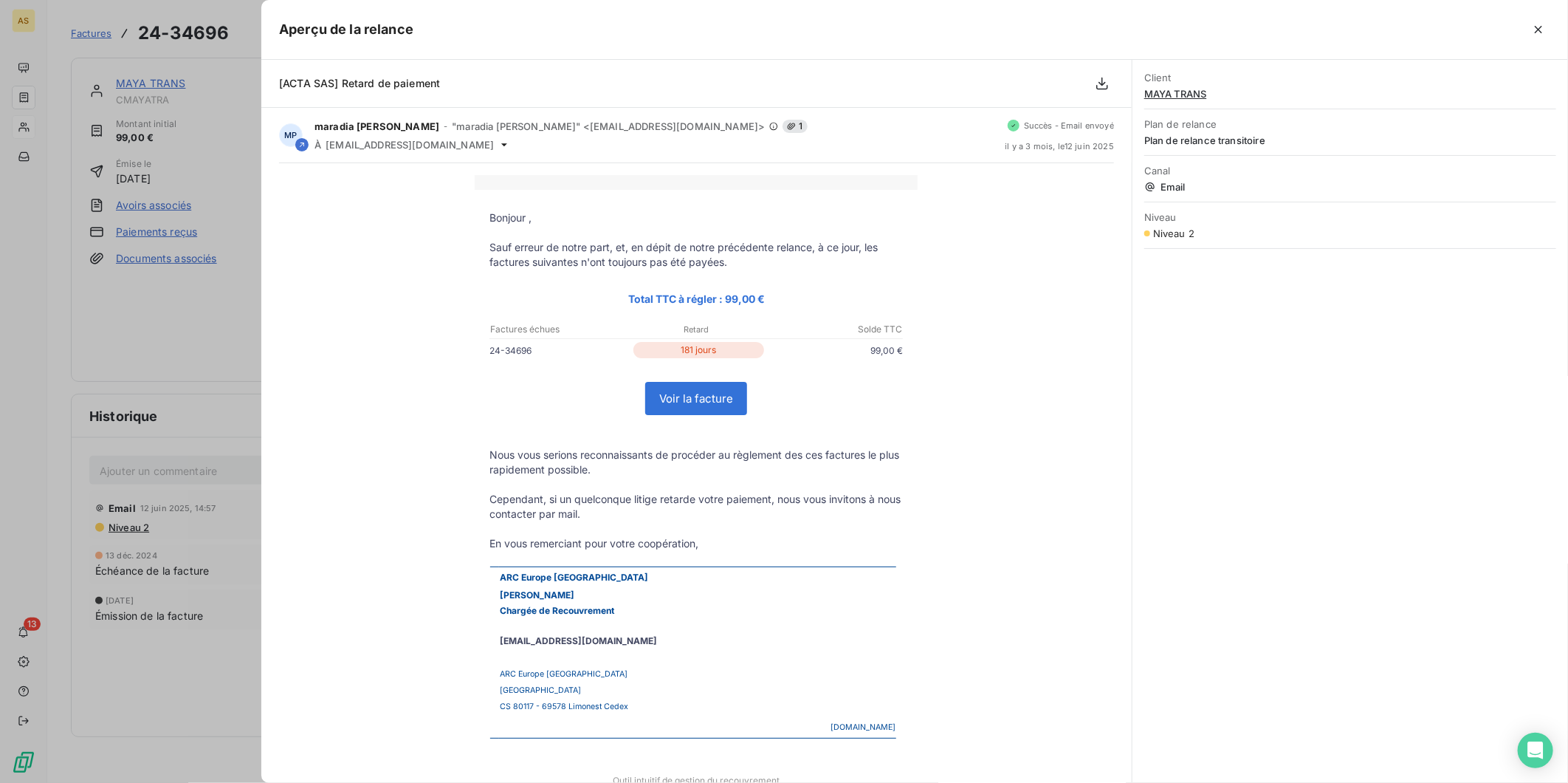
click at [188, 326] on div at bounding box center [784, 391] width 1568 height 783
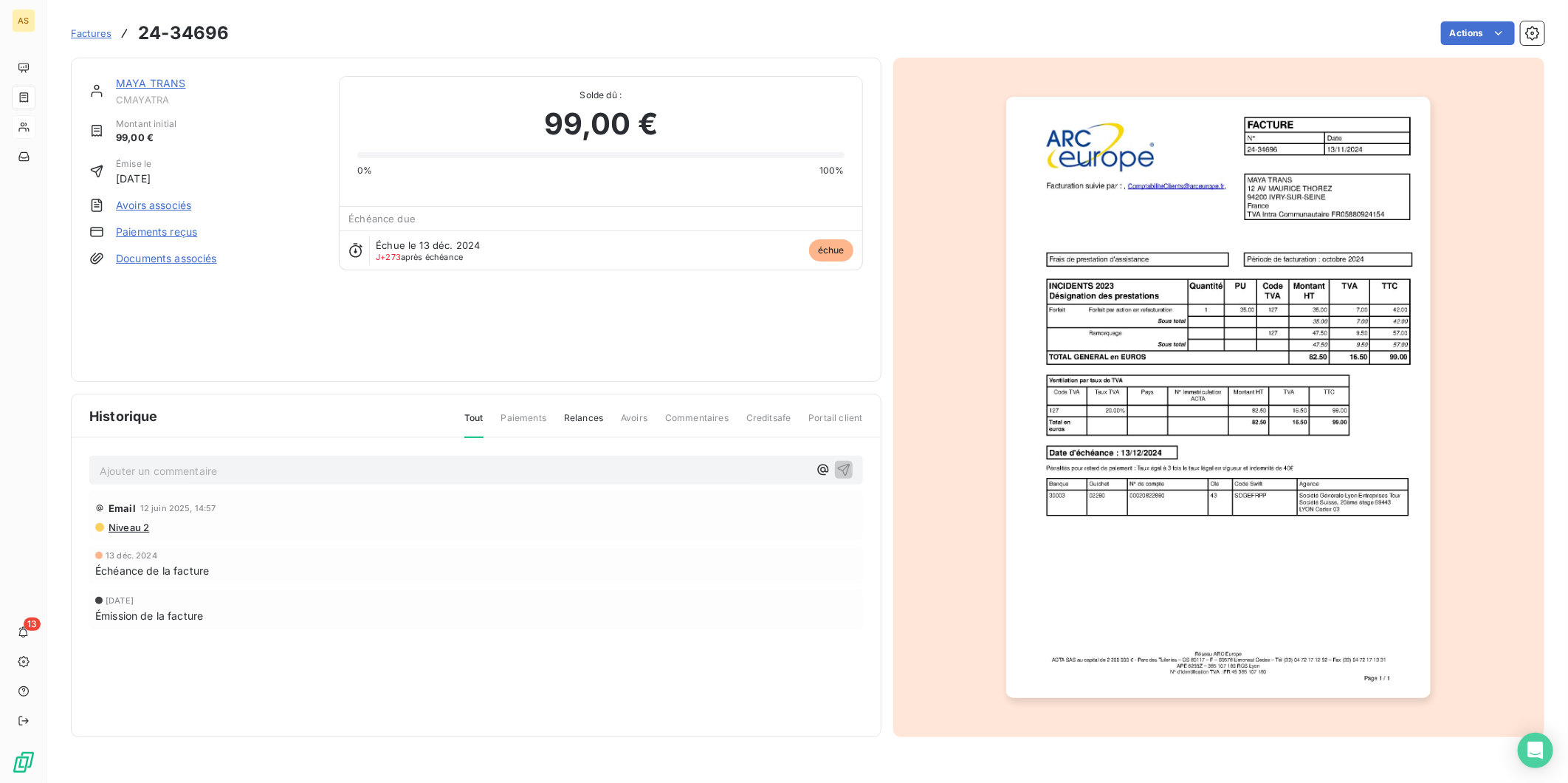
click at [144, 528] on span "Niveau 2" at bounding box center [128, 527] width 42 height 12
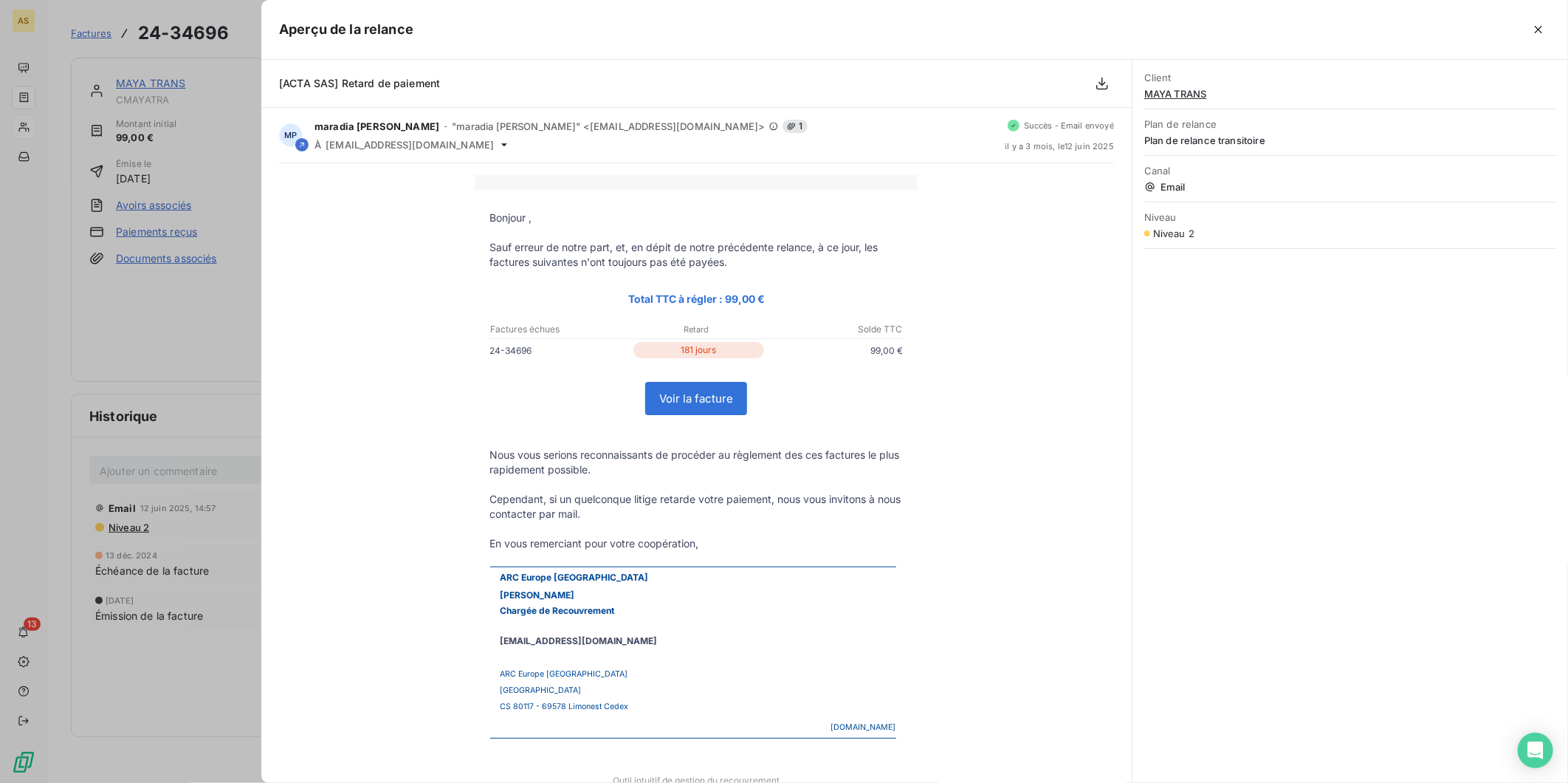
drag, startPoint x: 895, startPoint y: 329, endPoint x: 855, endPoint y: 328, distance: 40.0
click at [855, 328] on p "Solde TTC" at bounding box center [834, 329] width 136 height 14
drag, startPoint x: 855, startPoint y: 328, endPoint x: 867, endPoint y: 326, distance: 12.2
click at [867, 326] on p "Solde TTC" at bounding box center [834, 329] width 136 height 14
drag, startPoint x: 876, startPoint y: 326, endPoint x: 892, endPoint y: 326, distance: 16.0
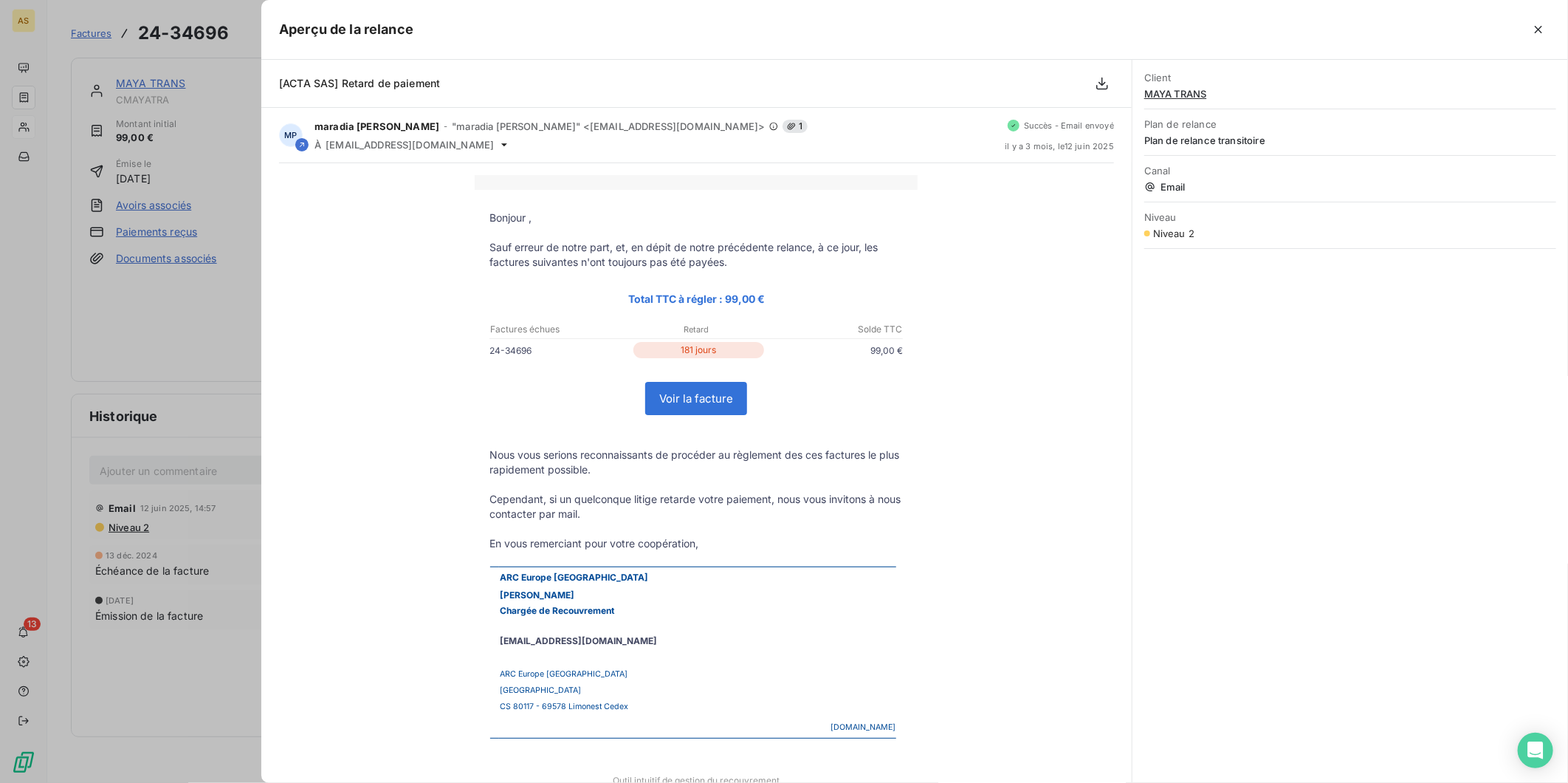
click at [892, 326] on p "Solde TTC" at bounding box center [834, 329] width 136 height 14
drag, startPoint x: 892, startPoint y: 326, endPoint x: 897, endPoint y: 331, distance: 7.1
click at [897, 331] on td "Factures échues Retard Solde TTC" at bounding box center [696, 325] width 443 height 23
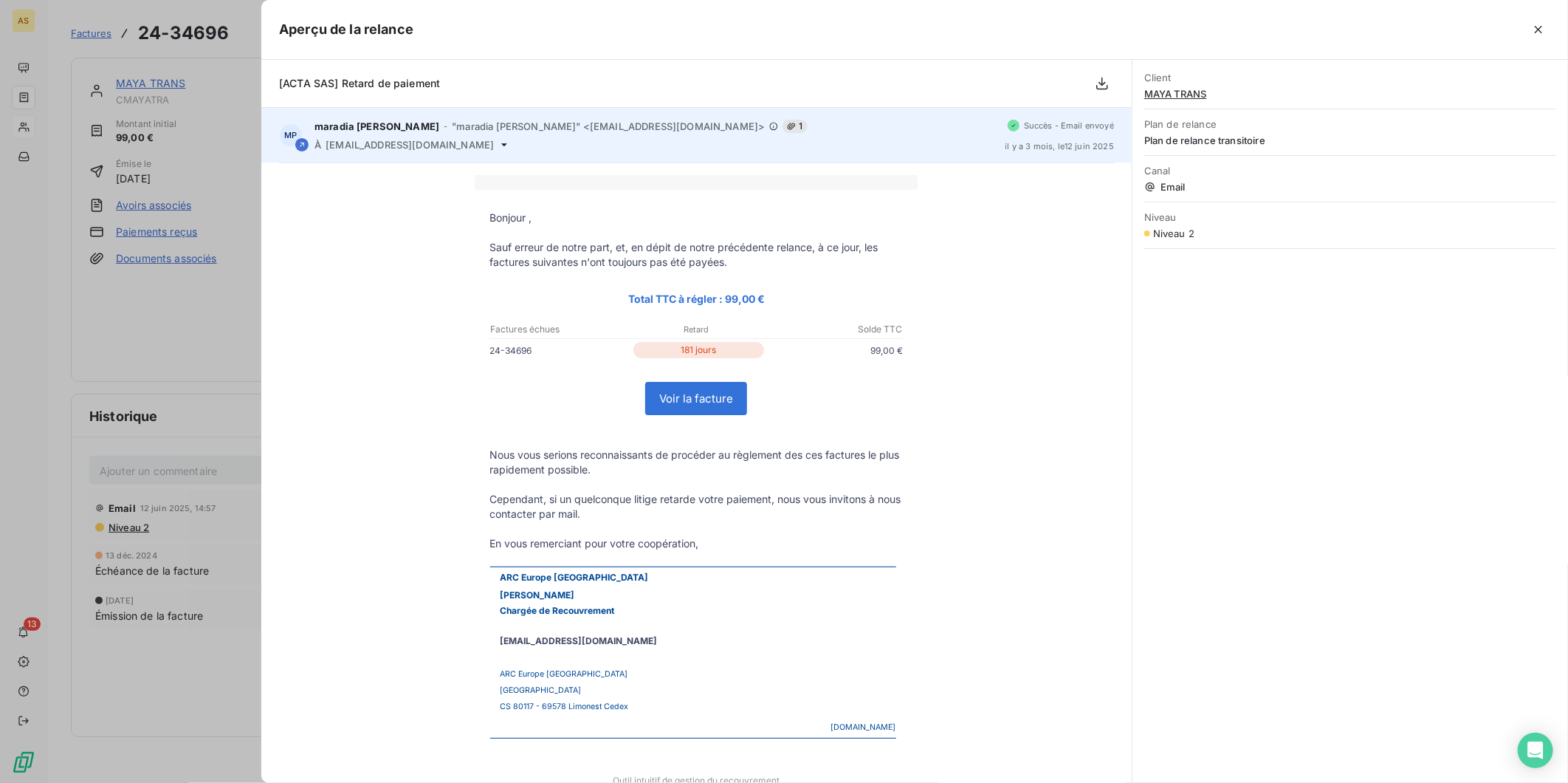
click at [498, 142] on icon at bounding box center [504, 144] width 12 height 12
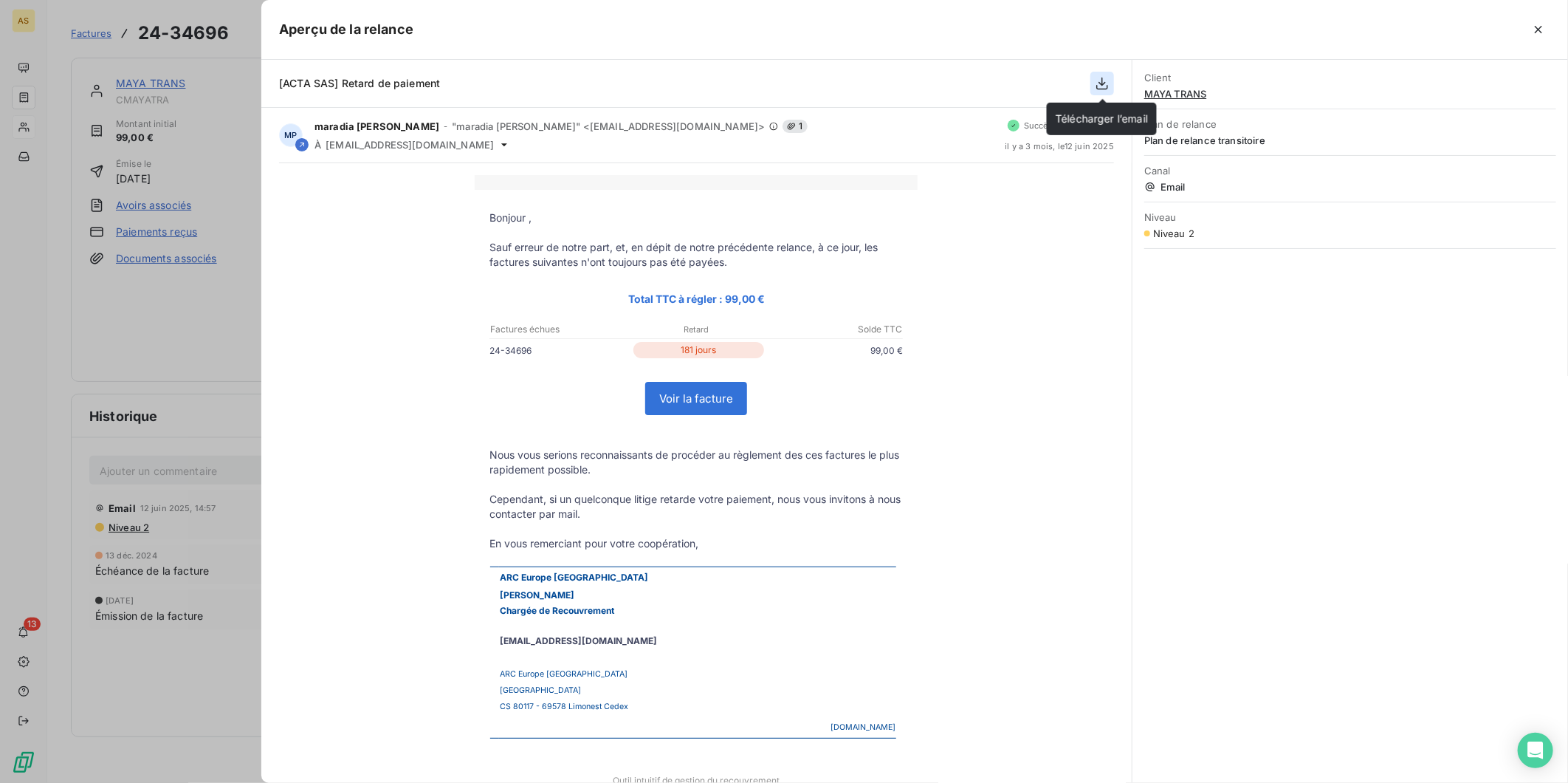
click at [1104, 84] on icon "button" at bounding box center [1102, 83] width 14 height 14
click at [1098, 83] on icon "button" at bounding box center [1102, 83] width 14 height 14
click at [1308, 480] on div "Client MAYA TRANS Plan de relance Plan de relance transitoire Canal Email Nivea…" at bounding box center [1350, 421] width 435 height 722
click at [195, 144] on div at bounding box center [784, 391] width 1568 height 783
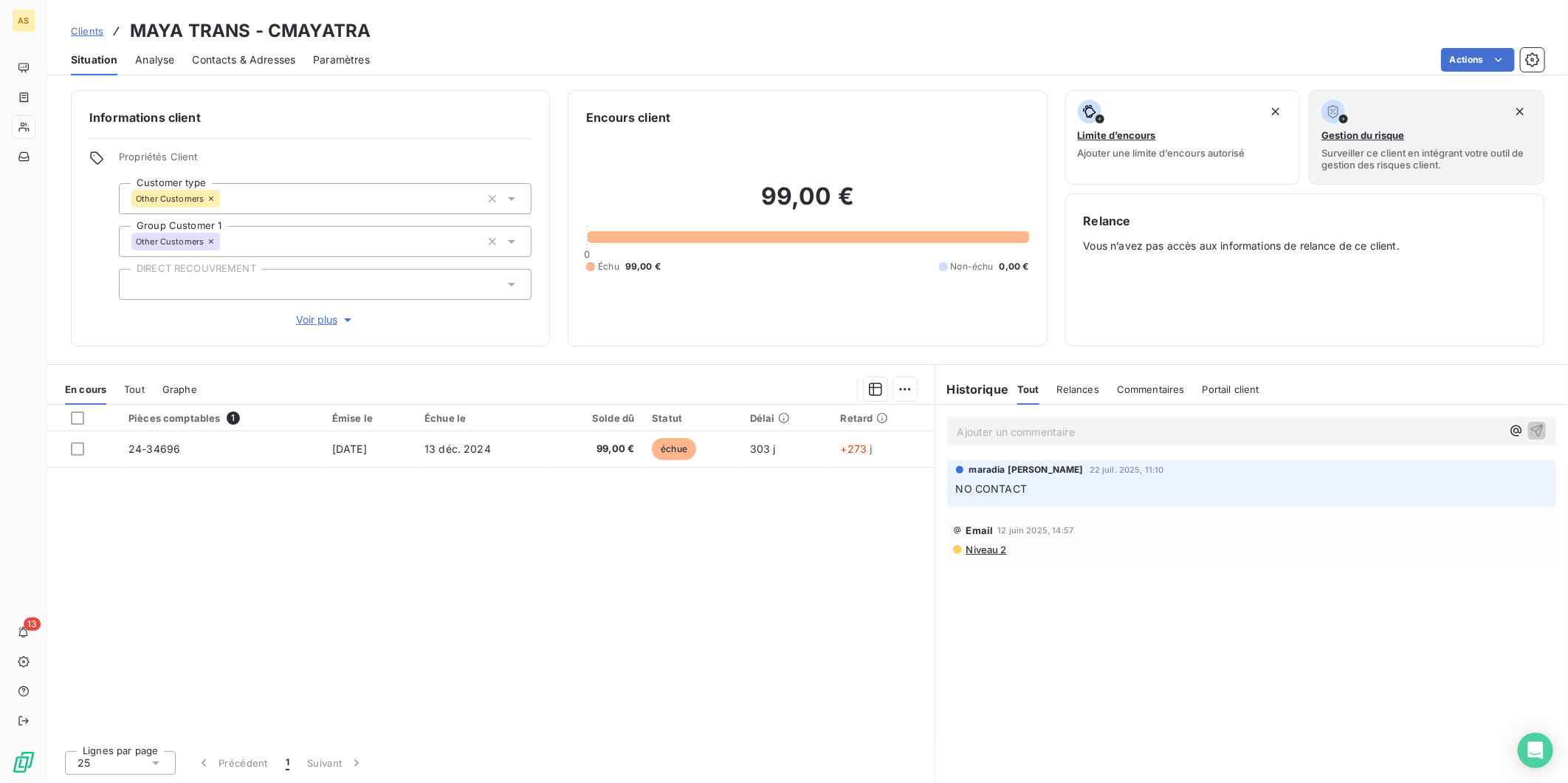
click at [132, 391] on span "Tout" at bounding box center [134, 388] width 21 height 12
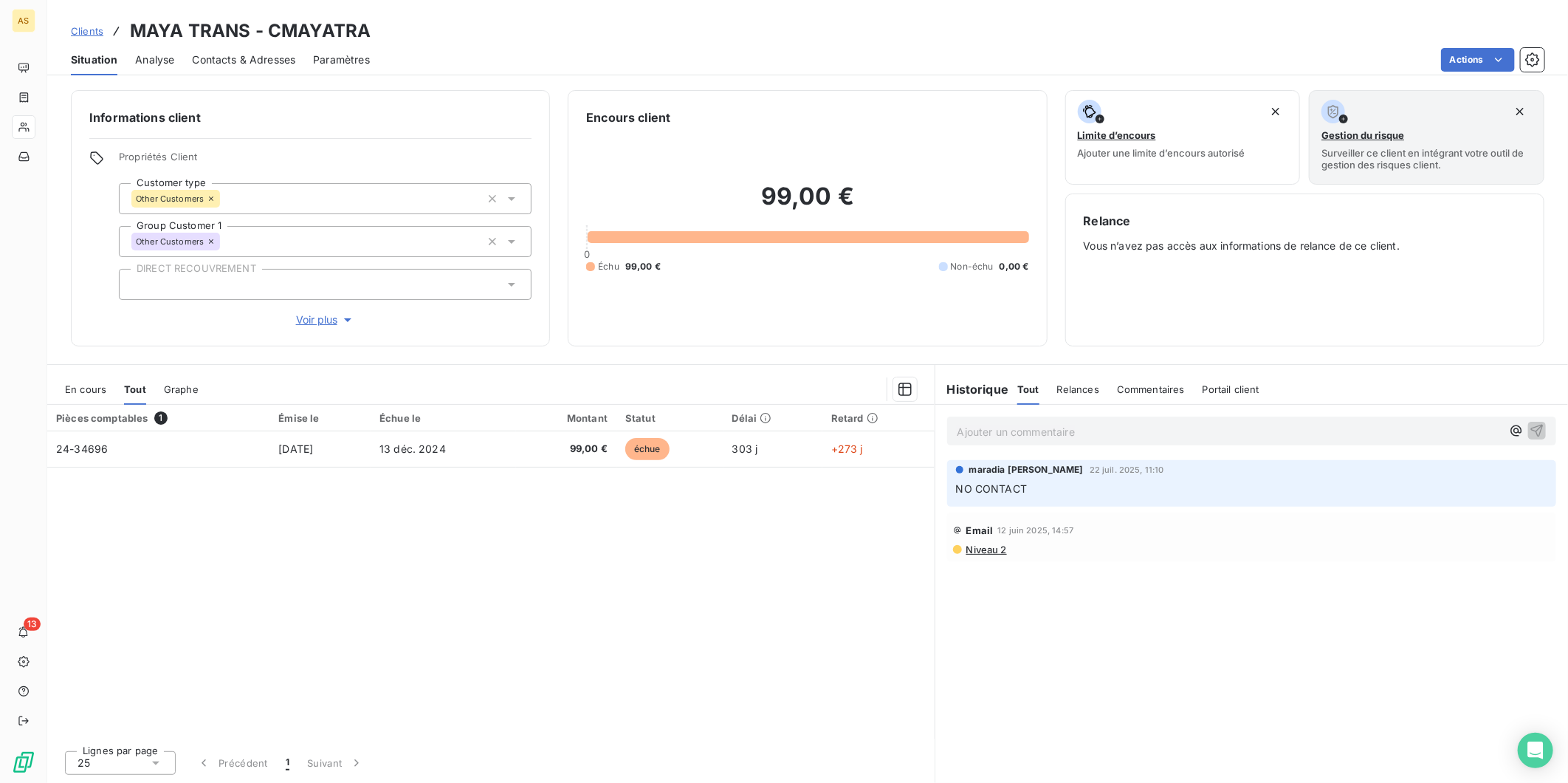
click at [88, 391] on span "En cours" at bounding box center [86, 388] width 42 height 12
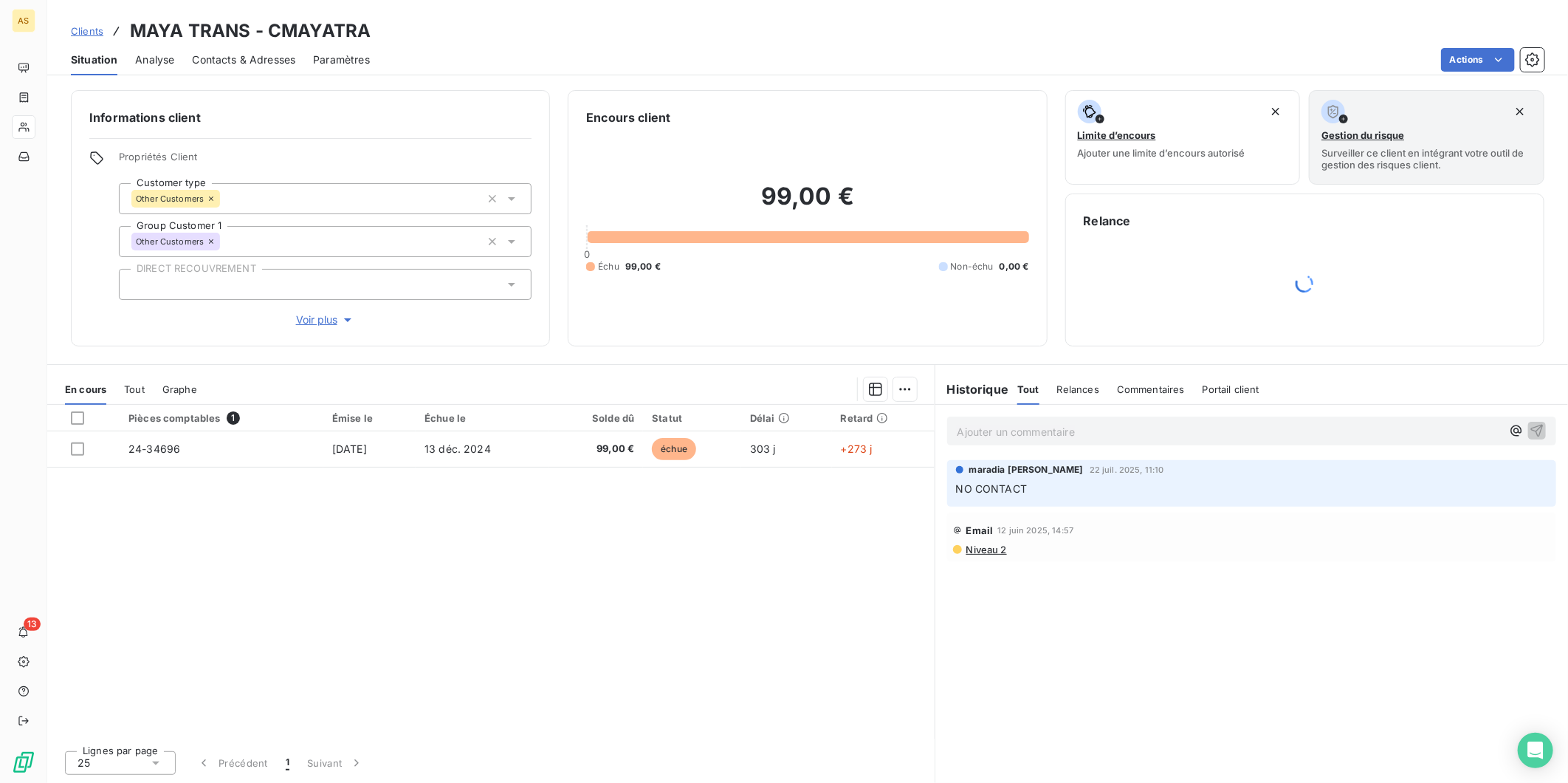
click at [101, 33] on span "Clients" at bounding box center [87, 31] width 32 height 12
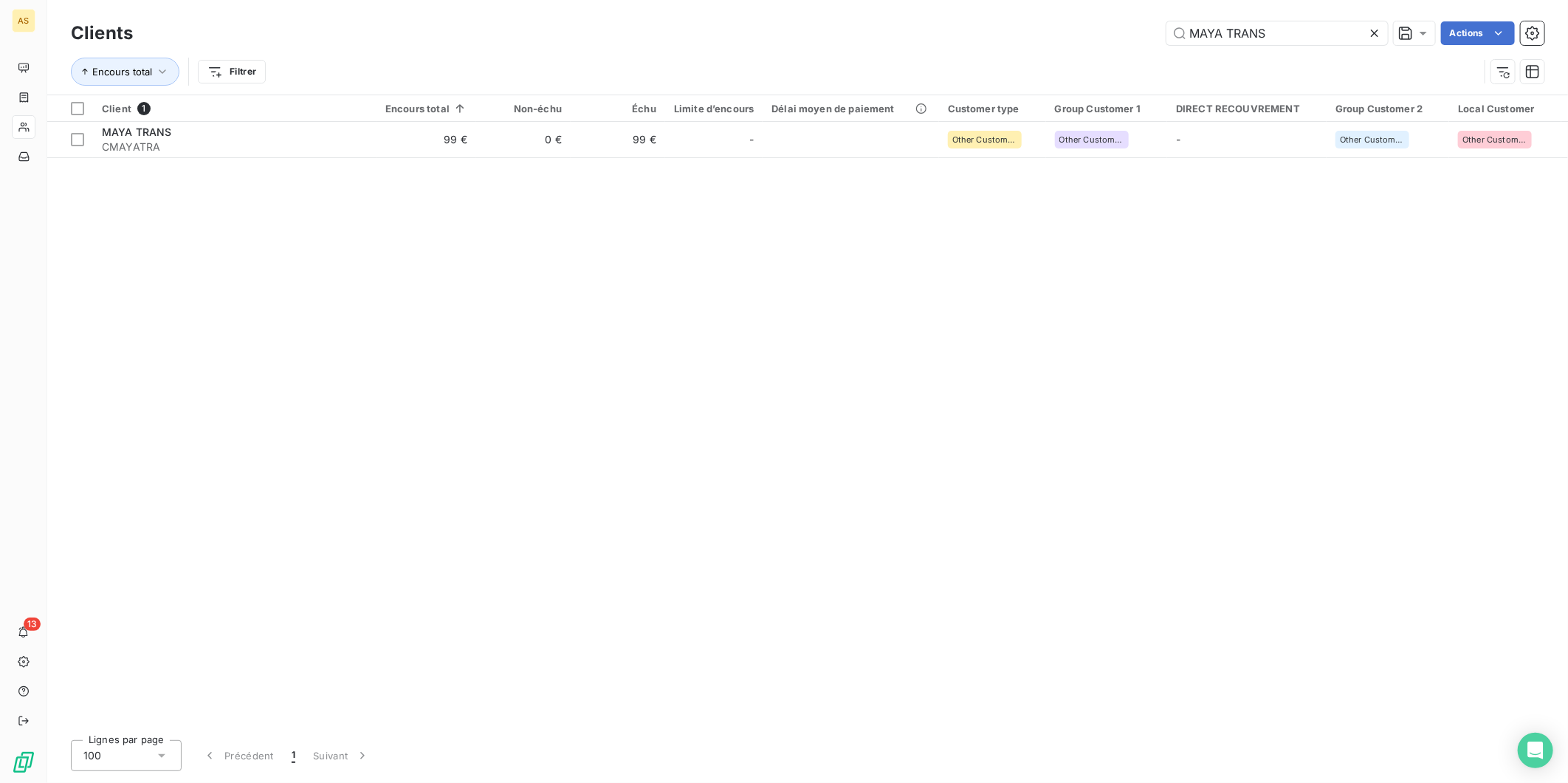
drag, startPoint x: 1281, startPoint y: 37, endPoint x: 1062, endPoint y: 47, distance: 219.2
click at [1062, 47] on div "Clients [PERSON_NAME] TRANS Actions" at bounding box center [807, 33] width 1473 height 31
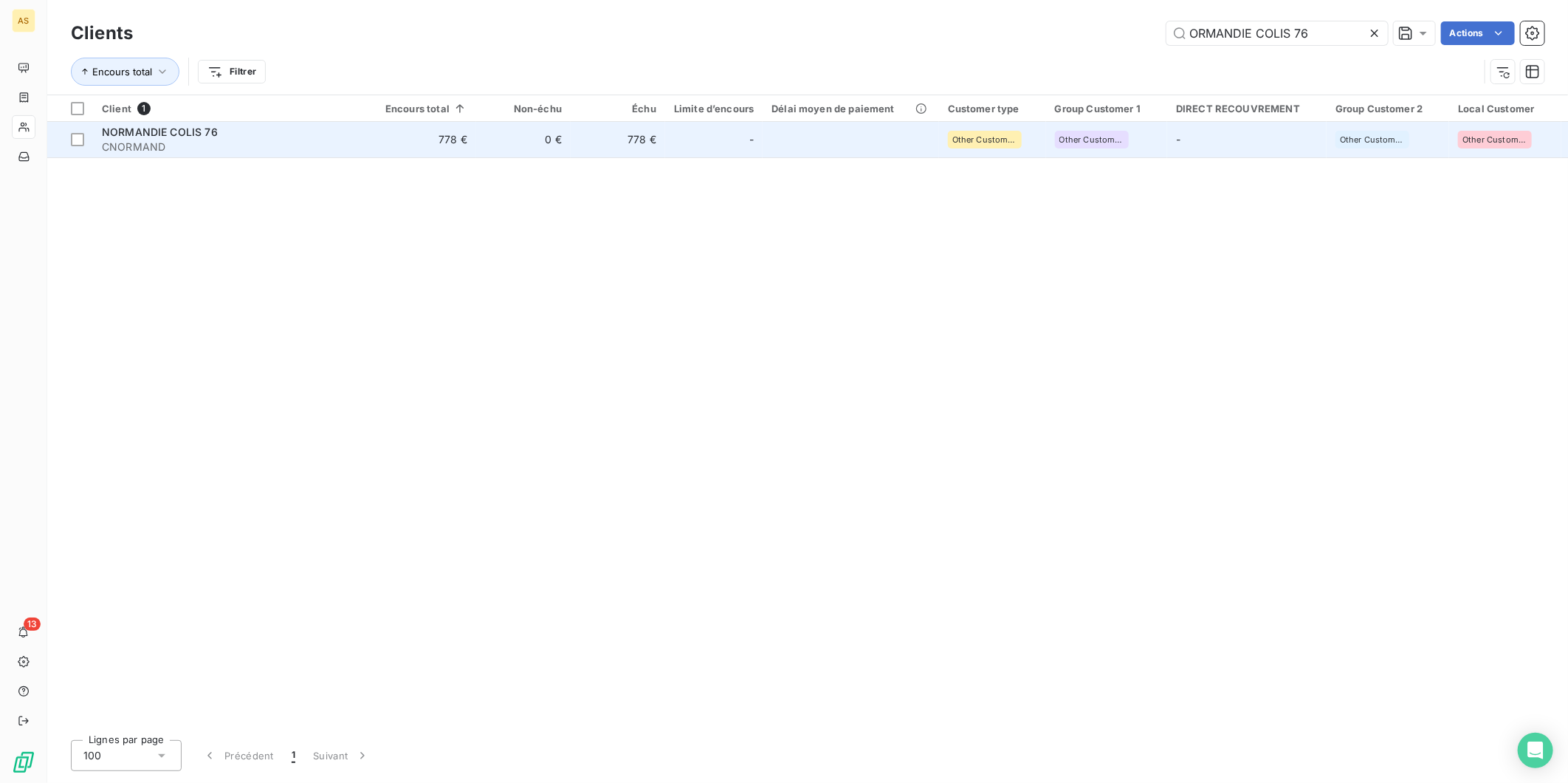
type input "ORMANDIE COLIS 76"
click at [400, 146] on td "778 €" at bounding box center [426, 139] width 99 height 35
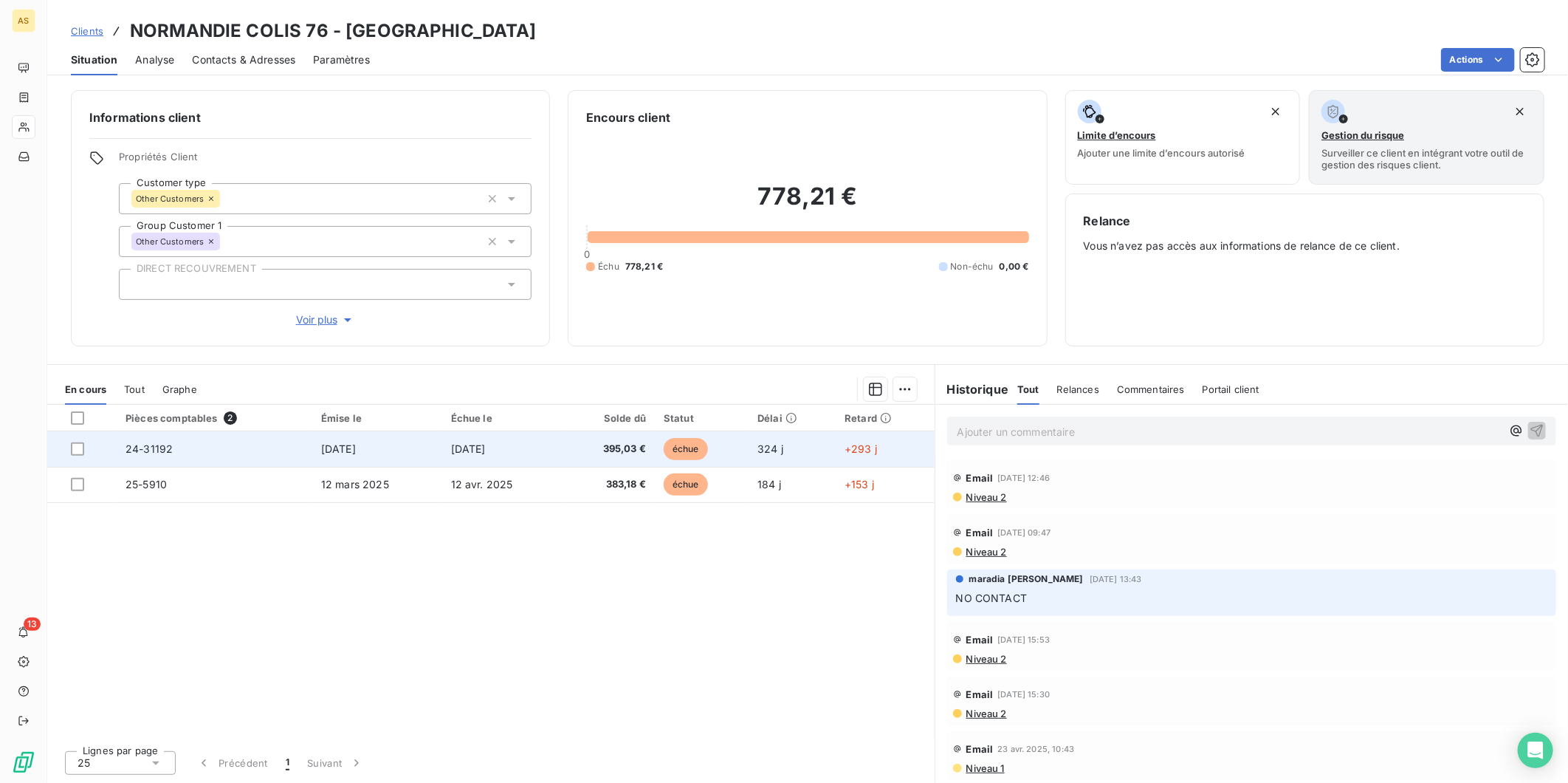
click at [443, 440] on td "[DATE]" at bounding box center [503, 448] width 121 height 35
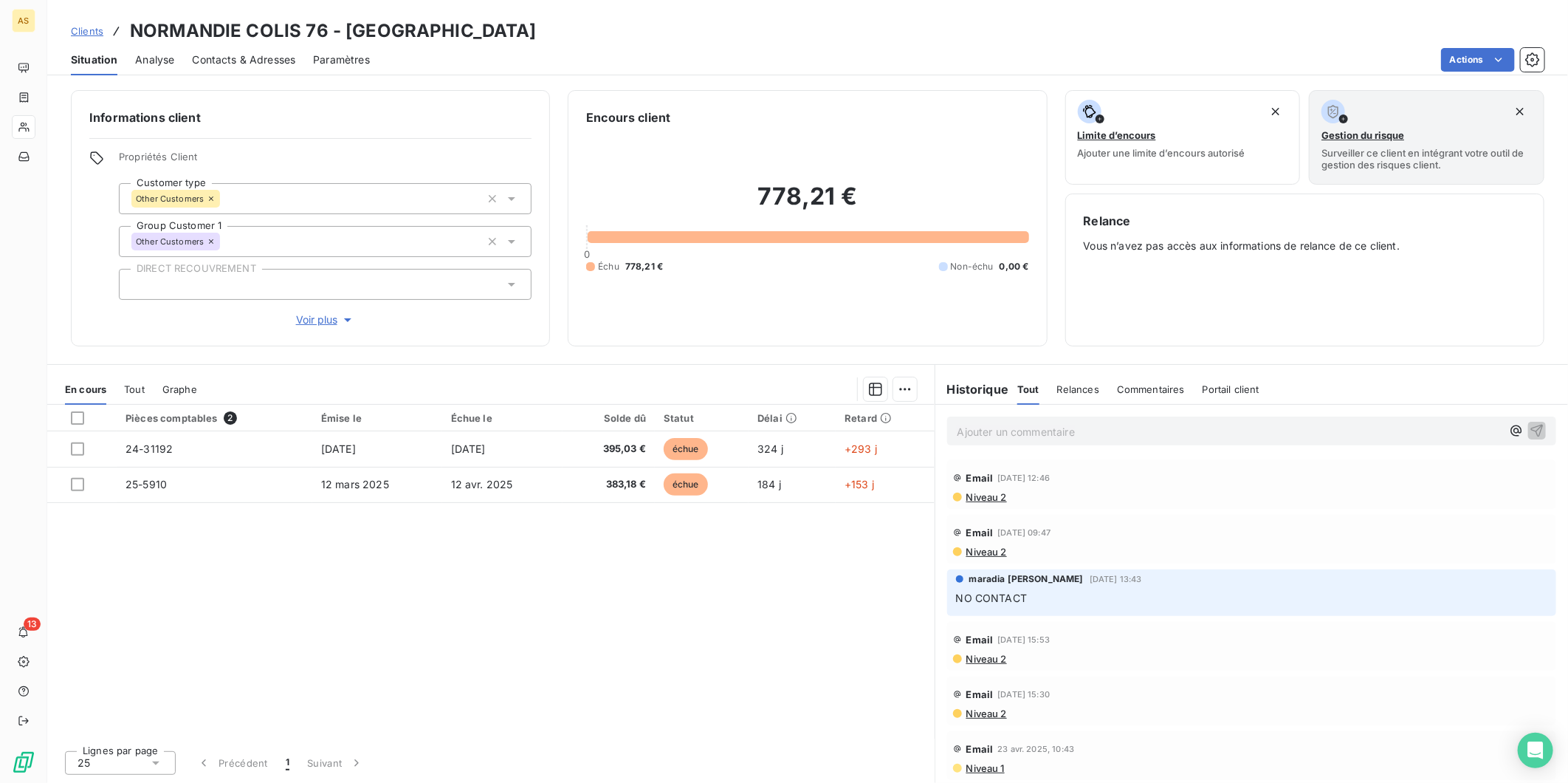
click at [248, 61] on span "Contacts & Adresses" at bounding box center [244, 60] width 103 height 14
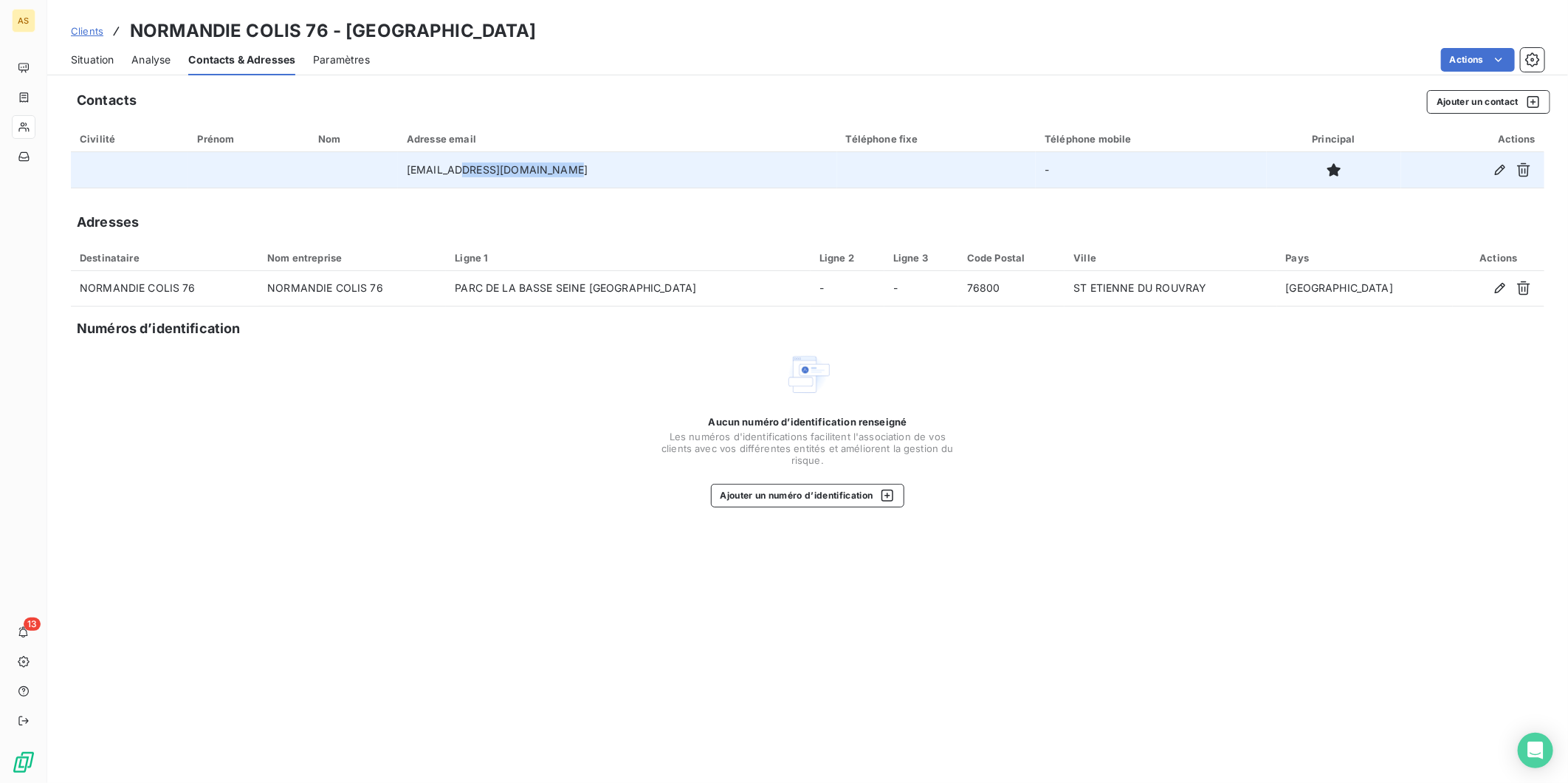
drag, startPoint x: 472, startPoint y: 172, endPoint x: 580, endPoint y: 172, distance: 108.0
click at [580, 172] on td "[EMAIL_ADDRESS][DOMAIN_NAME]" at bounding box center [617, 169] width 439 height 35
copy td "[DOMAIN_NAME]"
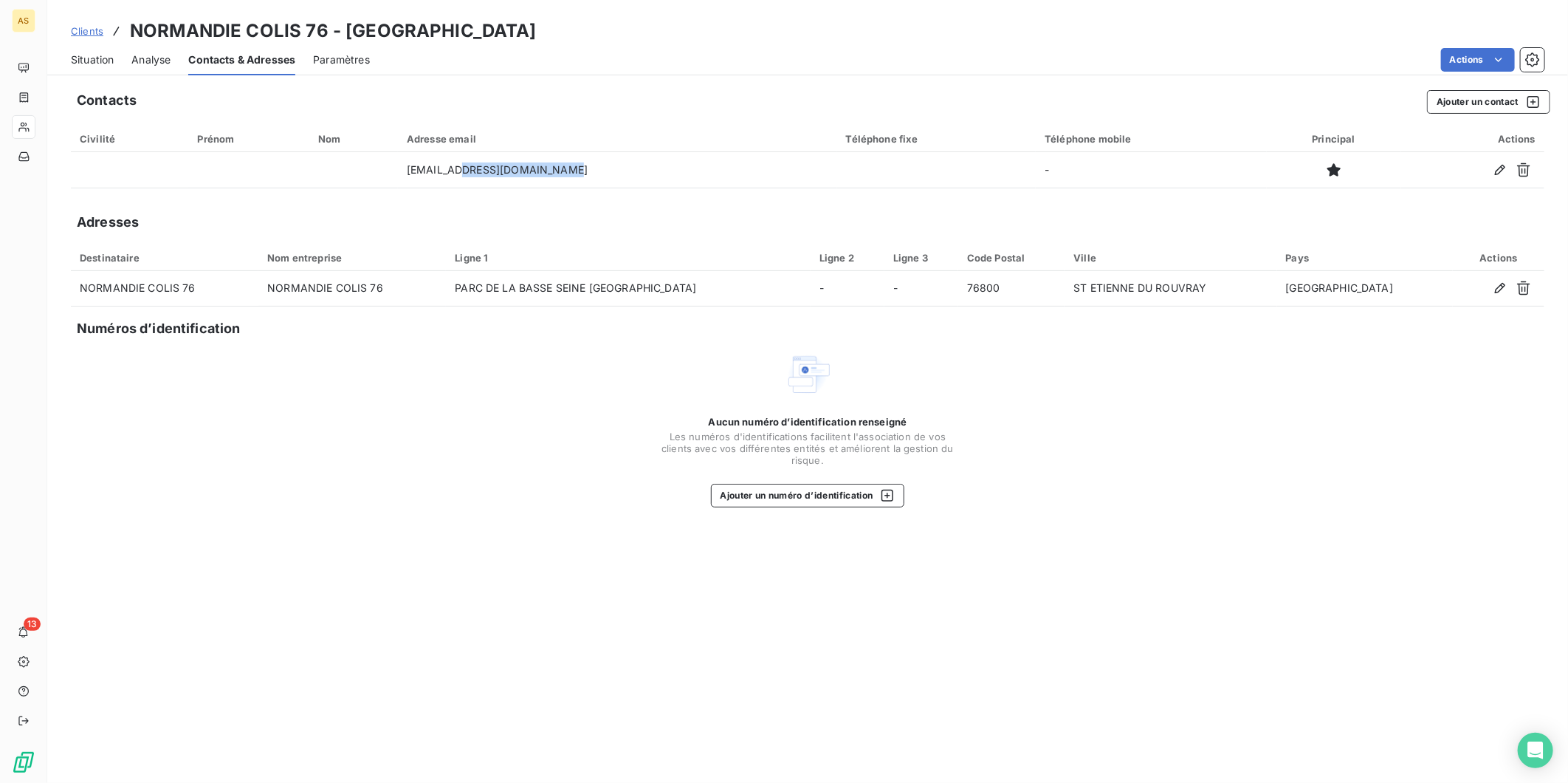
click at [89, 61] on span "Situation" at bounding box center [91, 60] width 42 height 14
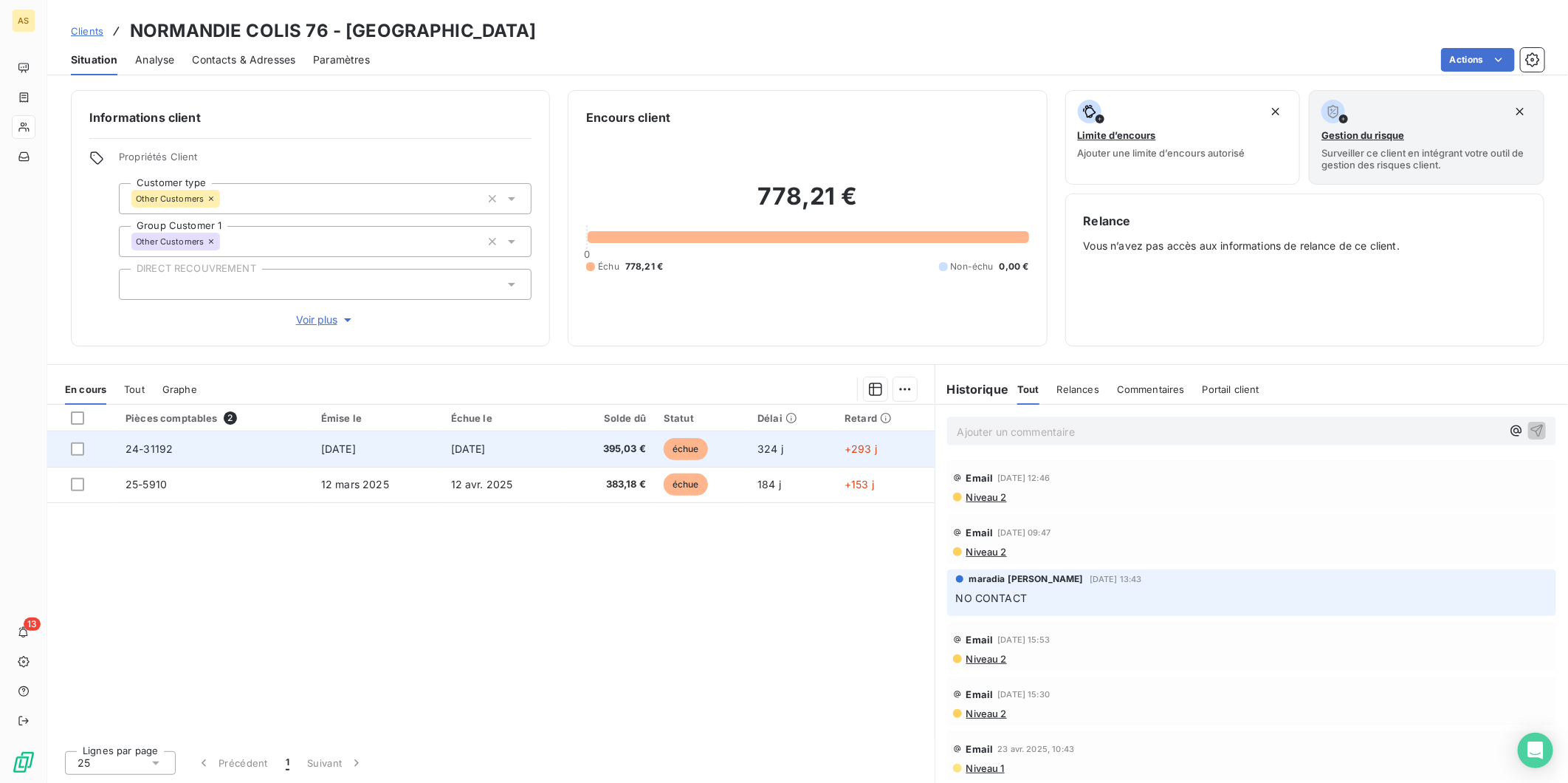
click at [379, 441] on td "[DATE]" at bounding box center [377, 448] width 130 height 35
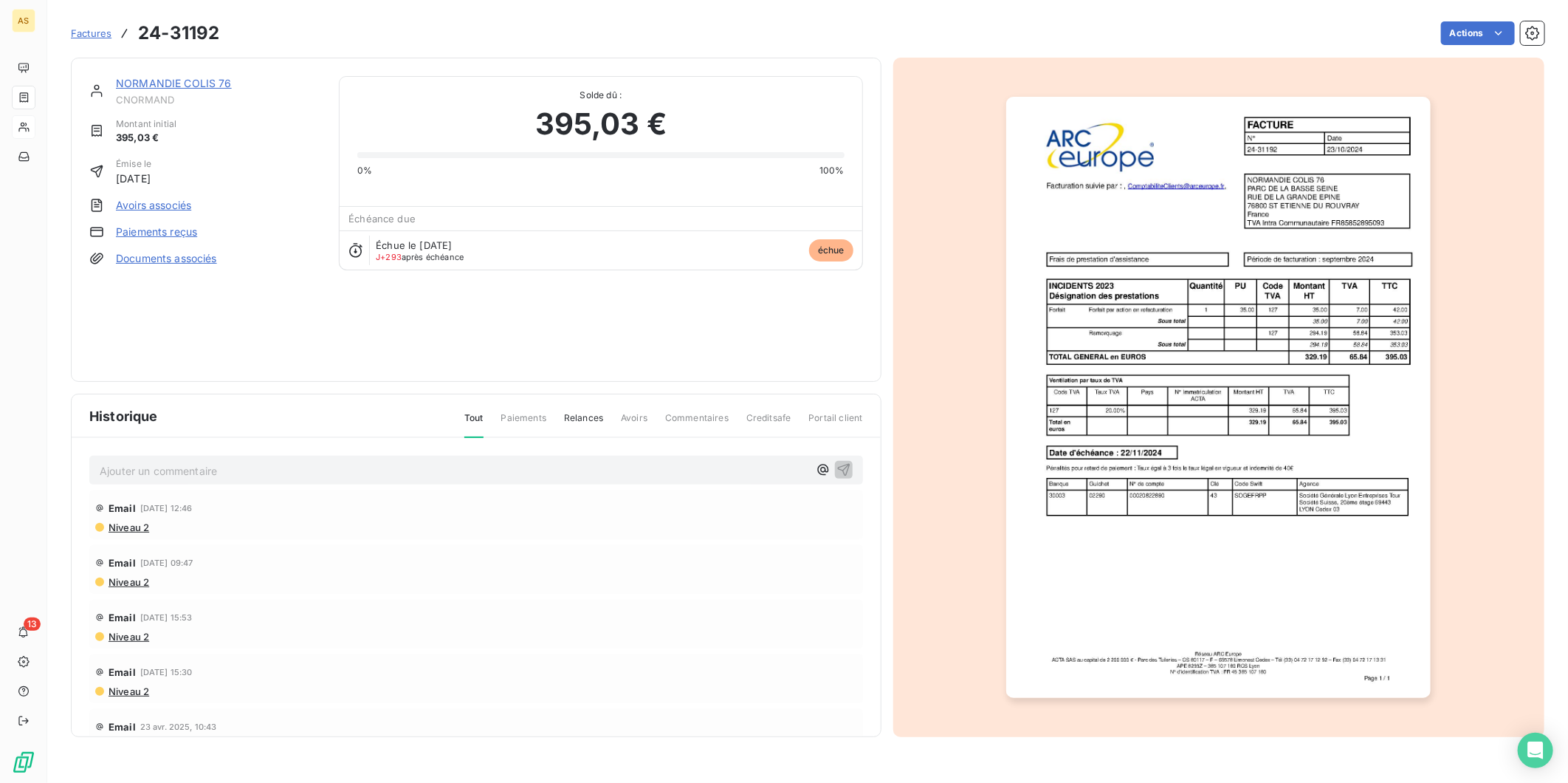
click at [127, 528] on span "Niveau 2" at bounding box center [128, 527] width 42 height 12
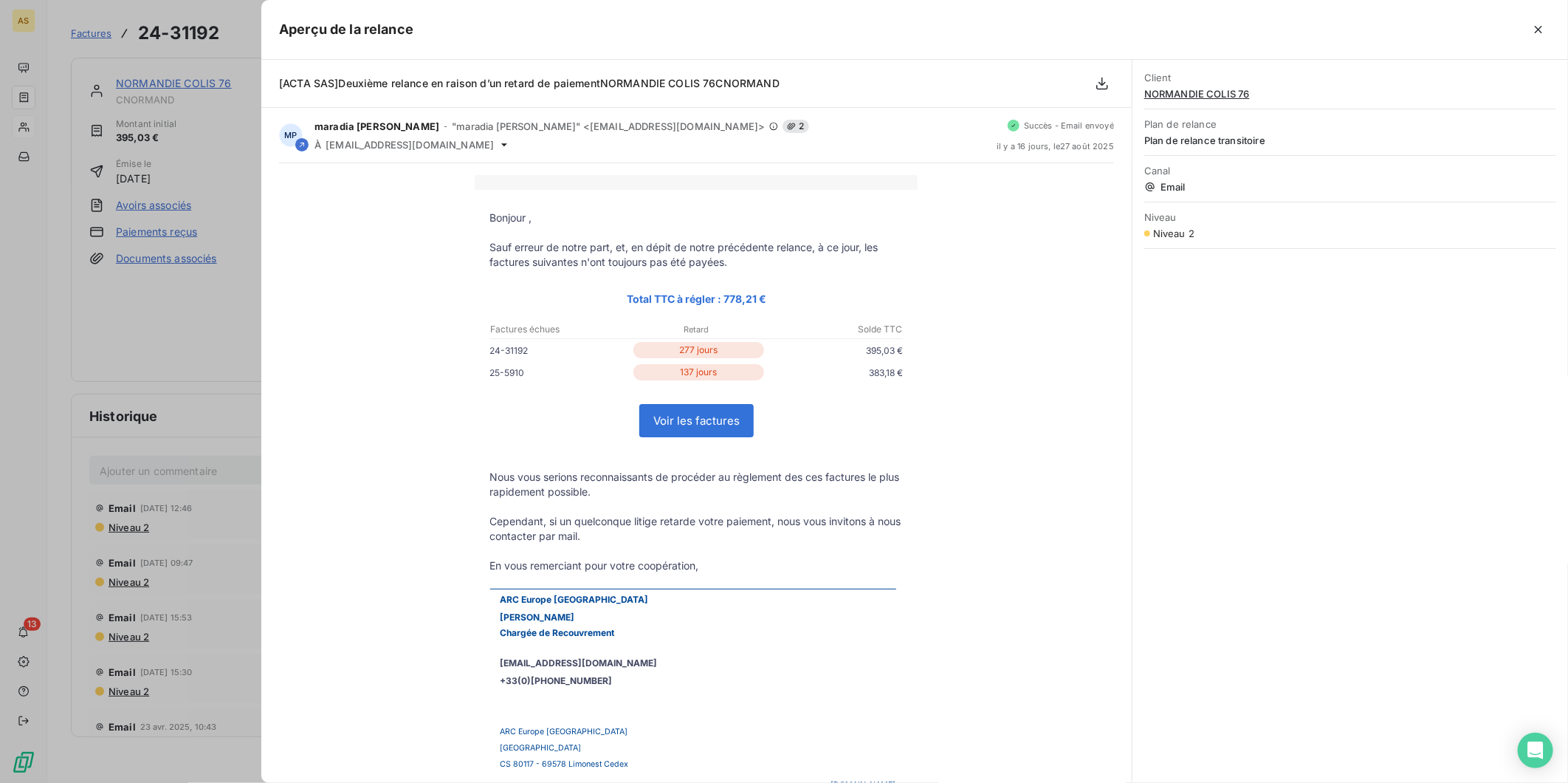
drag, startPoint x: 1541, startPoint y: 30, endPoint x: 1447, endPoint y: 52, distance: 96.5
click at [1541, 30] on icon "button" at bounding box center [1538, 30] width 14 height 14
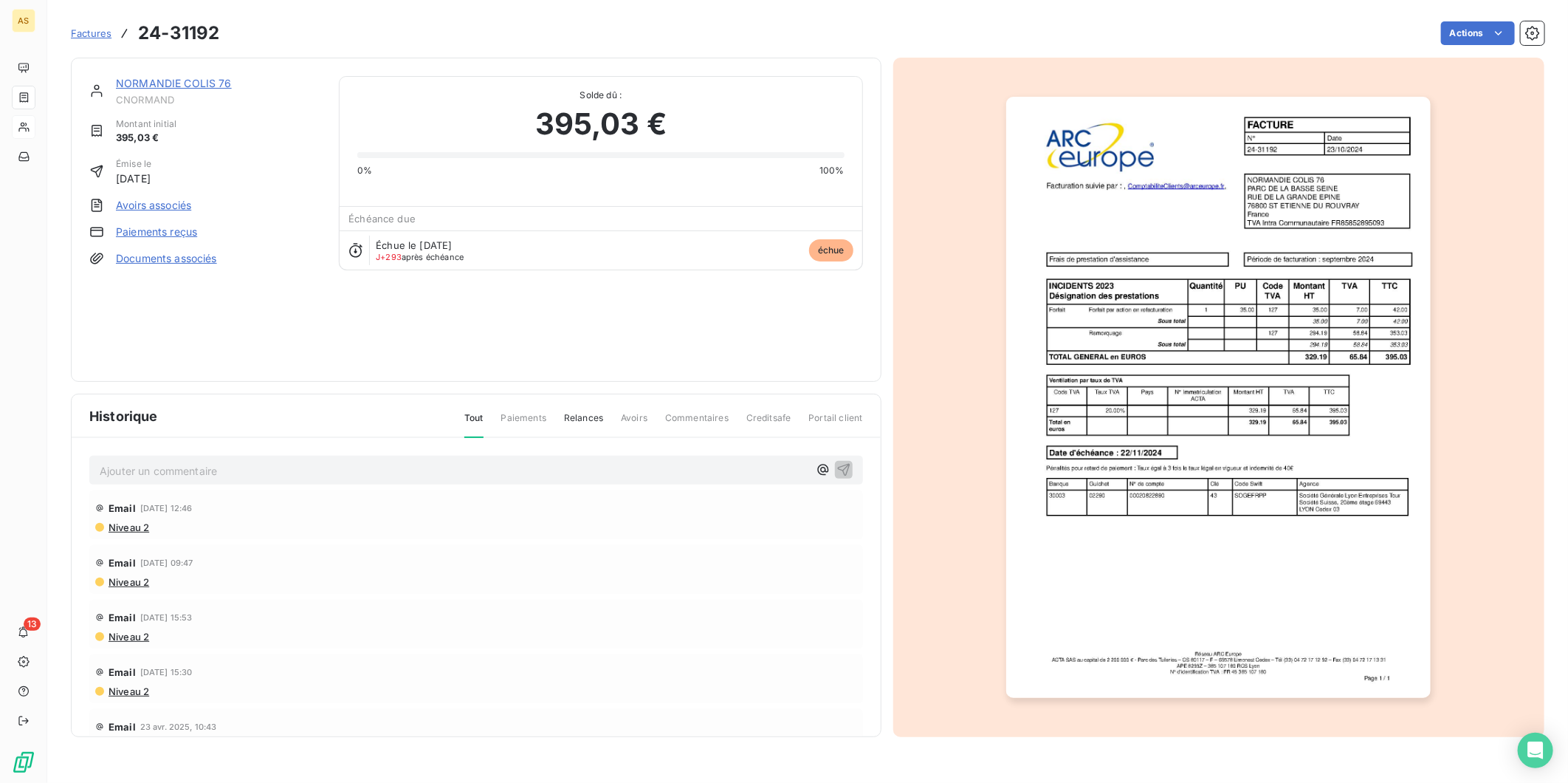
click at [86, 38] on span "Factures" at bounding box center [90, 33] width 41 height 12
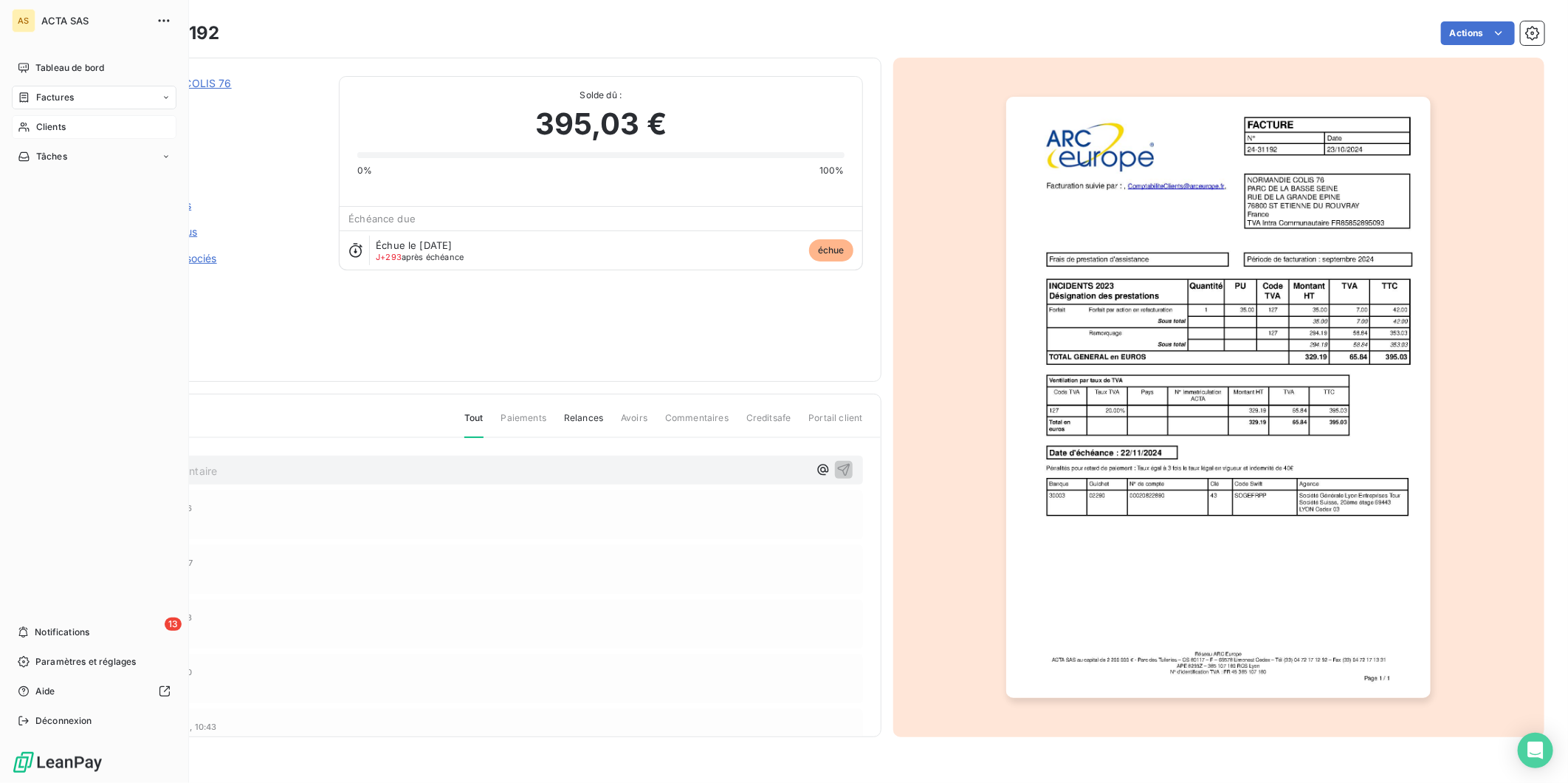
click at [79, 129] on div "Clients" at bounding box center [94, 127] width 164 height 23
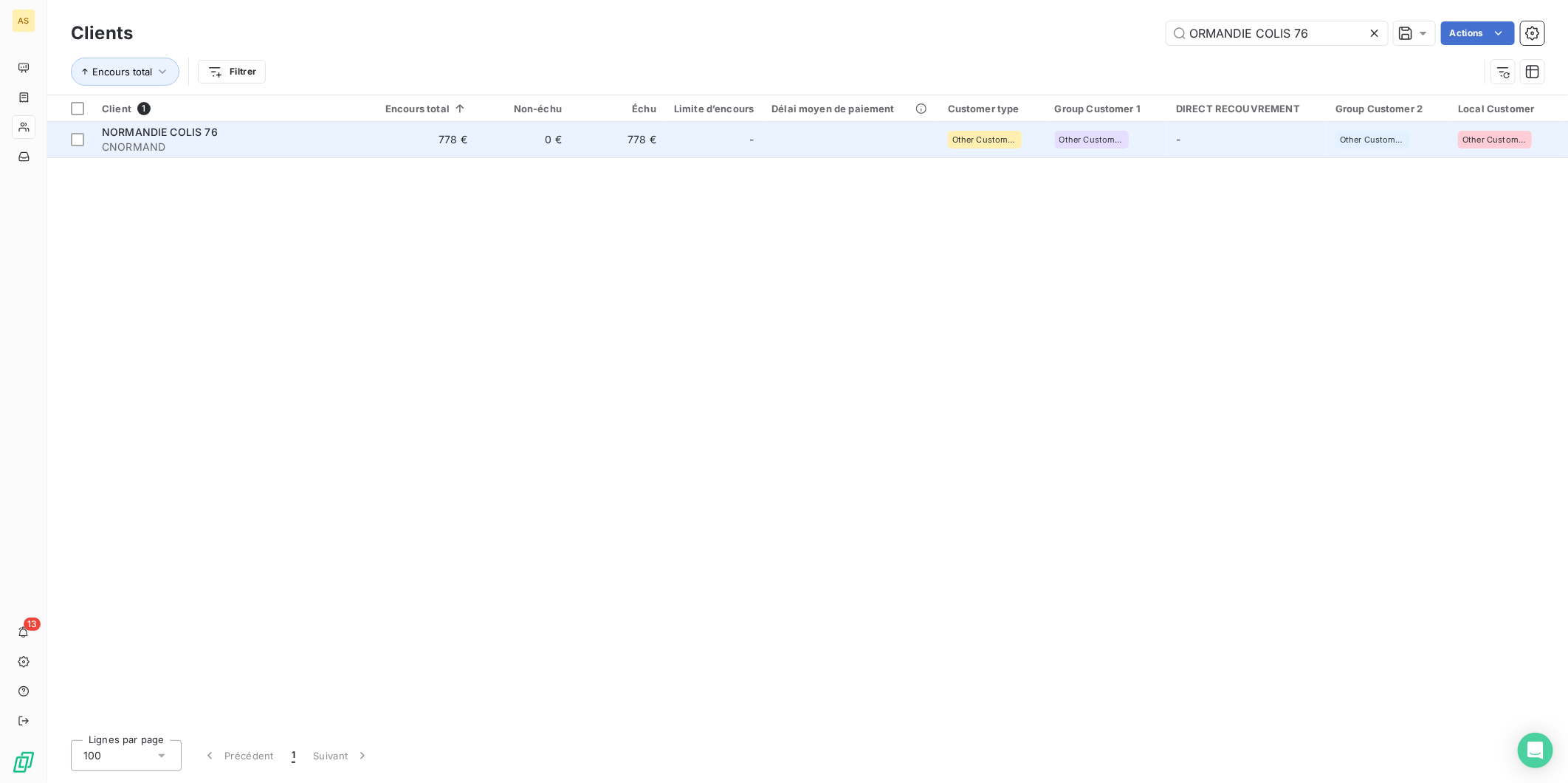
click at [334, 149] on span "CNORMAND" at bounding box center [235, 147] width 265 height 14
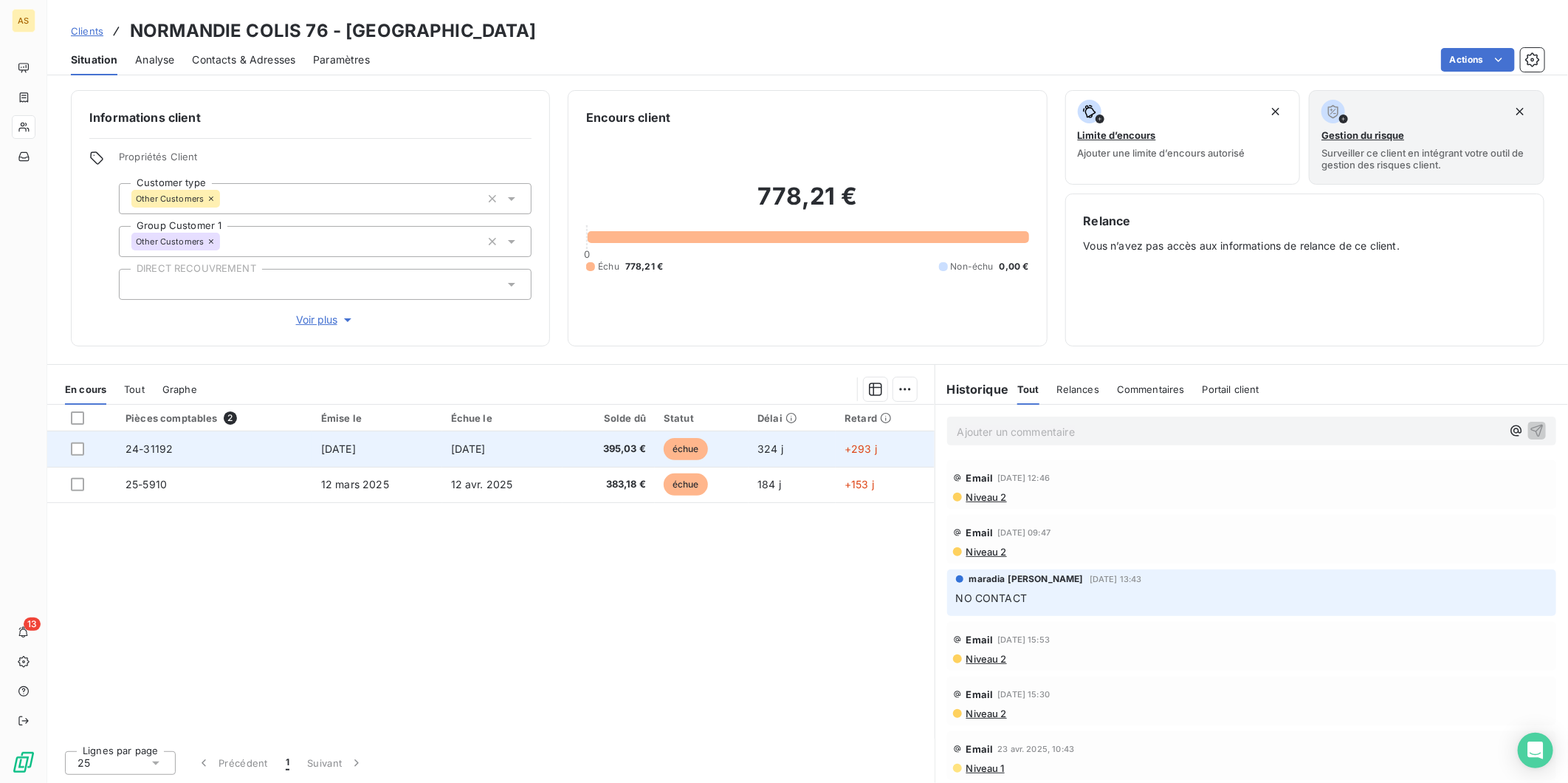
click at [469, 456] on td "[DATE]" at bounding box center [503, 448] width 121 height 35
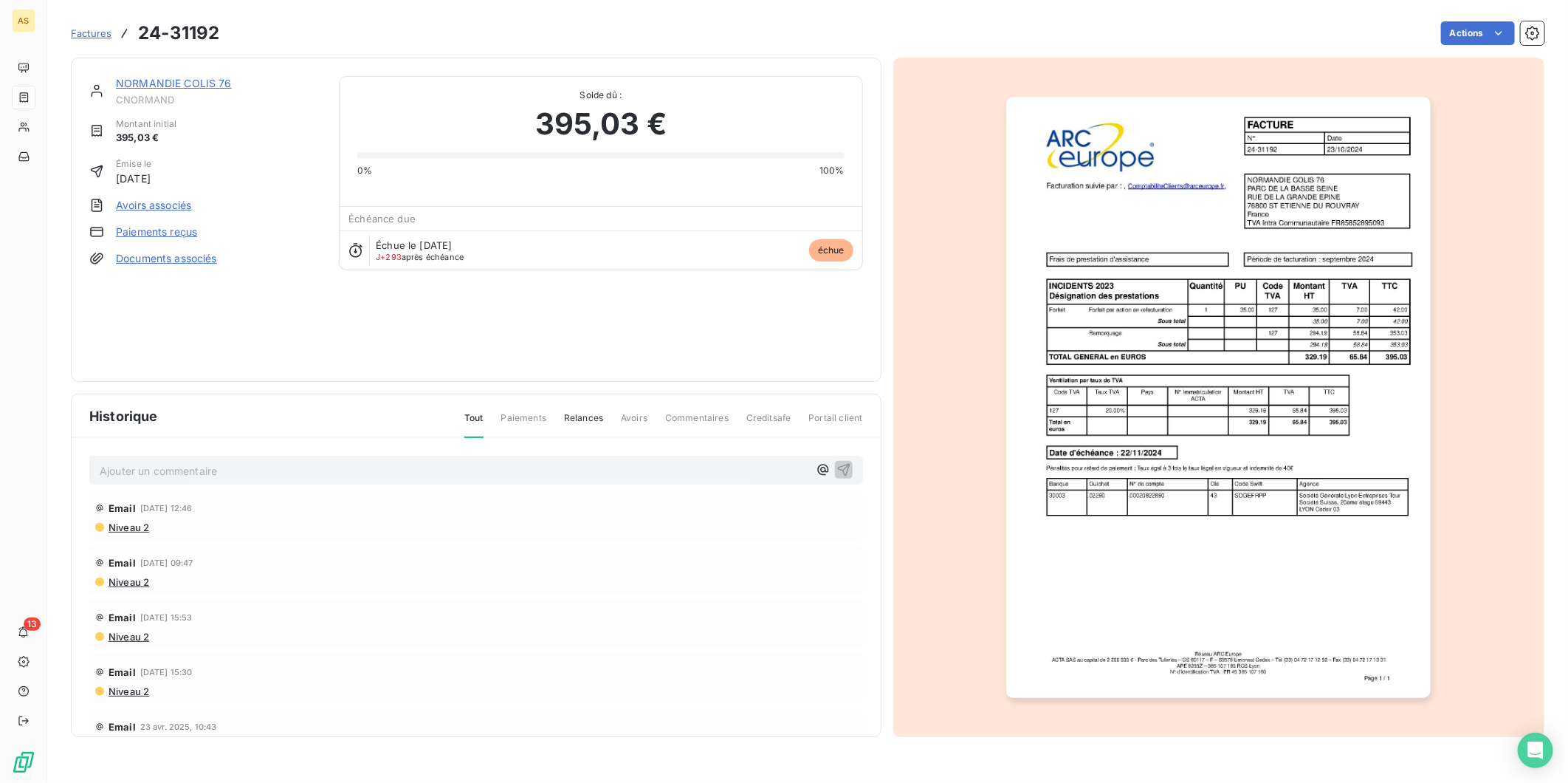
click at [1360, 632] on img "button" at bounding box center [1218, 397] width 424 height 601
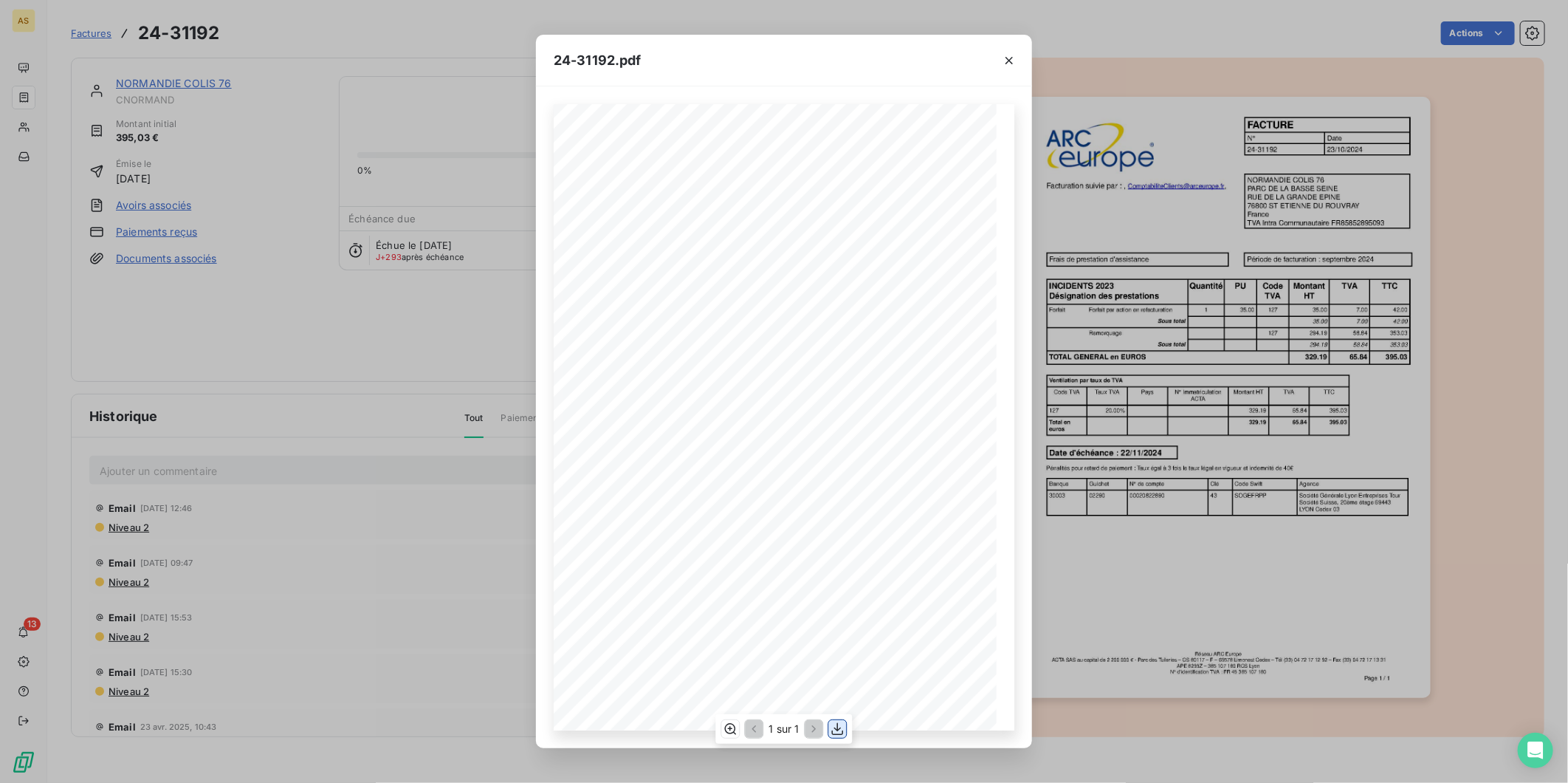
click at [839, 729] on icon "button" at bounding box center [837, 729] width 12 height 13
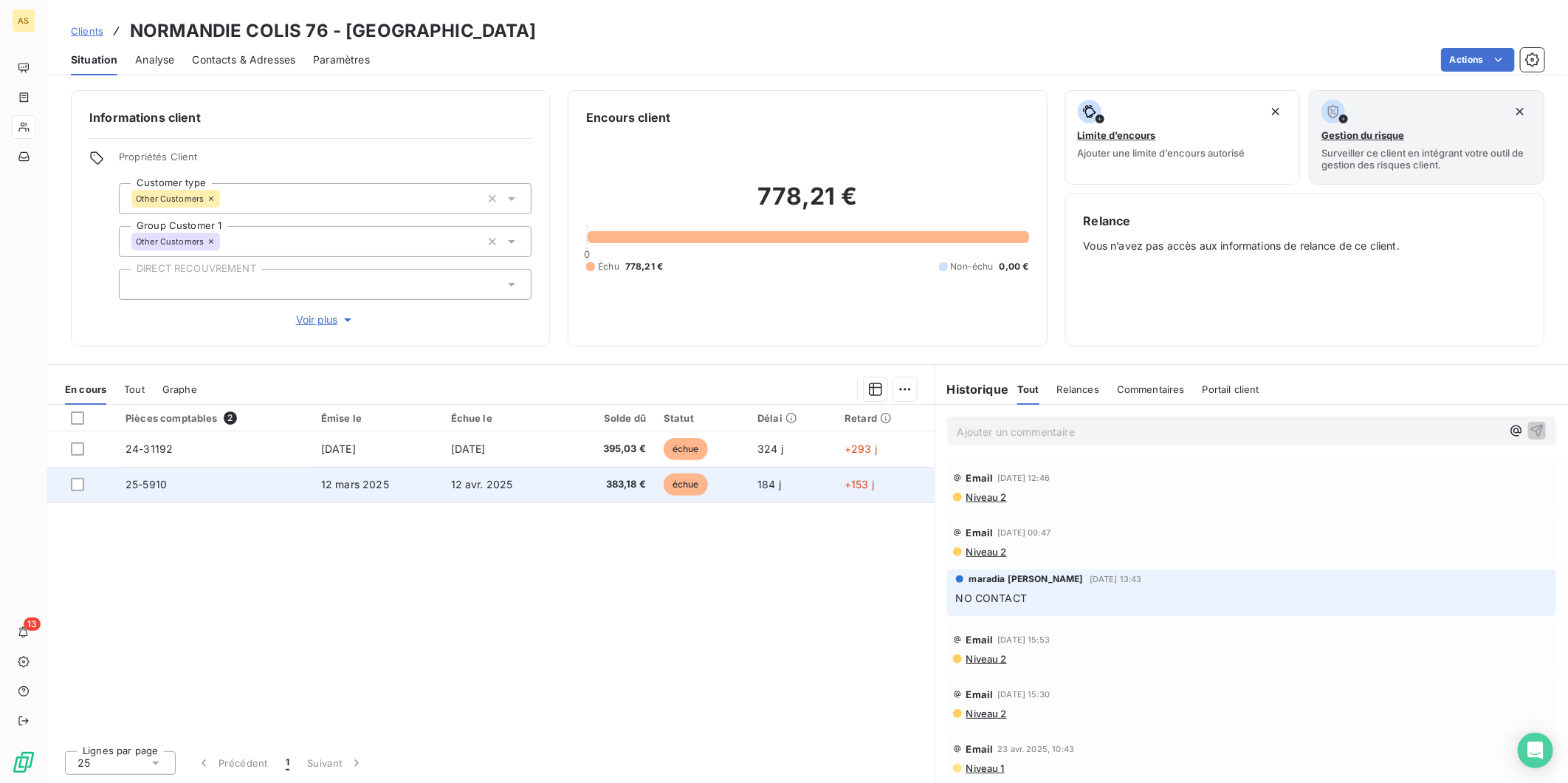
click at [463, 483] on span "12 avr. 2025" at bounding box center [482, 484] width 62 height 13
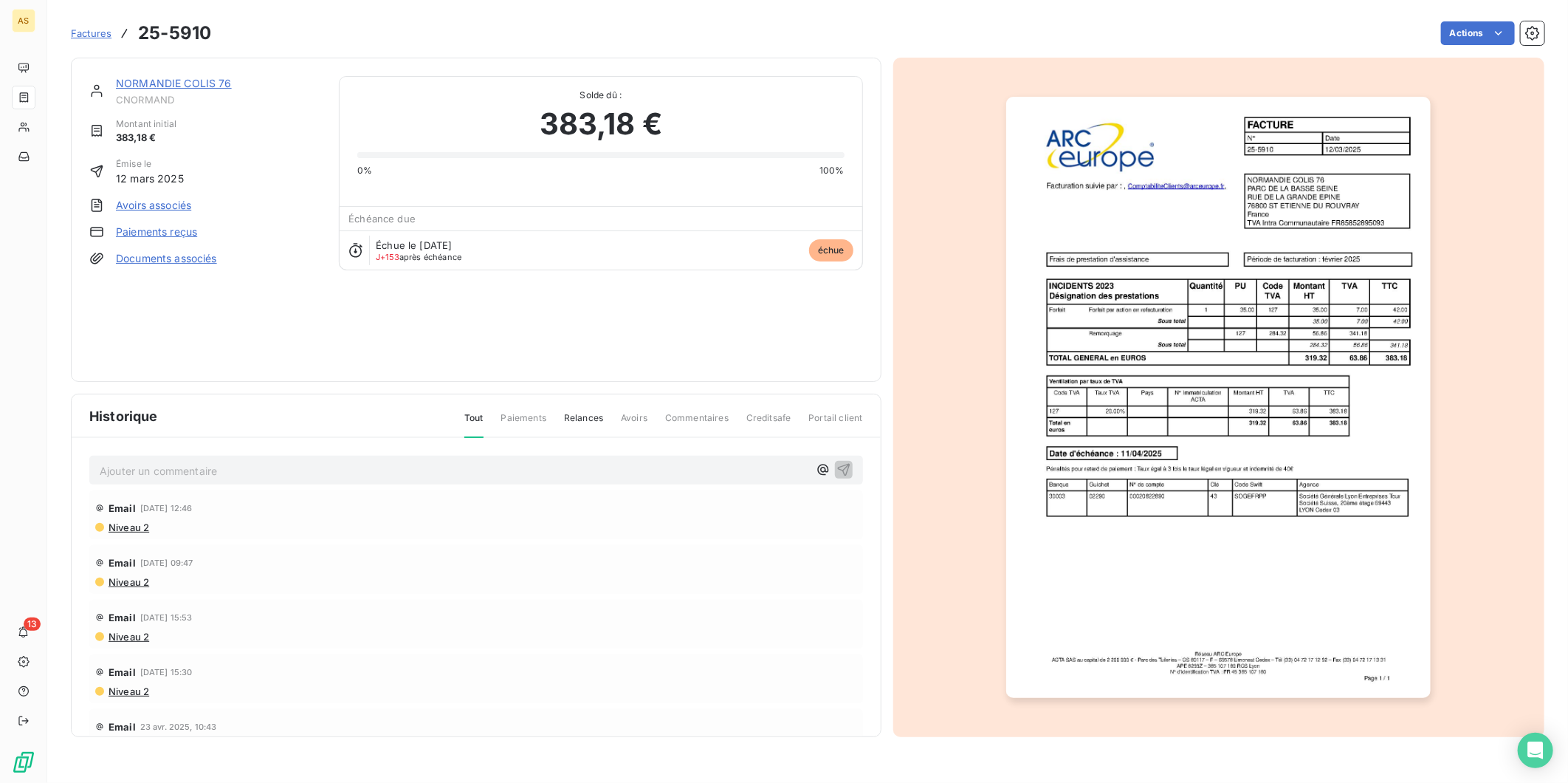
click at [1281, 388] on img "button" at bounding box center [1218, 397] width 424 height 601
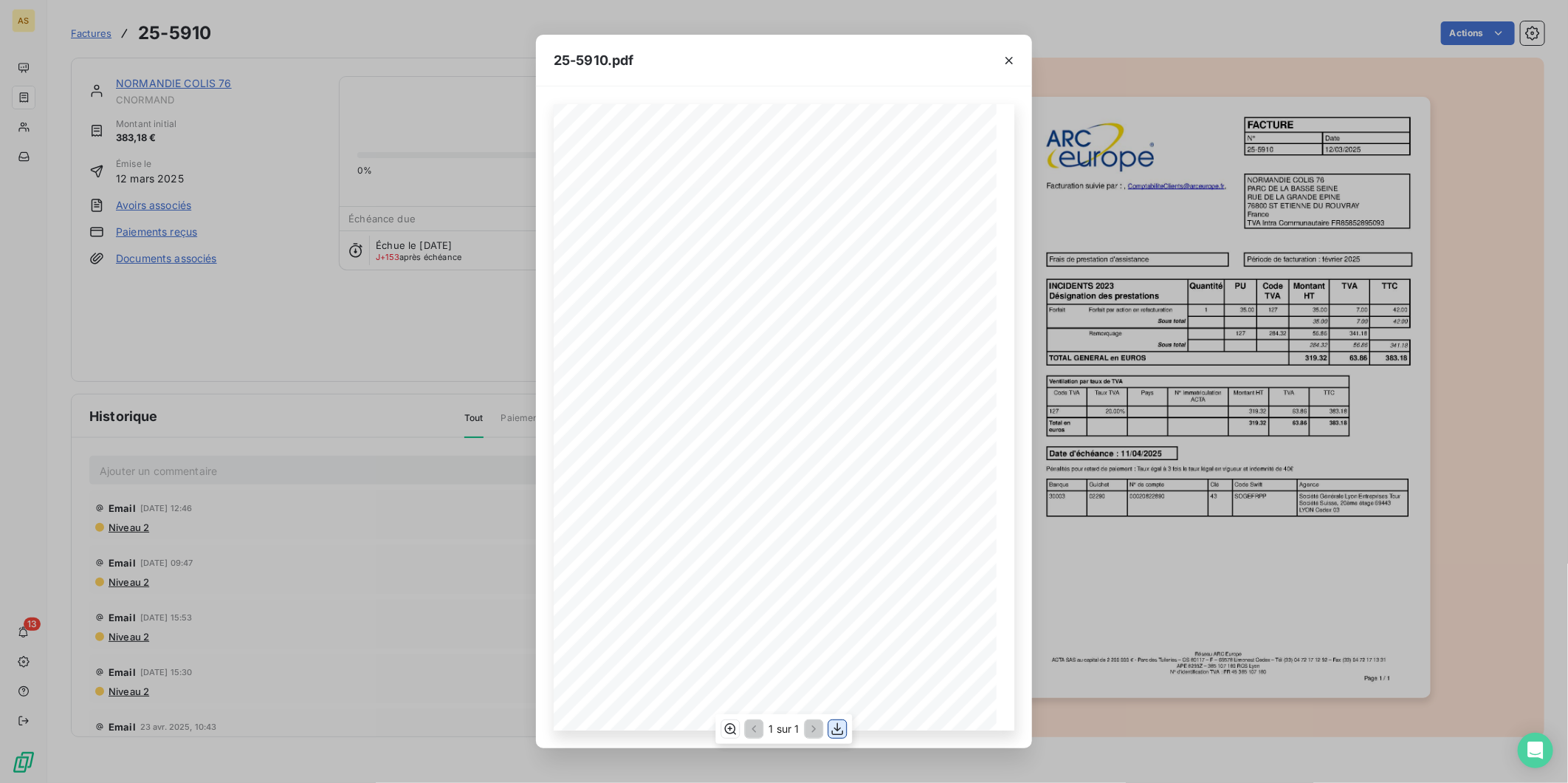
click at [834, 727] on icon "button" at bounding box center [838, 729] width 14 height 14
click at [1013, 60] on icon "button" at bounding box center [1008, 61] width 14 height 14
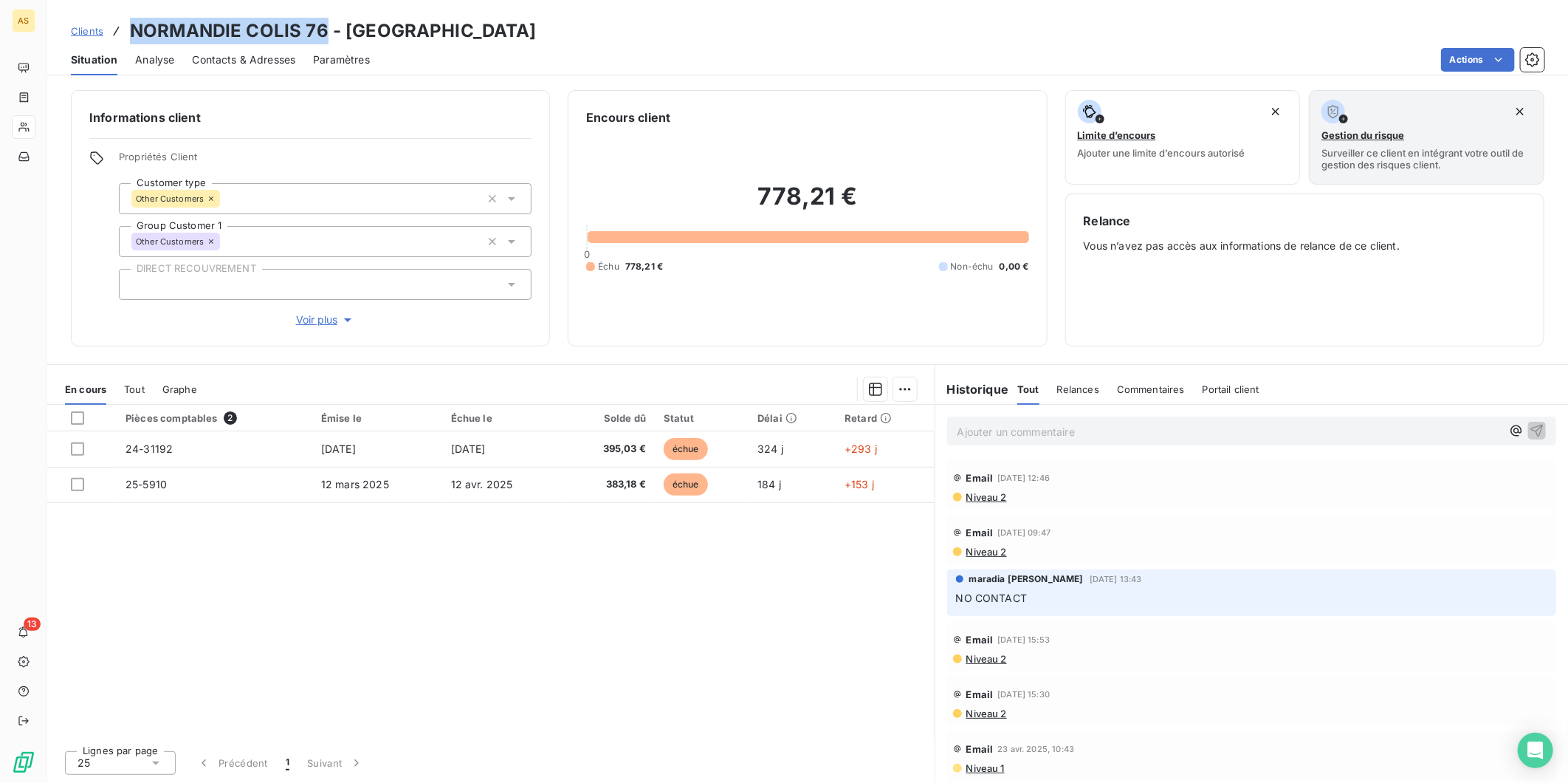
drag, startPoint x: 326, startPoint y: 32, endPoint x: 133, endPoint y: 18, distance: 193.5
click at [133, 18] on h3 "NORMANDIE COLIS 76 - [GEOGRAPHIC_DATA]" at bounding box center [333, 31] width 406 height 26
copy h3 "NORMANDIE COLIS 76"
click at [232, 56] on span "Contacts & Adresses" at bounding box center [244, 60] width 103 height 14
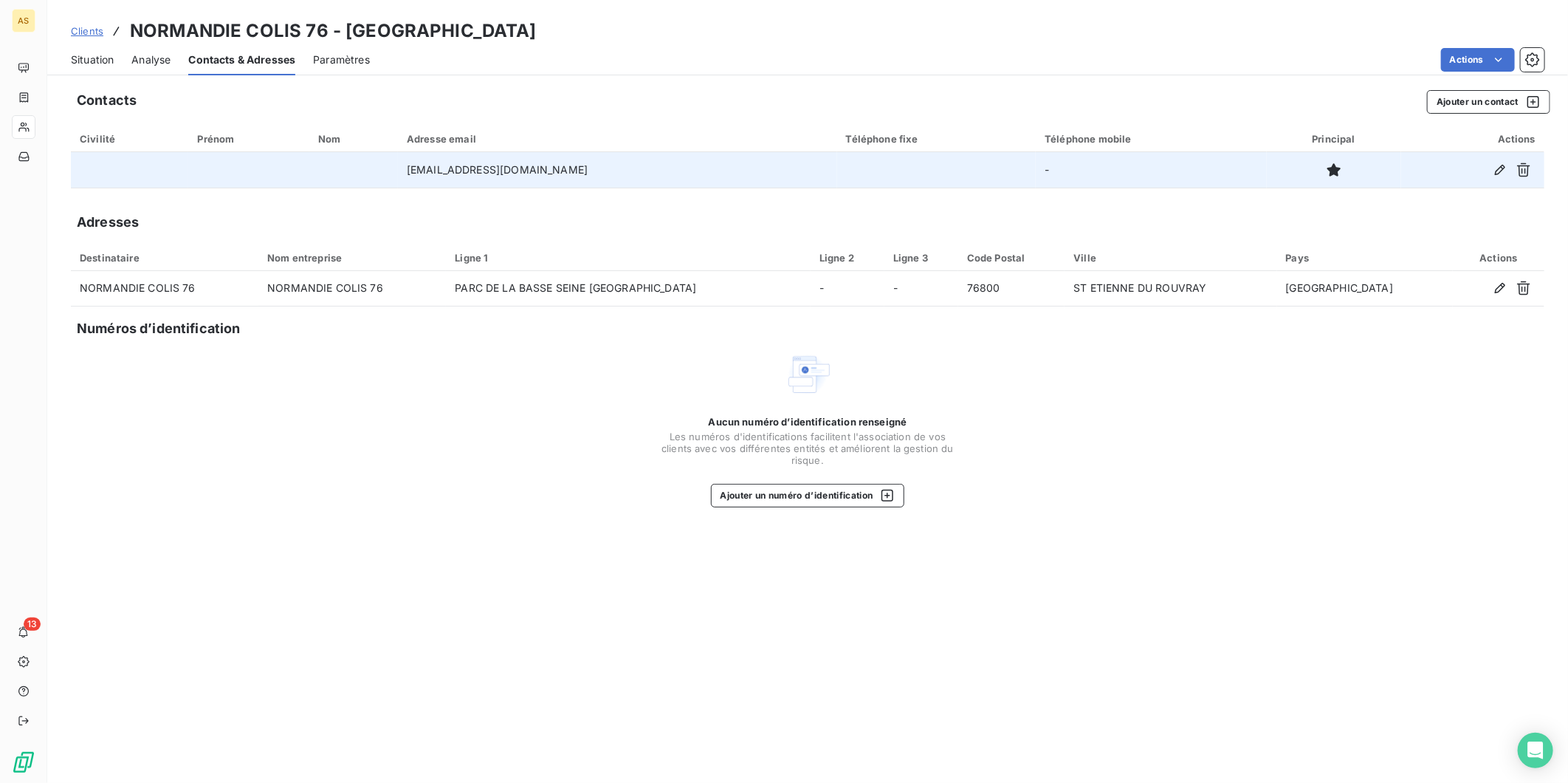
click at [572, 168] on td "[EMAIL_ADDRESS][DOMAIN_NAME]" at bounding box center [617, 169] width 439 height 35
drag, startPoint x: 570, startPoint y: 168, endPoint x: 421, endPoint y: 168, distance: 149.0
click at [421, 168] on td "[EMAIL_ADDRESS][DOMAIN_NAME]" at bounding box center [617, 169] width 439 height 35
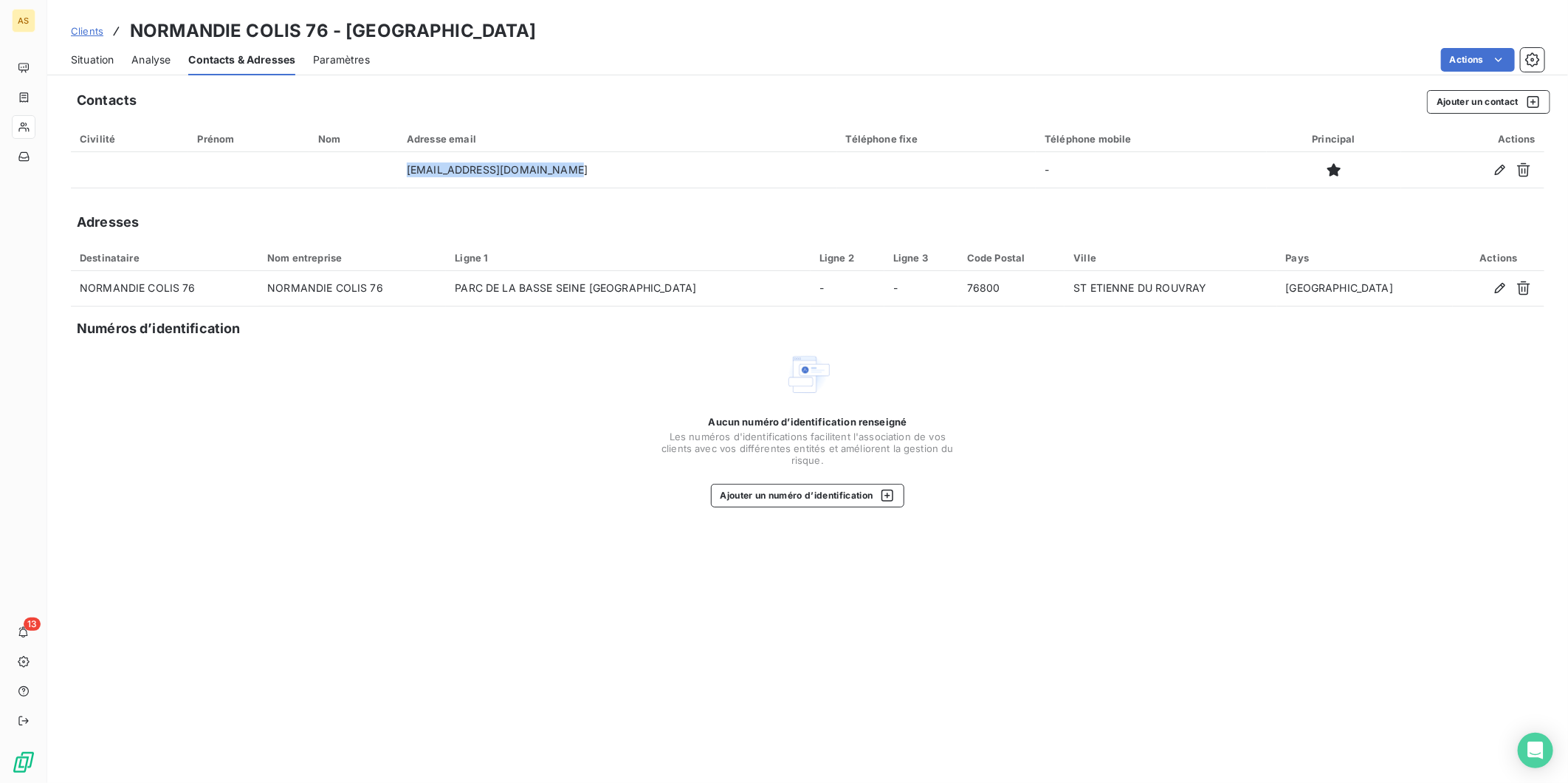
copy td "[EMAIL_ADDRESS][DOMAIN_NAME]"
click at [76, 59] on span "Situation" at bounding box center [91, 60] width 42 height 14
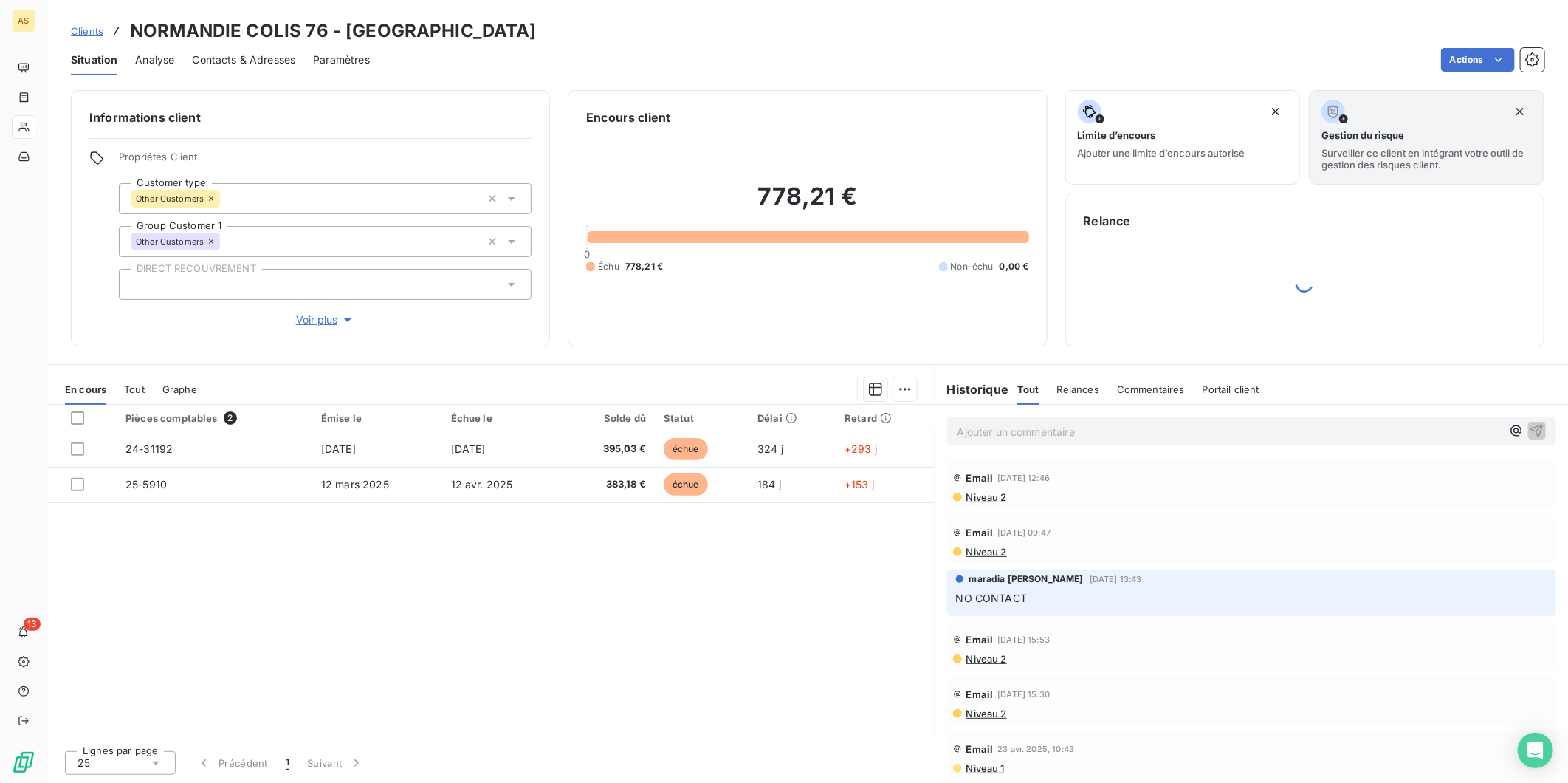
click at [210, 55] on span "Contacts & Adresses" at bounding box center [244, 60] width 103 height 14
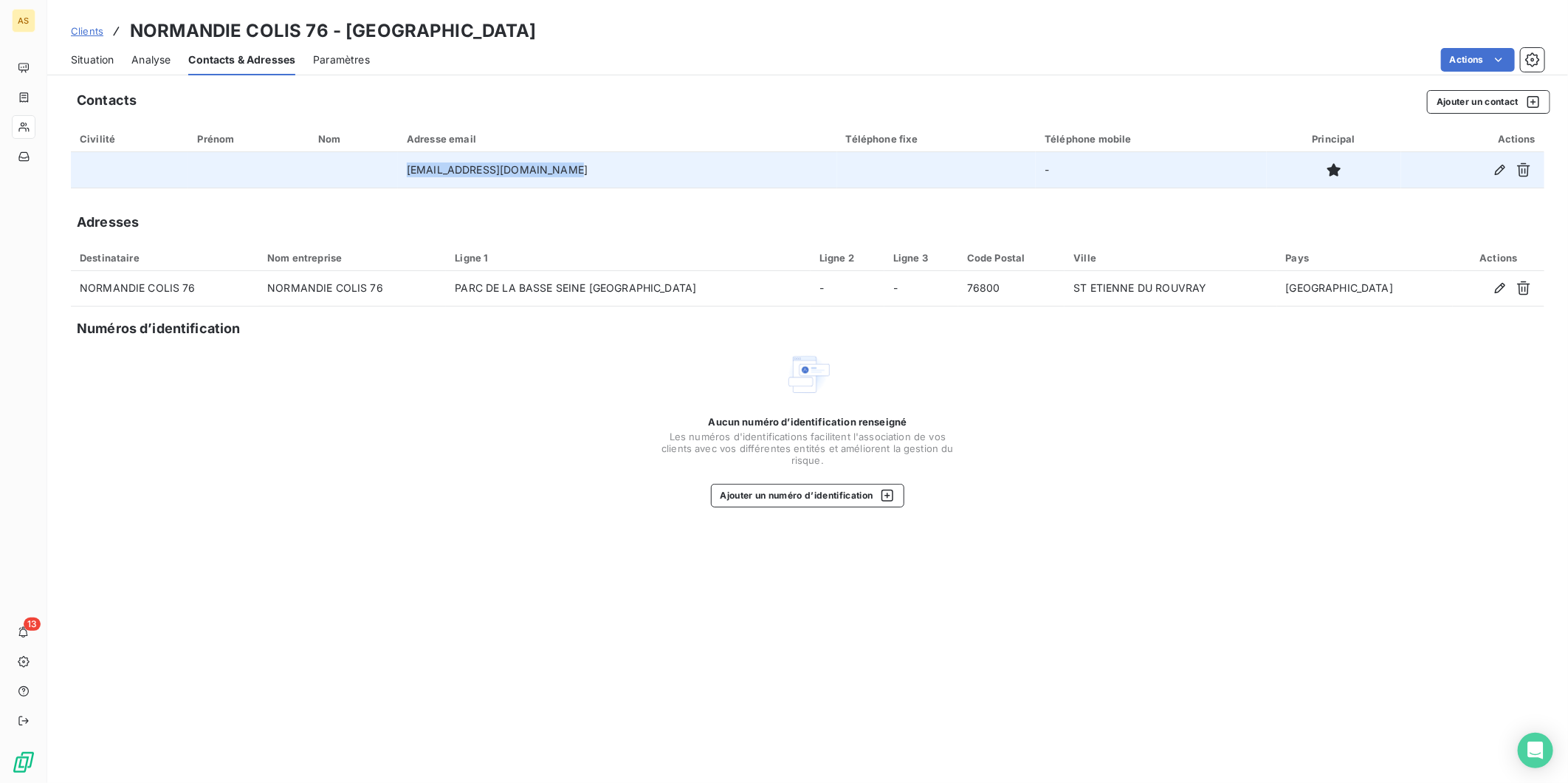
drag, startPoint x: 571, startPoint y: 167, endPoint x: 403, endPoint y: 173, distance: 168.1
click at [403, 173] on tr "[EMAIL_ADDRESS][DOMAIN_NAME] -" at bounding box center [807, 169] width 1473 height 35
